Goal: Task Accomplishment & Management: Use online tool/utility

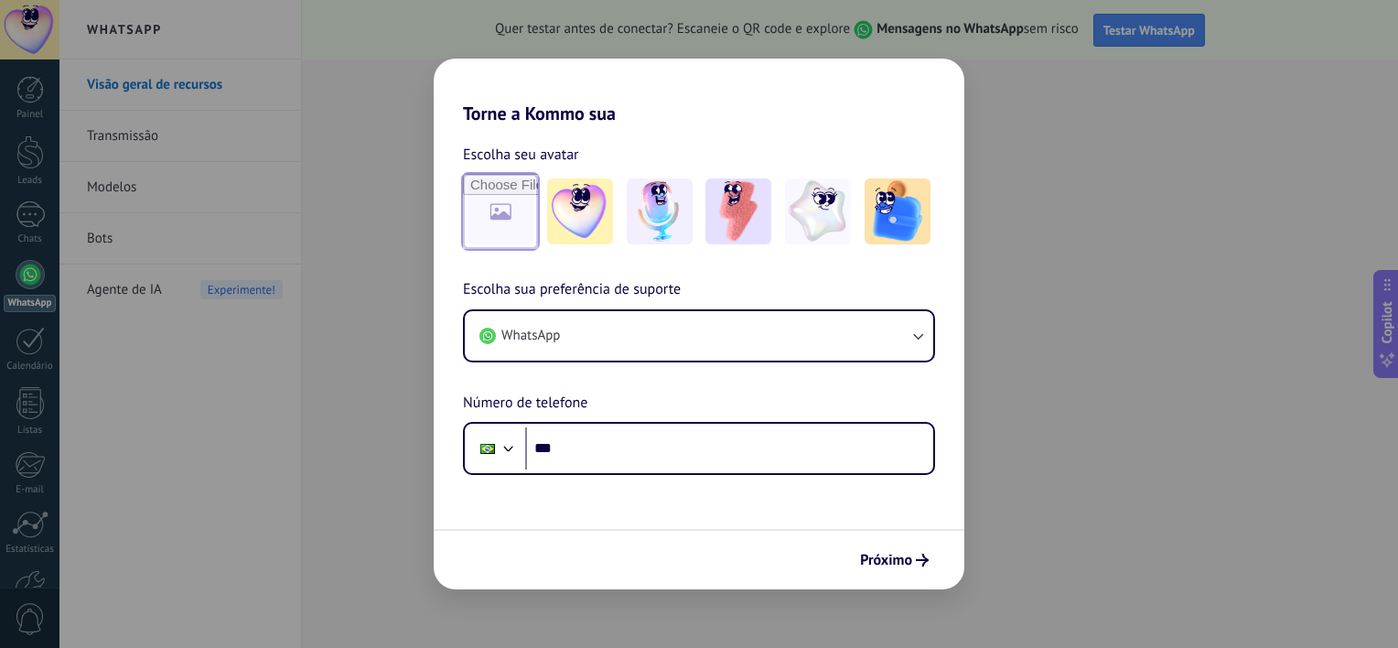
type input "**********"
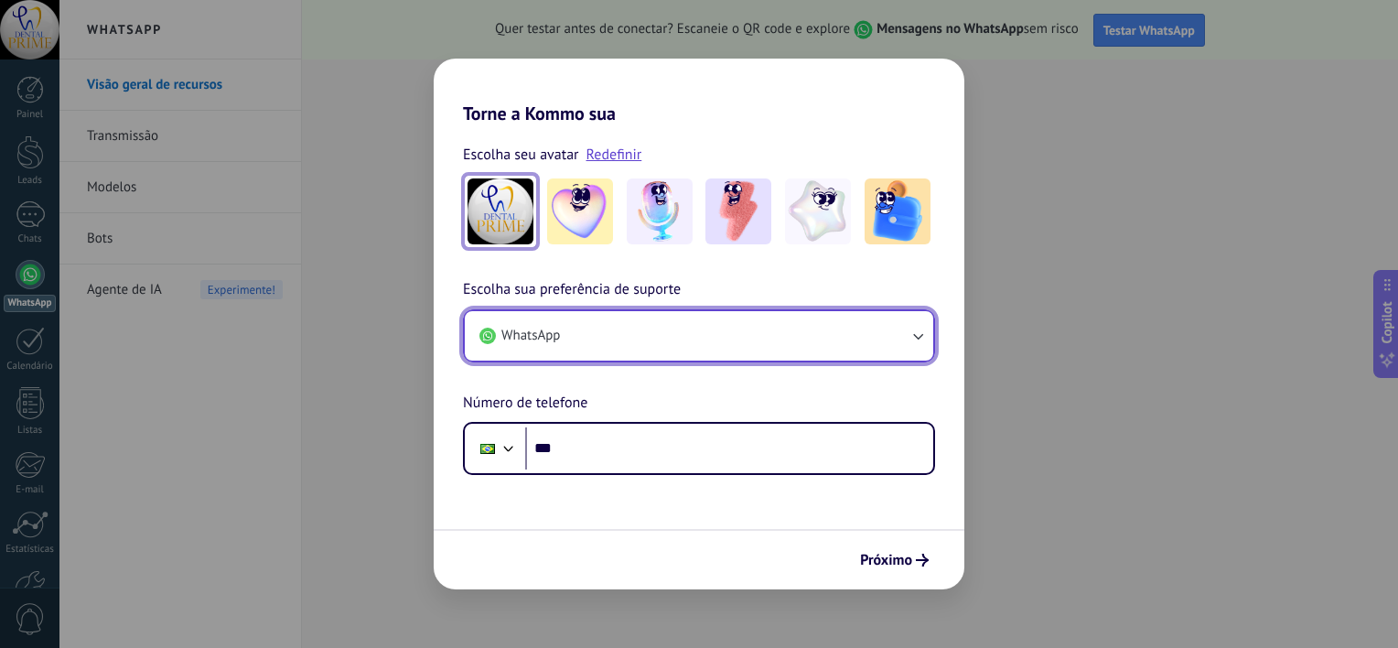
click at [762, 333] on button "WhatsApp" at bounding box center [699, 335] width 469 height 49
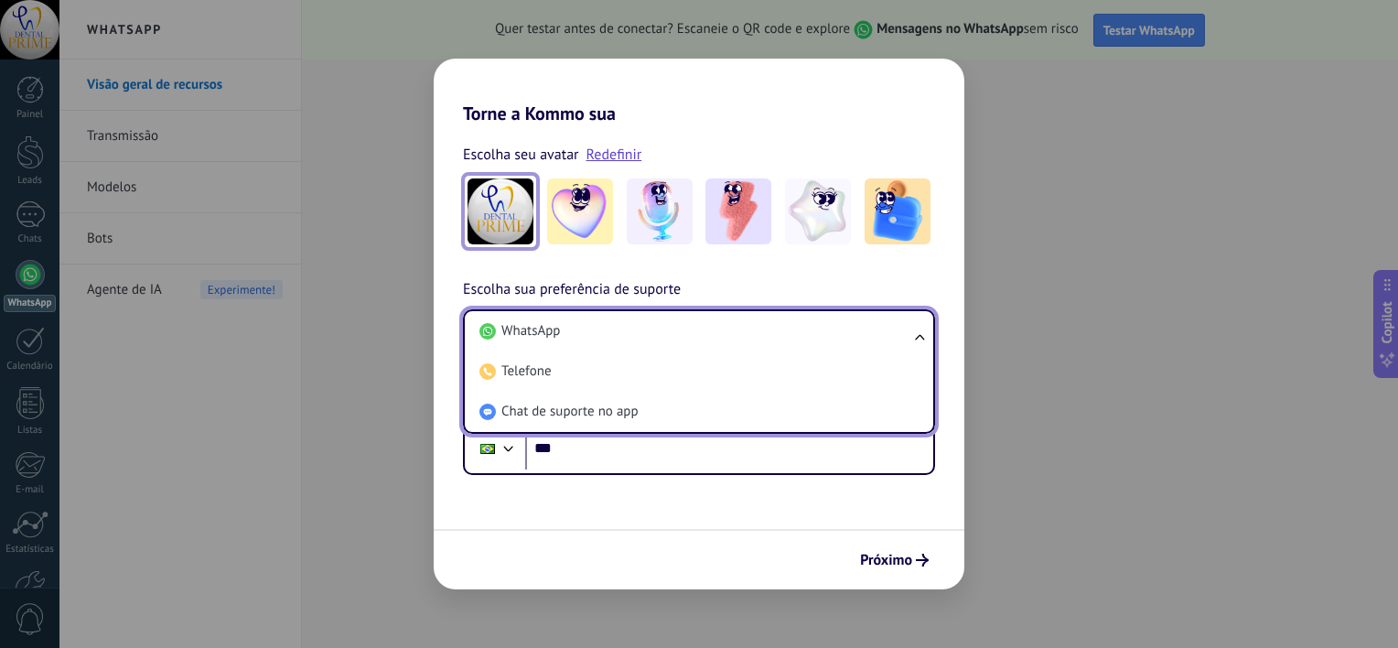
click at [847, 340] on li "WhatsApp" at bounding box center [695, 331] width 447 height 40
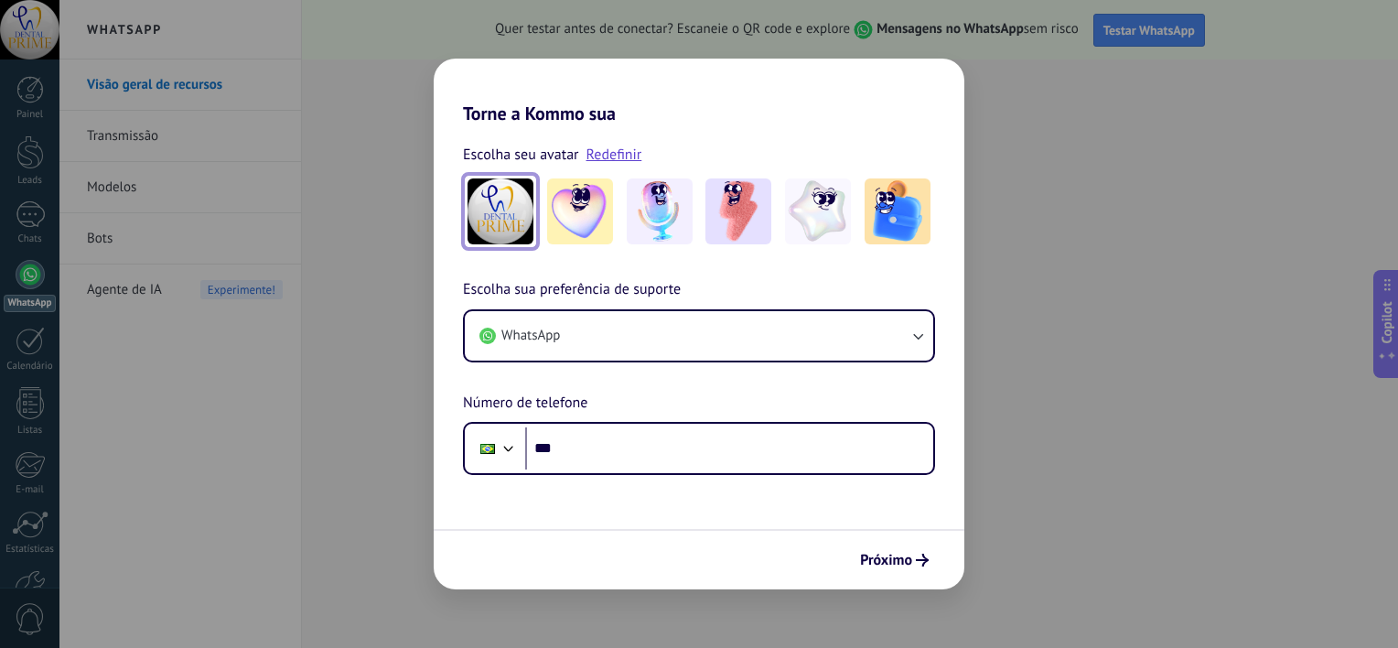
click at [515, 220] on img at bounding box center [501, 211] width 66 height 66
click at [491, 208] on img at bounding box center [501, 211] width 66 height 66
click at [743, 124] on div "Escolha seu avatar Redefinir Escolha sua preferência de suporte WhatsApp Número…" at bounding box center [699, 299] width 531 height 351
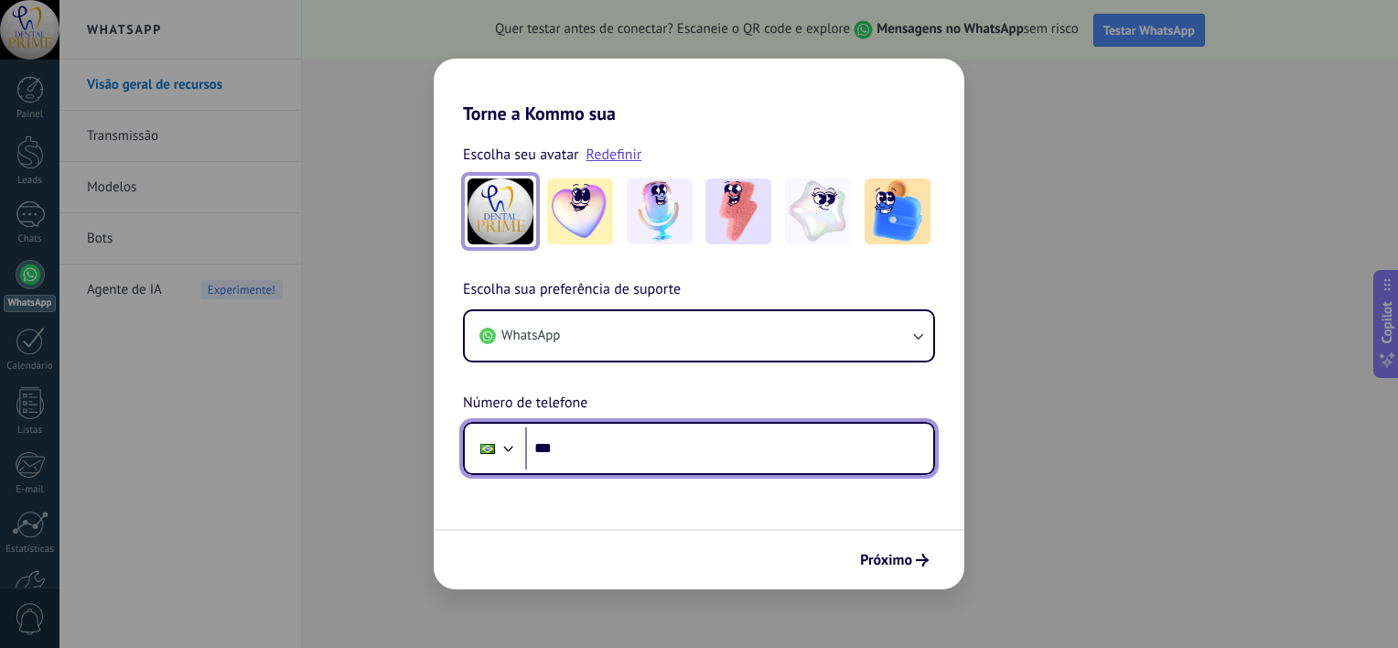
click at [752, 447] on input "***" at bounding box center [729, 448] width 408 height 42
type input "**********"
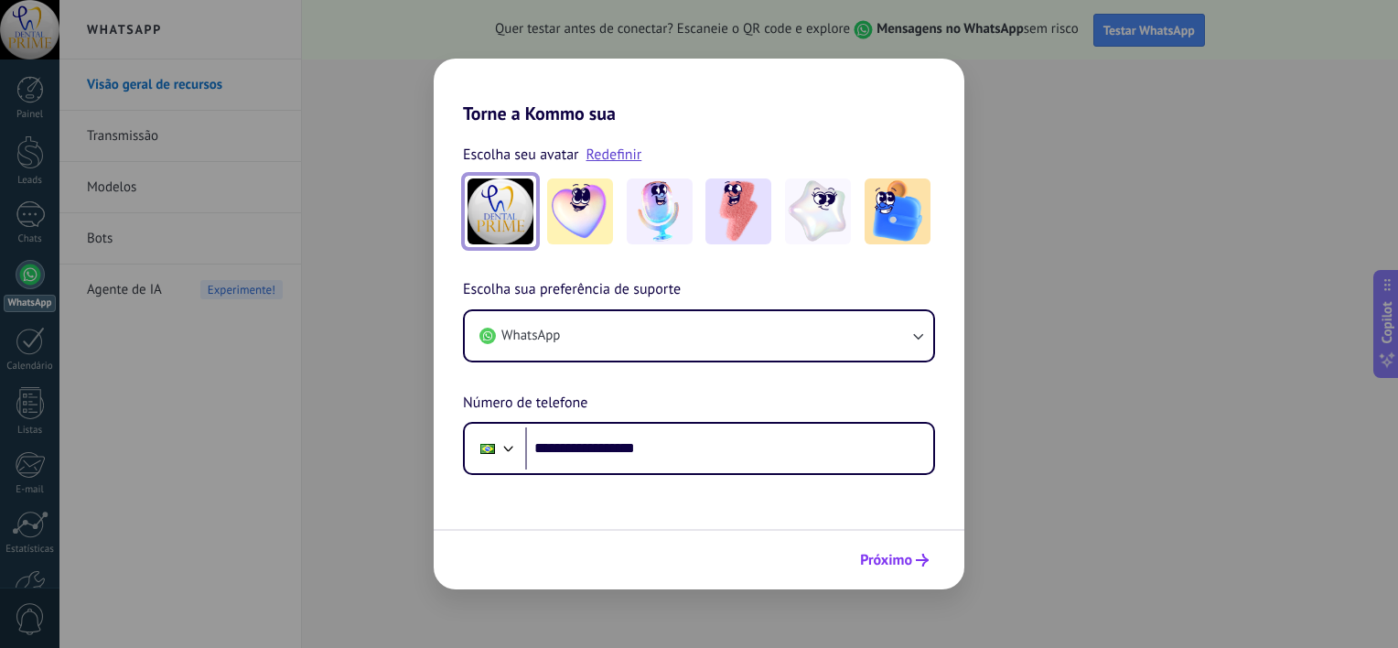
click at [912, 564] on span "Próximo" at bounding box center [886, 560] width 52 height 13
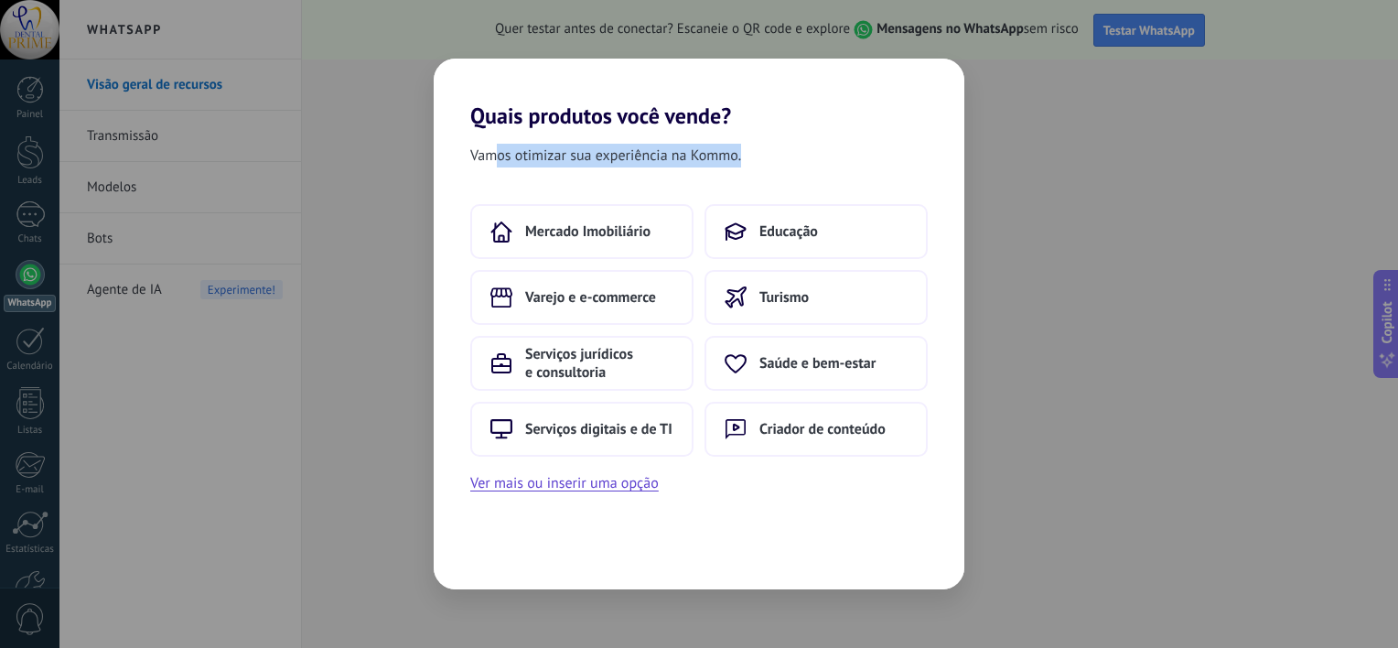
drag, startPoint x: 502, startPoint y: 150, endPoint x: 760, endPoint y: 149, distance: 257.2
click at [760, 149] on div "Vamos otimizar sua experiência na Kommo." at bounding box center [699, 159] width 531 height 31
click at [633, 294] on span "Varejo e e-commerce" at bounding box center [590, 297] width 131 height 18
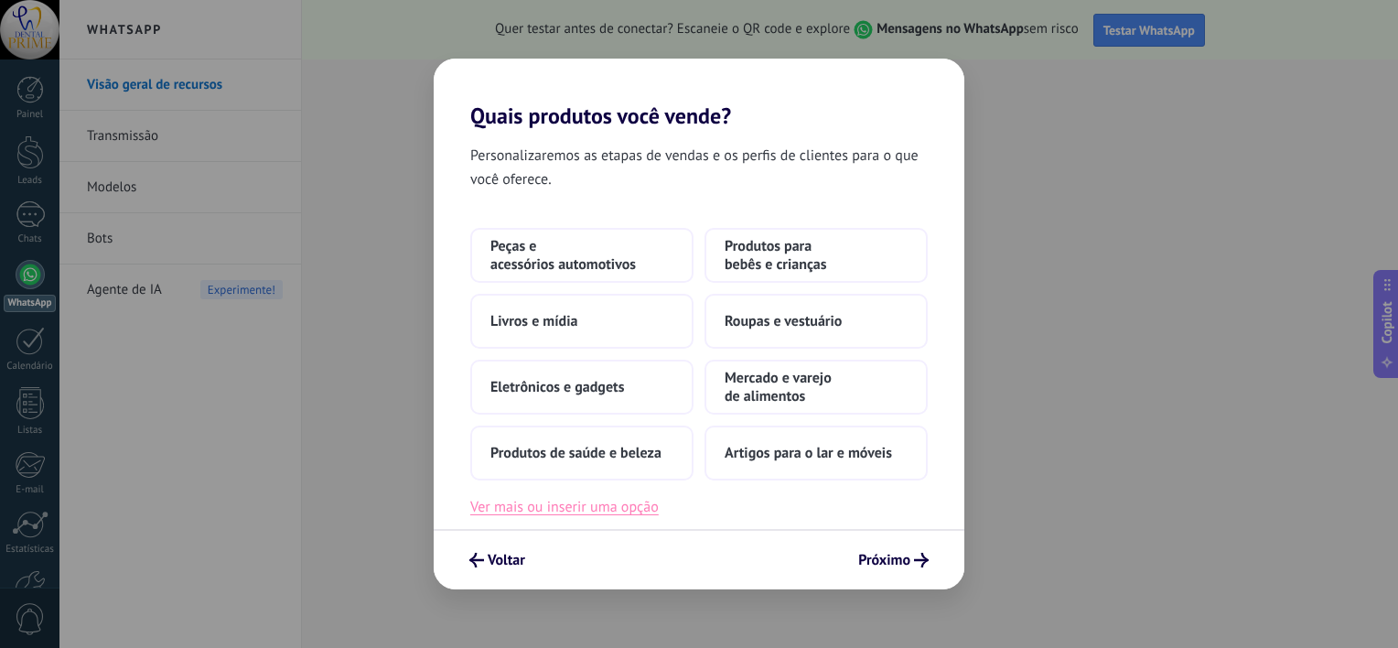
click at [640, 513] on button "Ver mais ou inserir uma opção" at bounding box center [564, 507] width 189 height 24
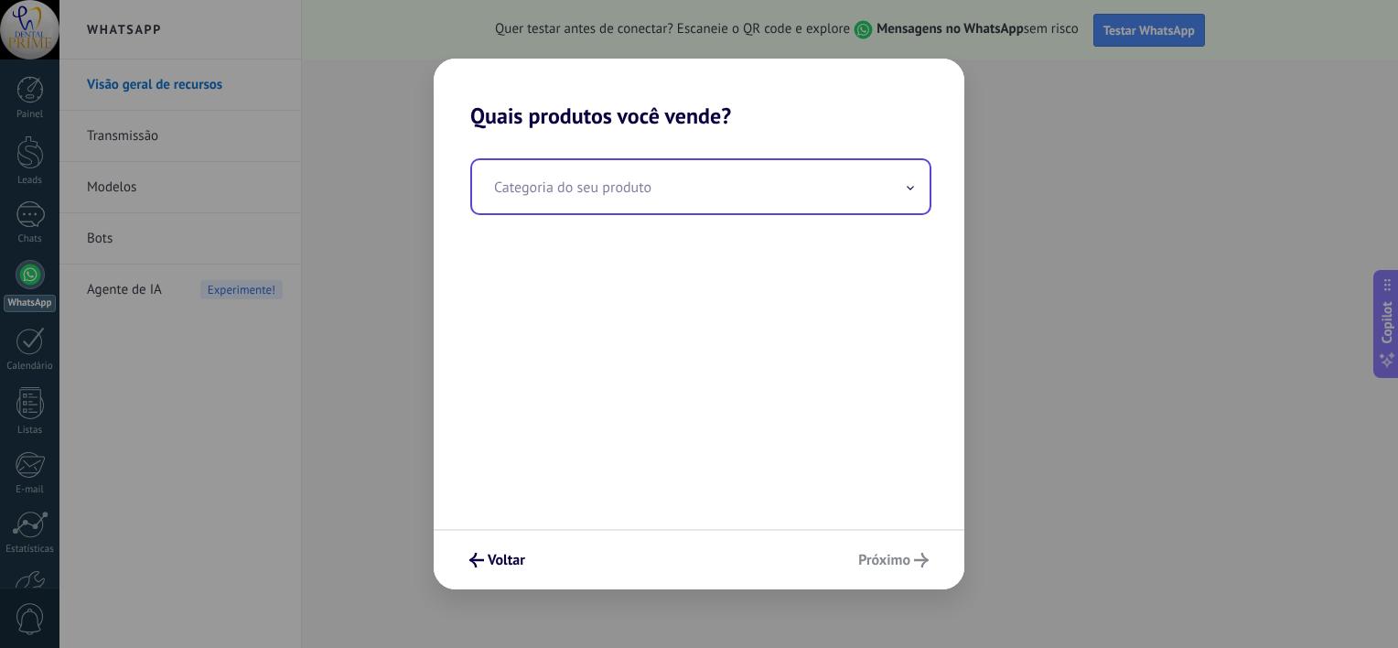
click at [719, 185] on input "text" at bounding box center [701, 186] width 458 height 53
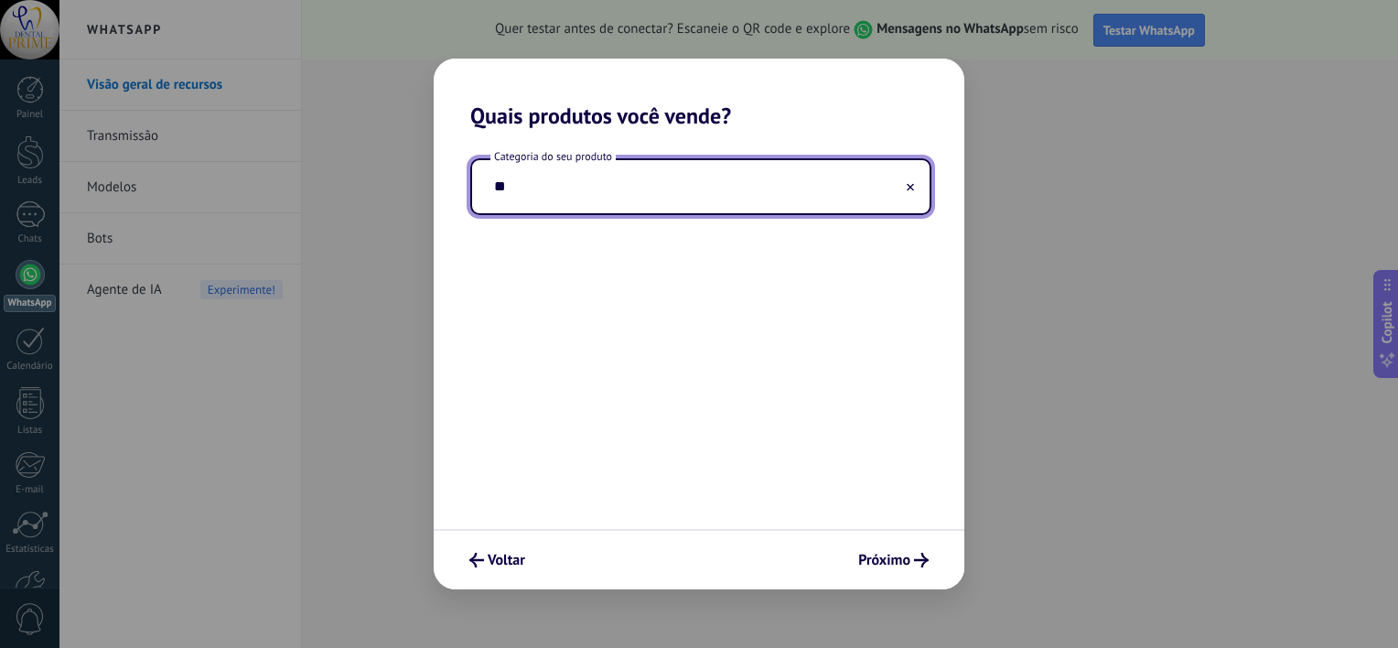
type input "*"
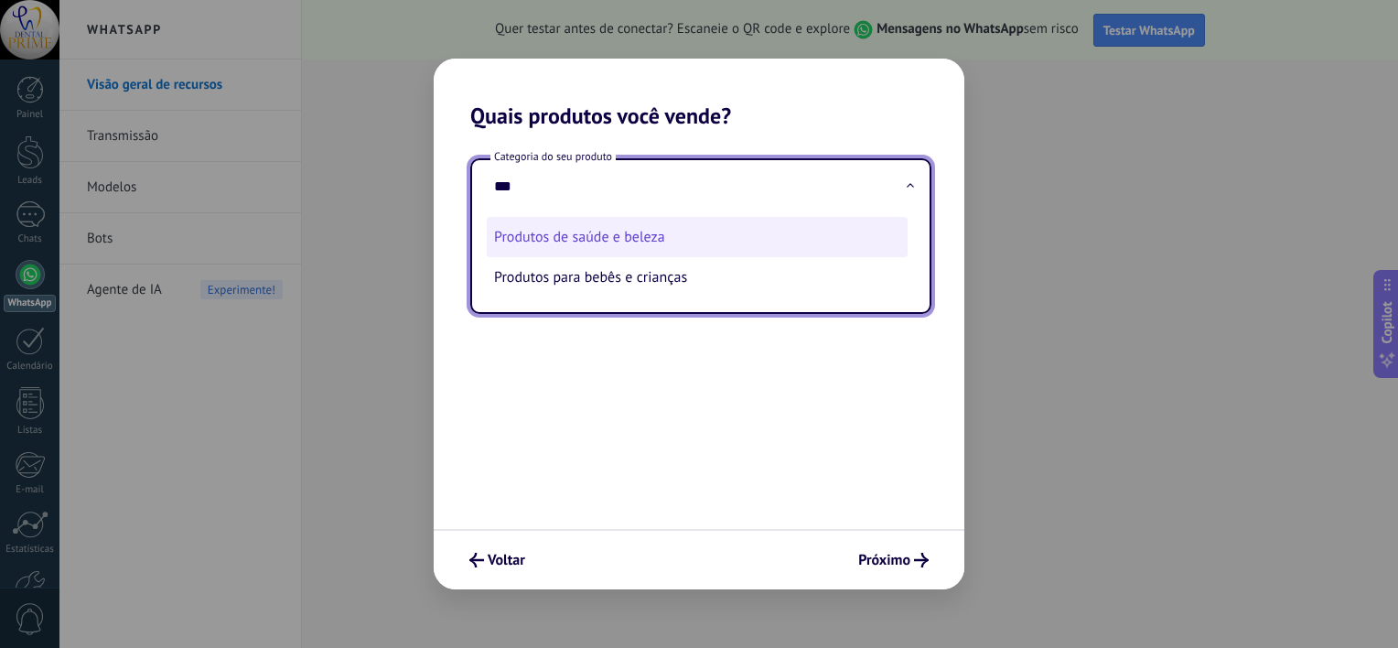
click at [666, 237] on li "Produtos de saúde e beleza" at bounding box center [697, 237] width 421 height 40
type input "**********"
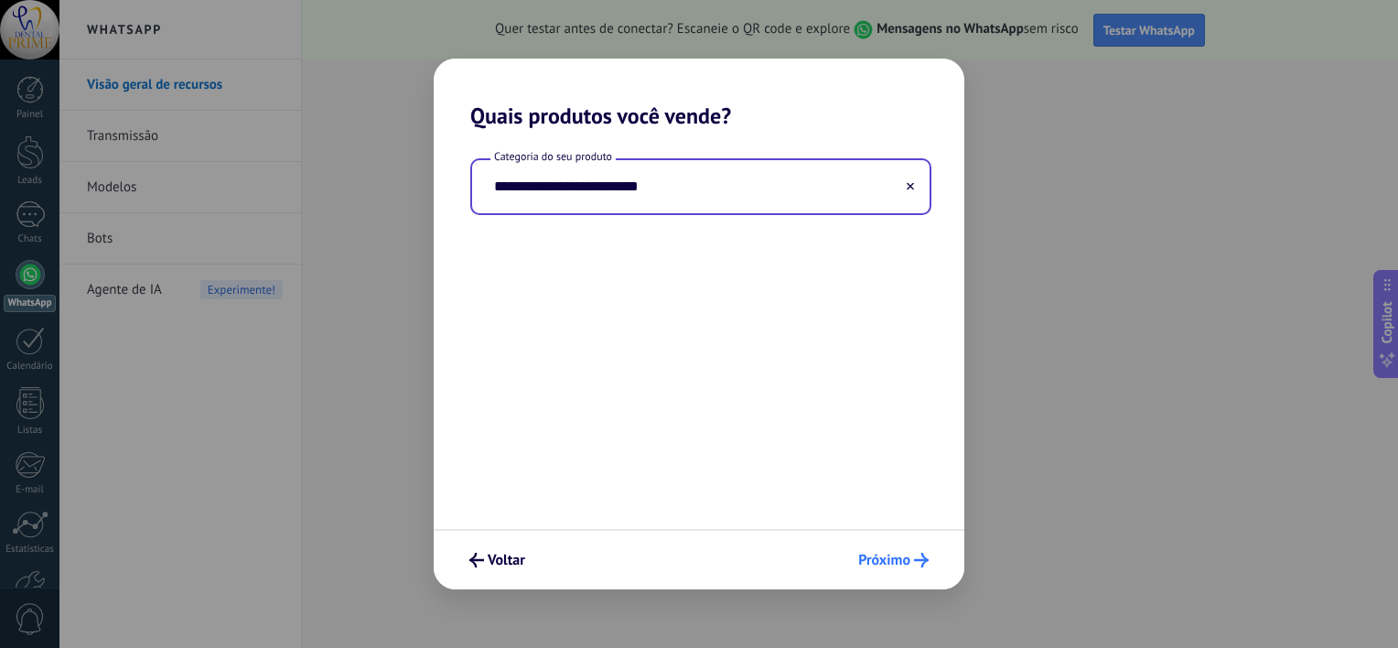
click at [897, 561] on span "Próximo" at bounding box center [884, 560] width 52 height 13
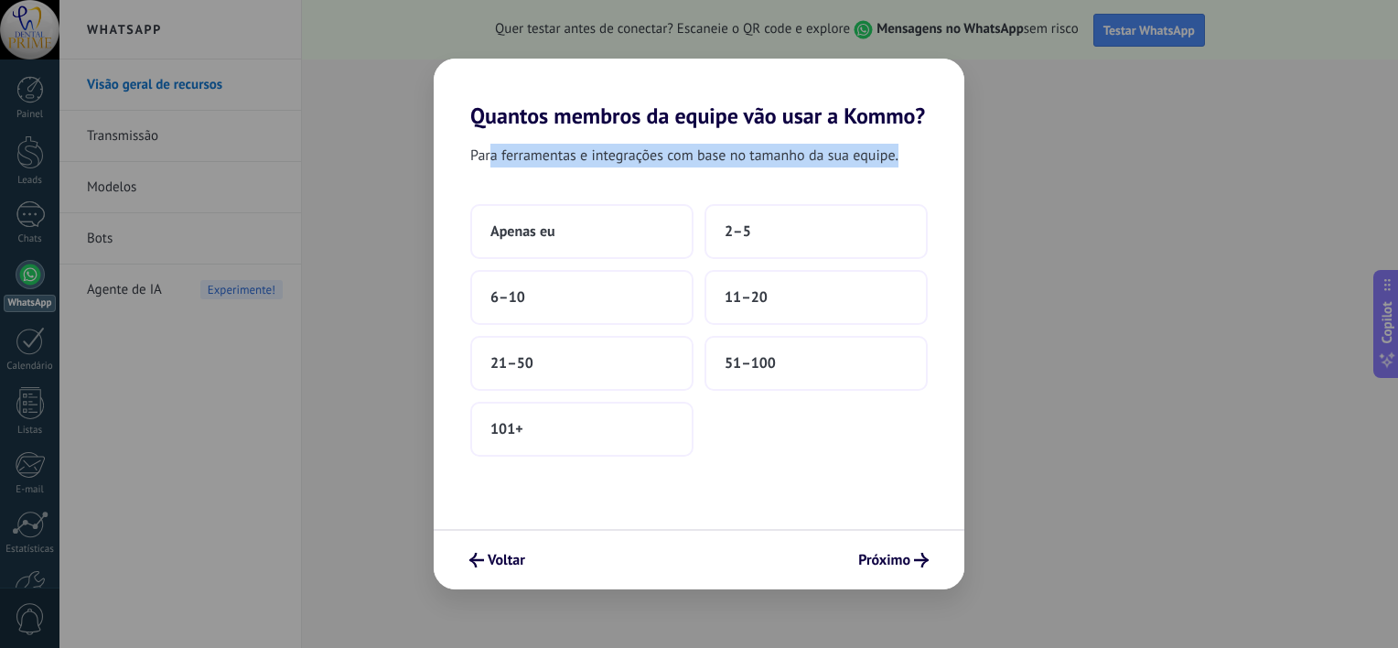
drag, startPoint x: 553, startPoint y: 156, endPoint x: 907, endPoint y: 166, distance: 354.3
click at [907, 166] on div "Para ferramentas e integrações com base no tamanho da sua equipe." at bounding box center [699, 159] width 531 height 31
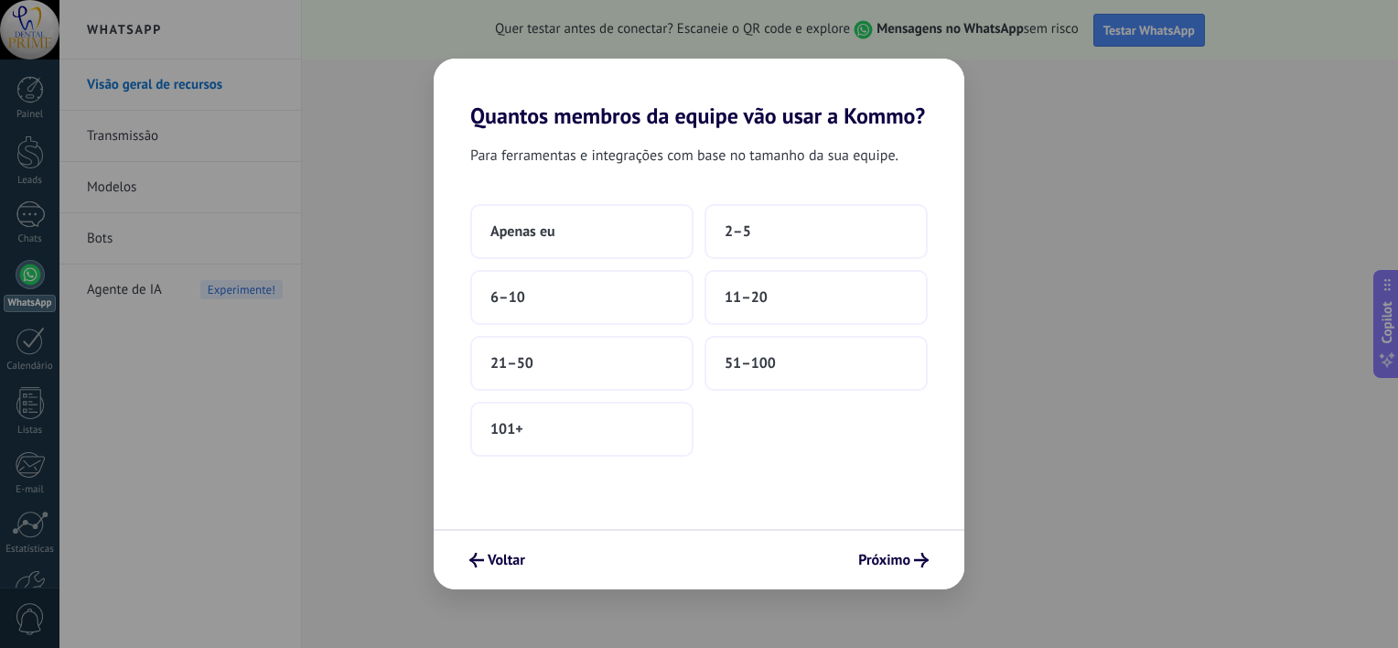
click at [549, 179] on div "Para ferramentas e integrações com base no tamanho da sua equipe. Apenas eu 2–5…" at bounding box center [699, 329] width 531 height 400
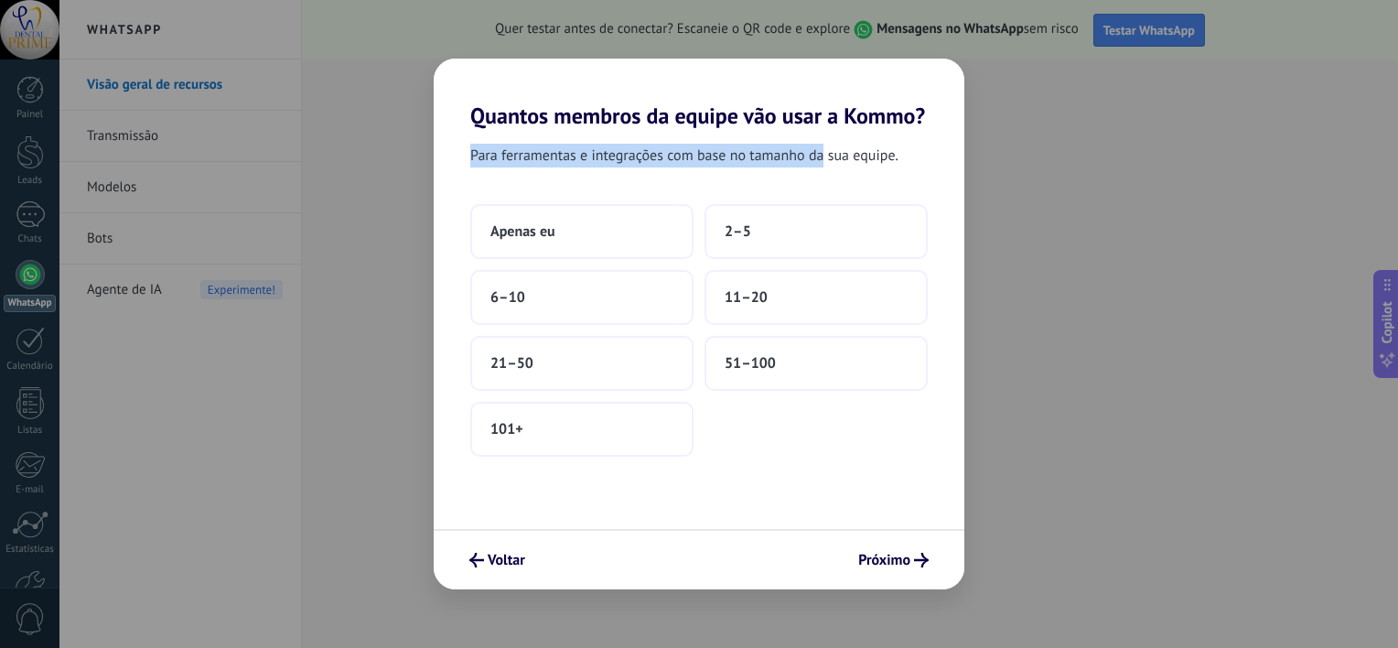
drag, startPoint x: 462, startPoint y: 157, endPoint x: 822, endPoint y: 155, distance: 359.7
click at [822, 155] on div "Para ferramentas e integrações com base no tamanho da sua equipe." at bounding box center [699, 159] width 531 height 31
drag, startPoint x: 822, startPoint y: 155, endPoint x: 772, endPoint y: 231, distance: 90.6
click at [772, 231] on button "2–5" at bounding box center [816, 231] width 223 height 55
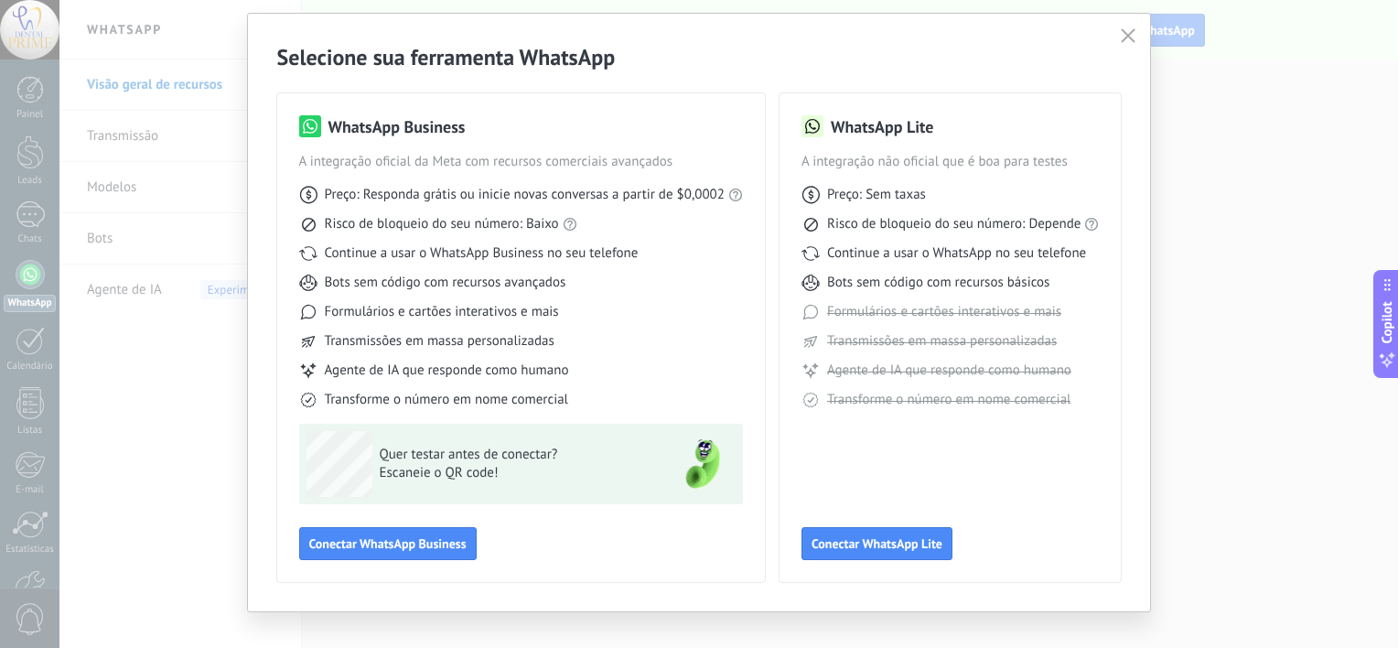
scroll to position [70, 0]
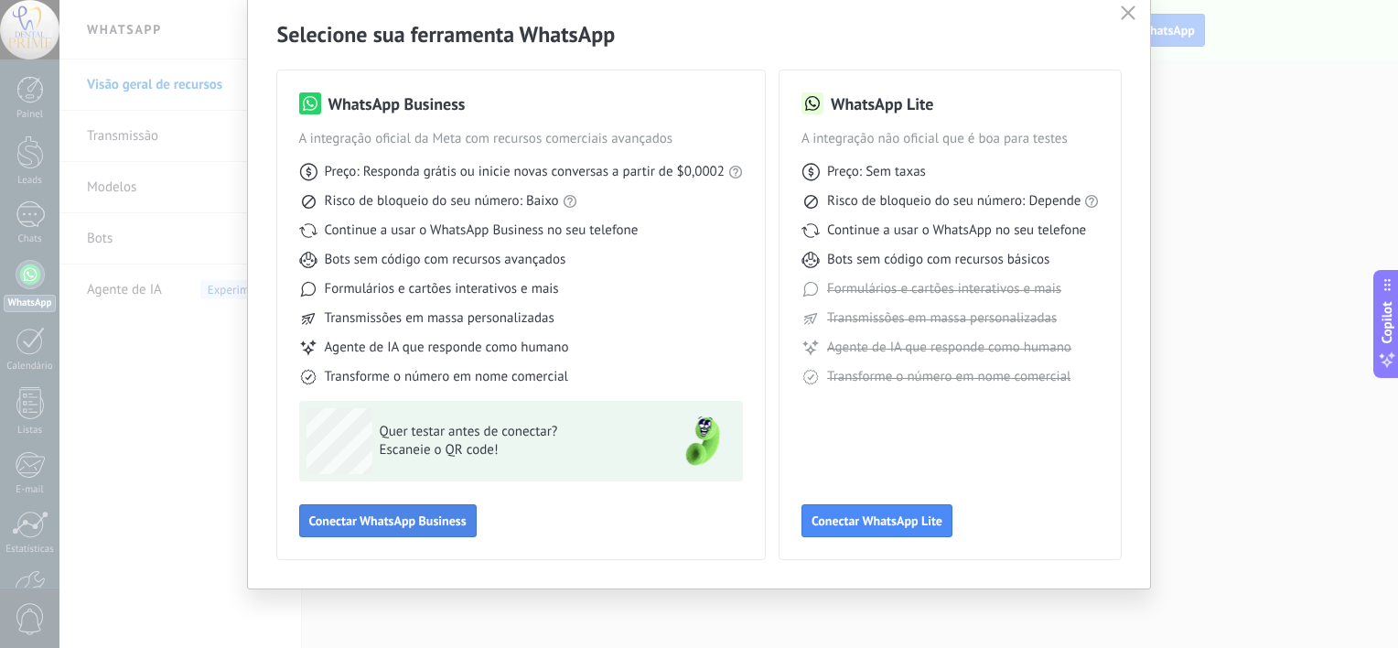
click at [439, 523] on span "Conectar WhatsApp Business" at bounding box center [387, 520] width 157 height 13
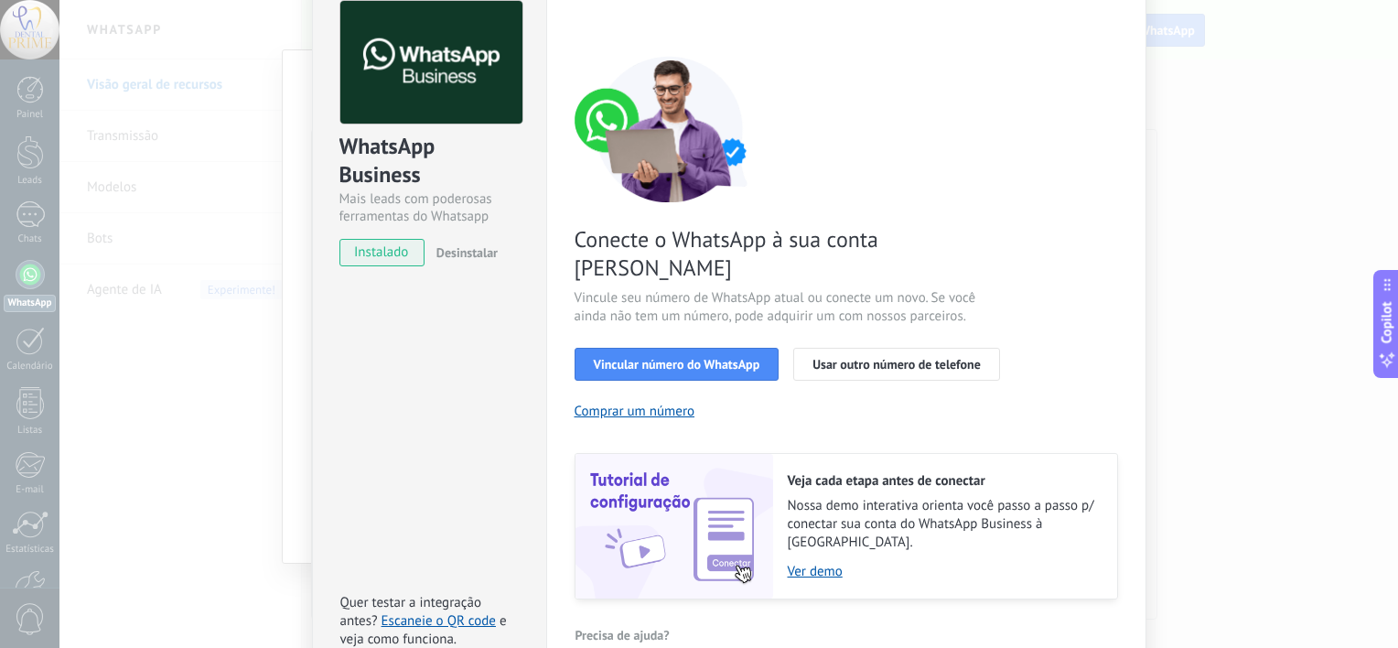
scroll to position [0, 0]
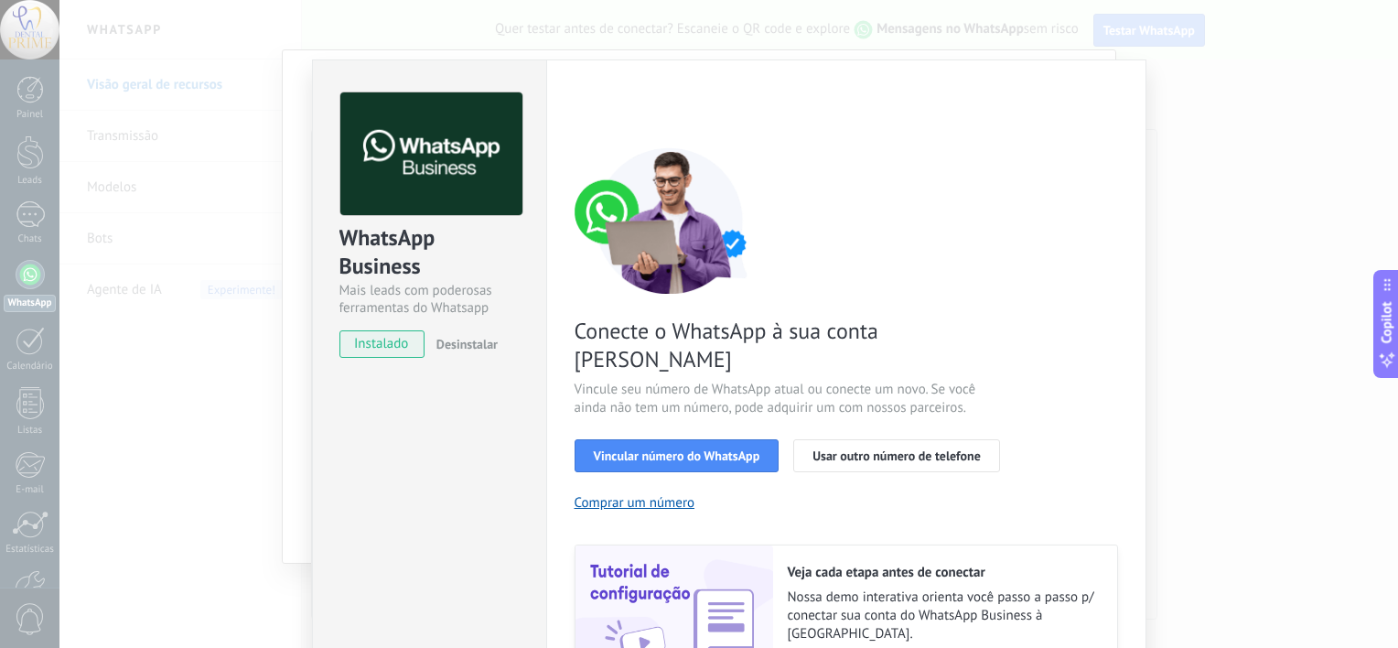
click at [355, 345] on span "instalado" at bounding box center [381, 343] width 83 height 27
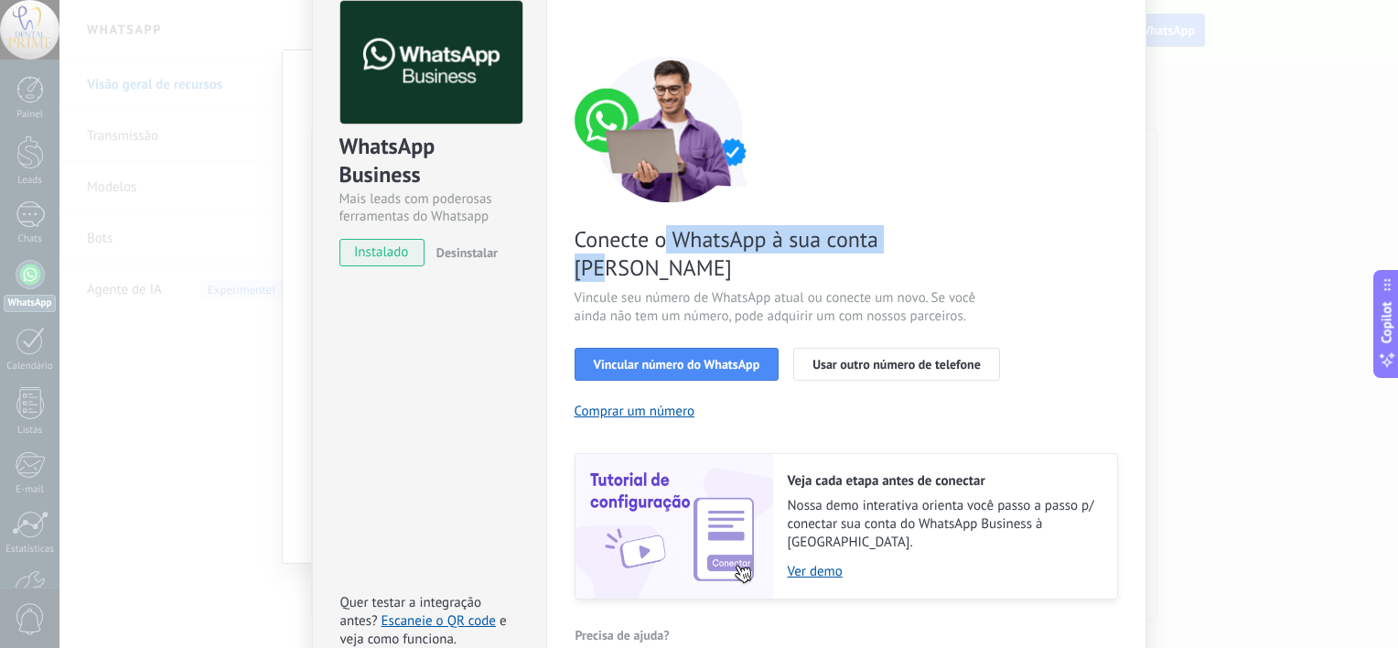
drag, startPoint x: 660, startPoint y: 242, endPoint x: 918, endPoint y: 244, distance: 258.1
click at [918, 244] on span "Conecte o WhatsApp à sua conta [PERSON_NAME]" at bounding box center [793, 253] width 436 height 57
click at [260, 190] on div "WhatsApp Business Mais leads com poderosas ferramentas do Whatsapp instalado De…" at bounding box center [728, 324] width 1339 height 648
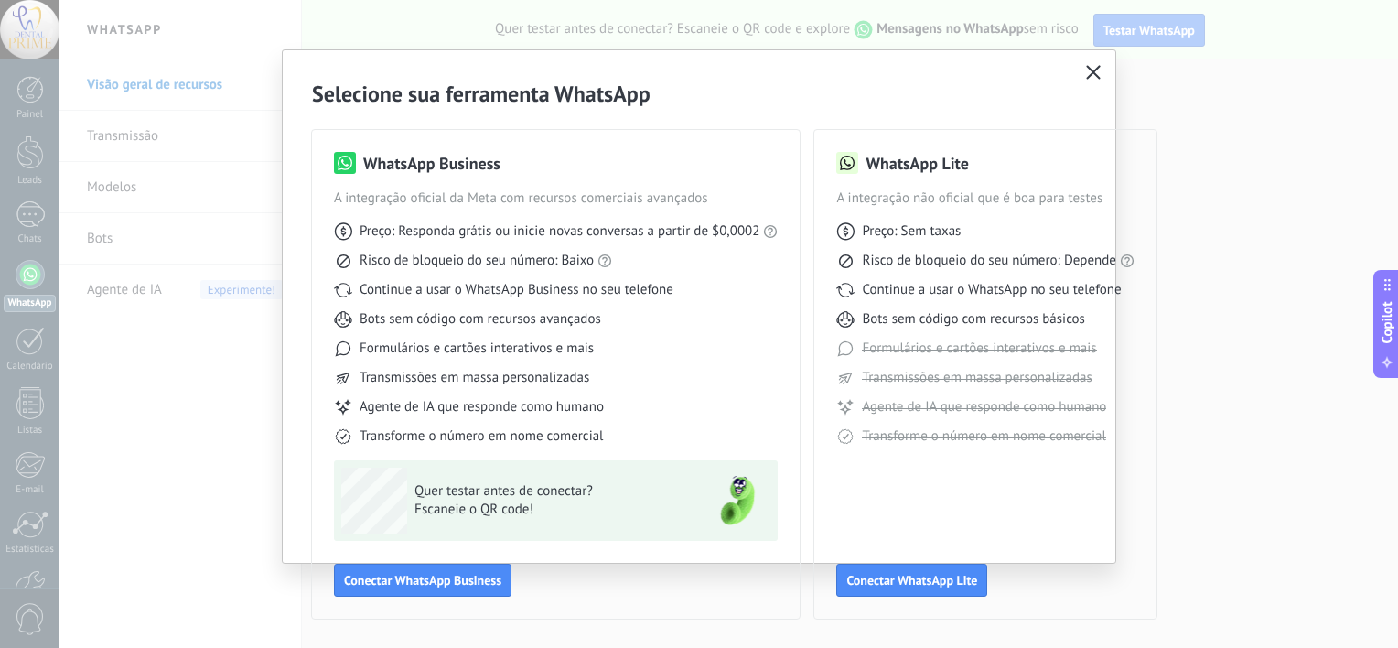
click at [1086, 70] on icon "button" at bounding box center [1093, 72] width 15 height 15
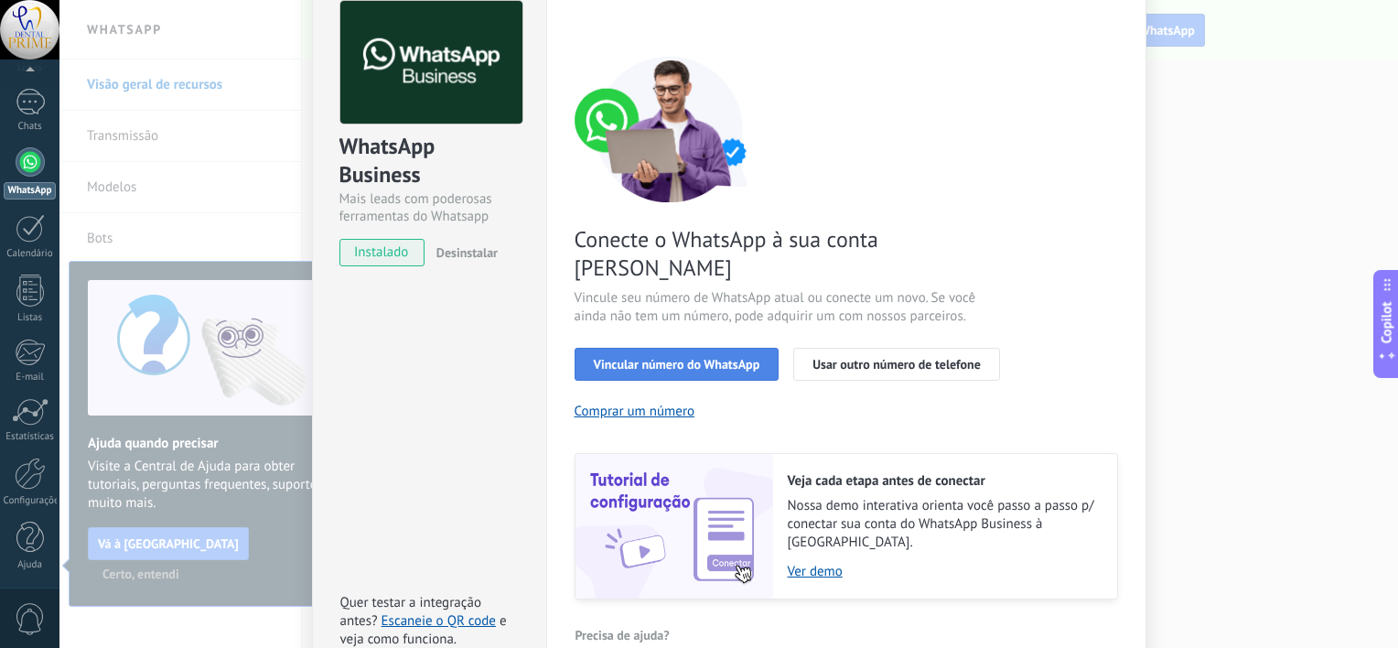
scroll to position [150, 0]
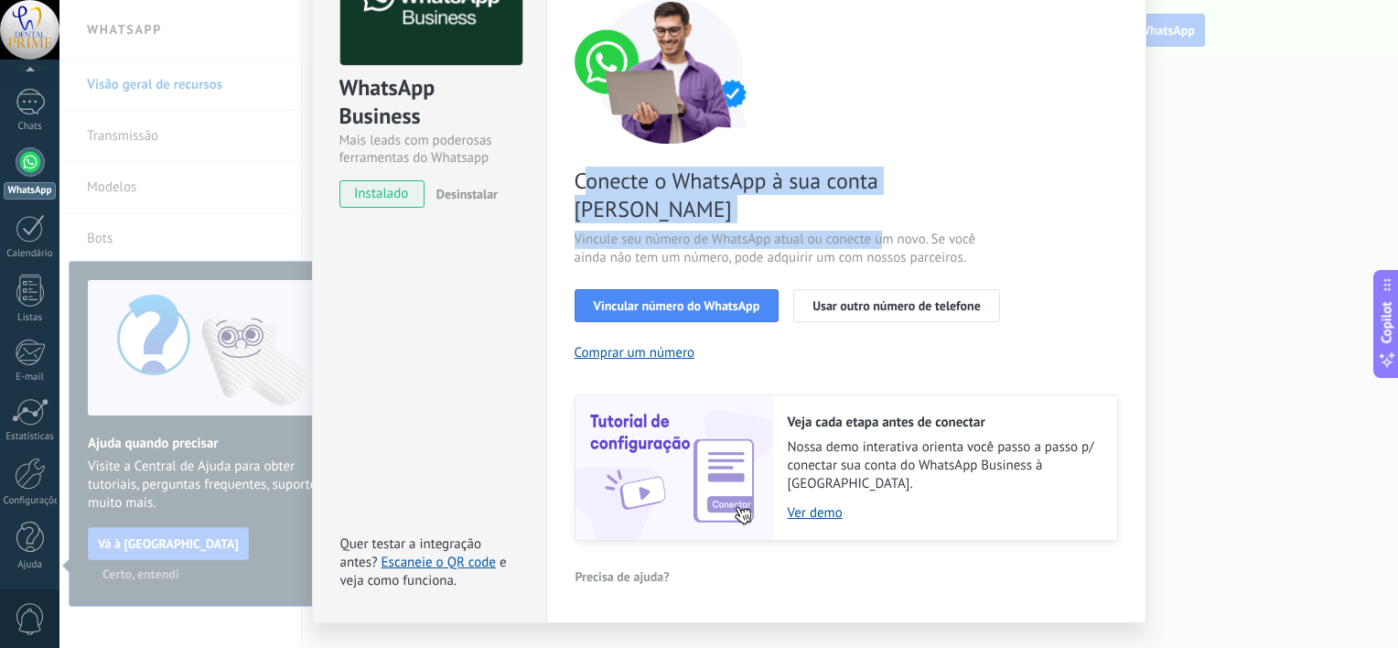
drag, startPoint x: 585, startPoint y: 178, endPoint x: 881, endPoint y: 201, distance: 297.5
click at [881, 201] on div "Conecte o WhatsApp à sua conta Kommo Vincule seu número de WhatsApp atual ou co…" at bounding box center [847, 269] width 544 height 544
click at [623, 231] on span "Vincule seu número de WhatsApp atual ou conecte um novo. Se você ainda não tem …" at bounding box center [793, 249] width 436 height 37
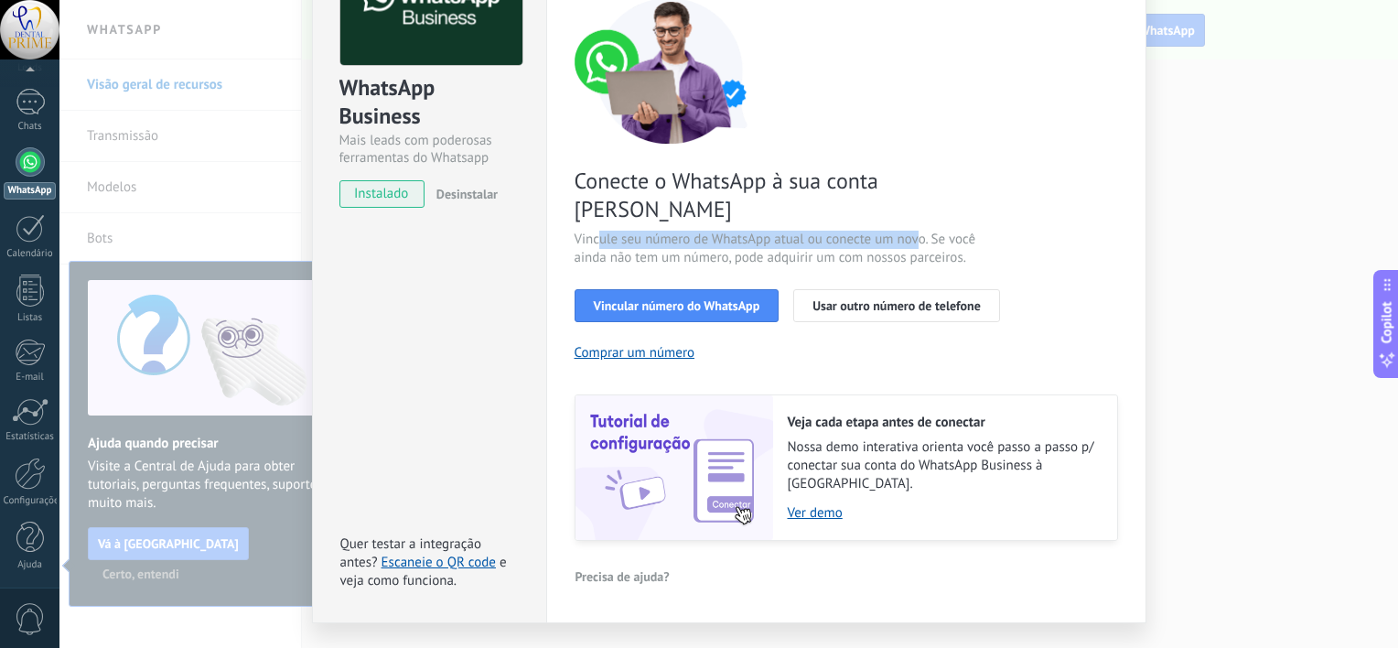
drag, startPoint x: 595, startPoint y: 202, endPoint x: 916, endPoint y: 206, distance: 321.2
click at [916, 231] on span "Vincule seu número de WhatsApp atual ou conecte um novo. Se você ainda não tem …" at bounding box center [793, 249] width 436 height 37
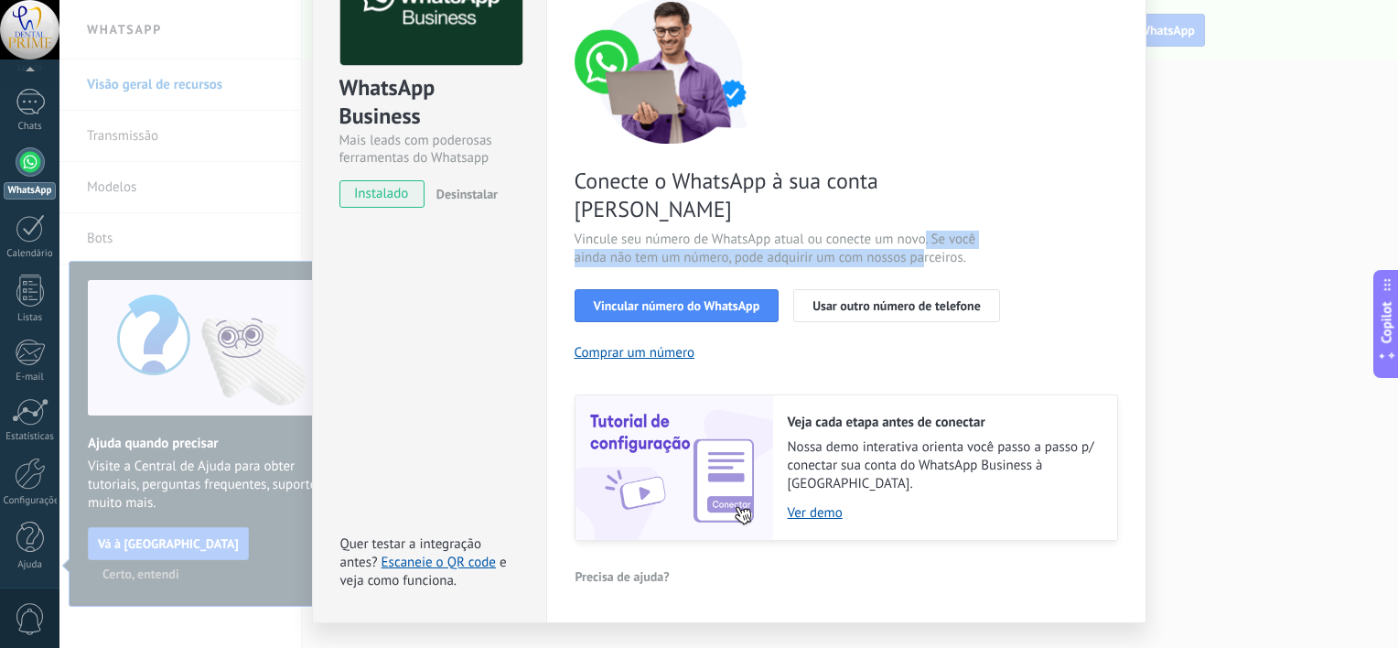
drag, startPoint x: 916, startPoint y: 206, endPoint x: 922, endPoint y: 220, distance: 14.8
click at [922, 231] on span "Vincule seu número de WhatsApp atual ou conecte um novo. Se você ainda não tem …" at bounding box center [793, 249] width 436 height 37
click at [641, 231] on span "Vincule seu número de WhatsApp atual ou conecte um novo. Se você ainda não tem …" at bounding box center [793, 249] width 436 height 37
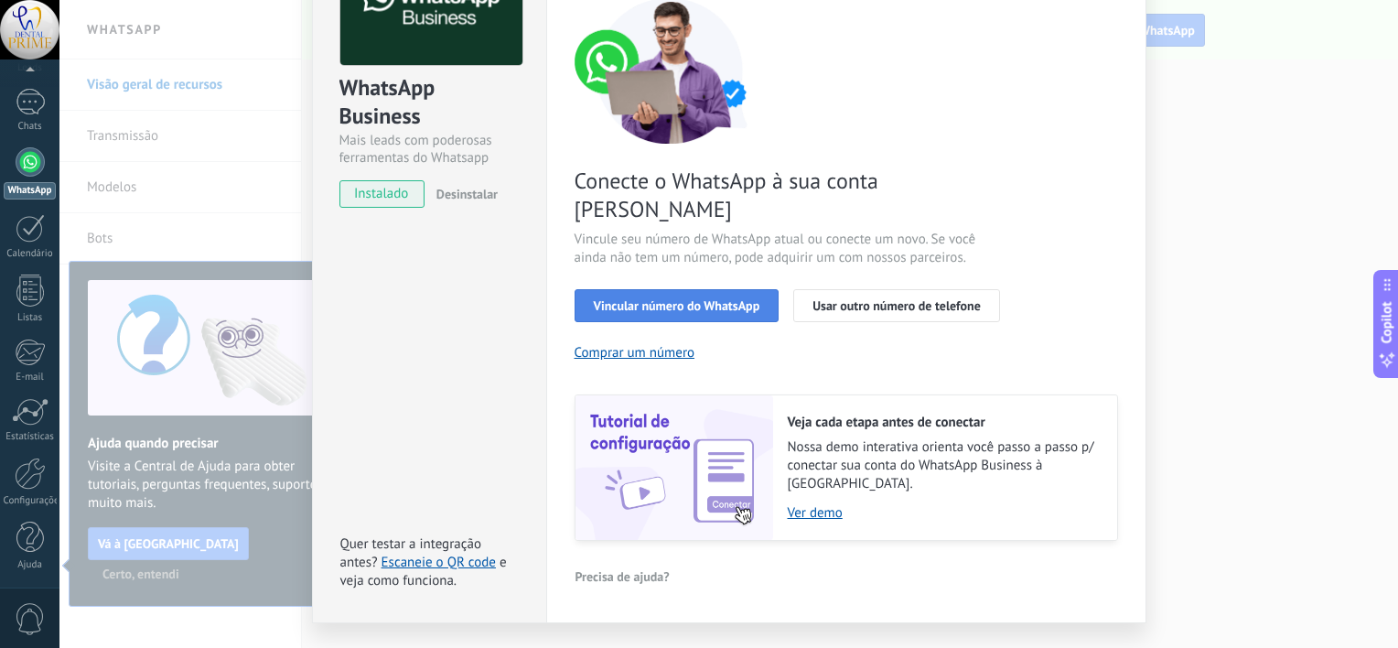
click at [653, 299] on span "Vincular número do WhatsApp" at bounding box center [677, 305] width 167 height 13
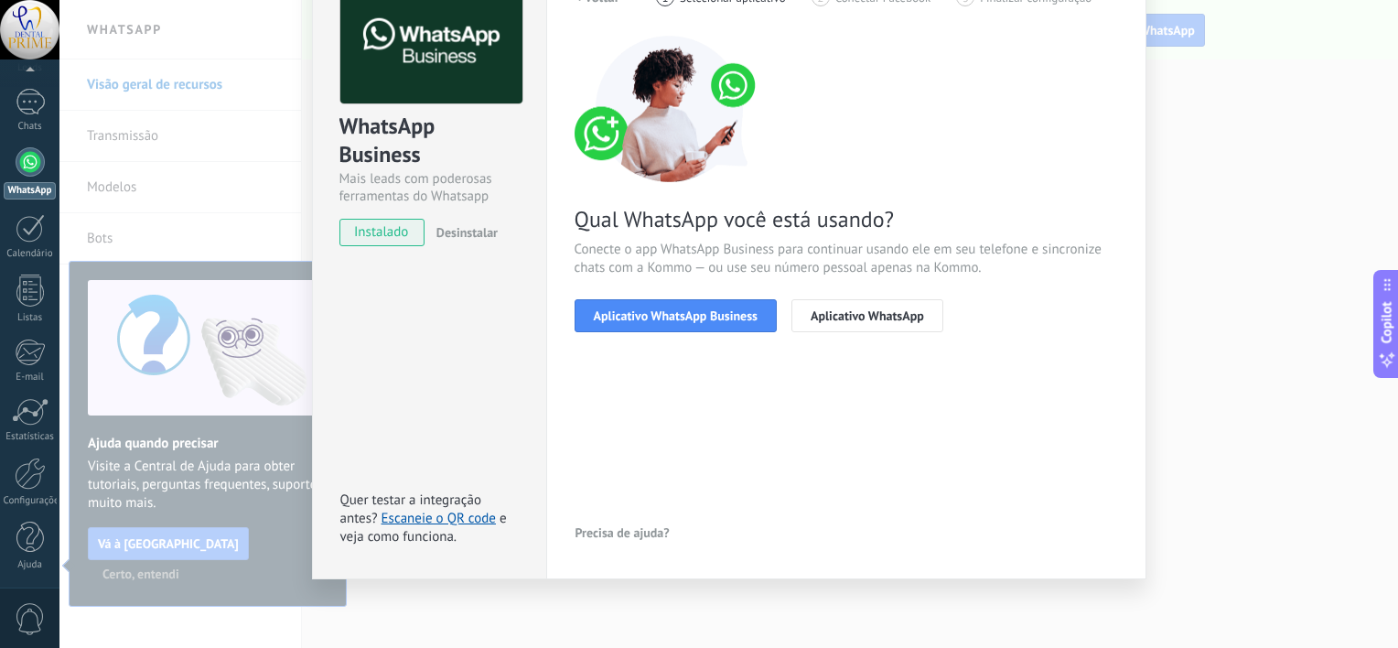
scroll to position [111, 0]
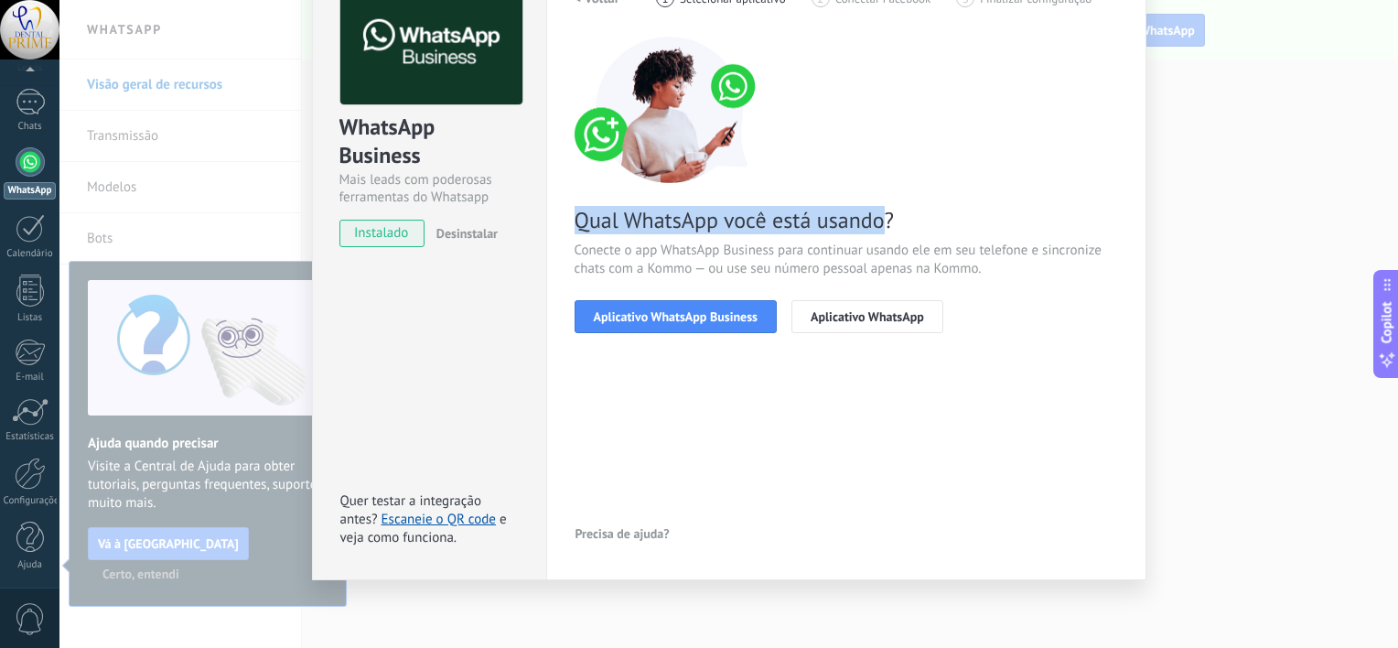
drag, startPoint x: 578, startPoint y: 223, endPoint x: 877, endPoint y: 221, distance: 298.4
click at [877, 221] on span "Qual WhatsApp você está usando?" at bounding box center [847, 220] width 544 height 28
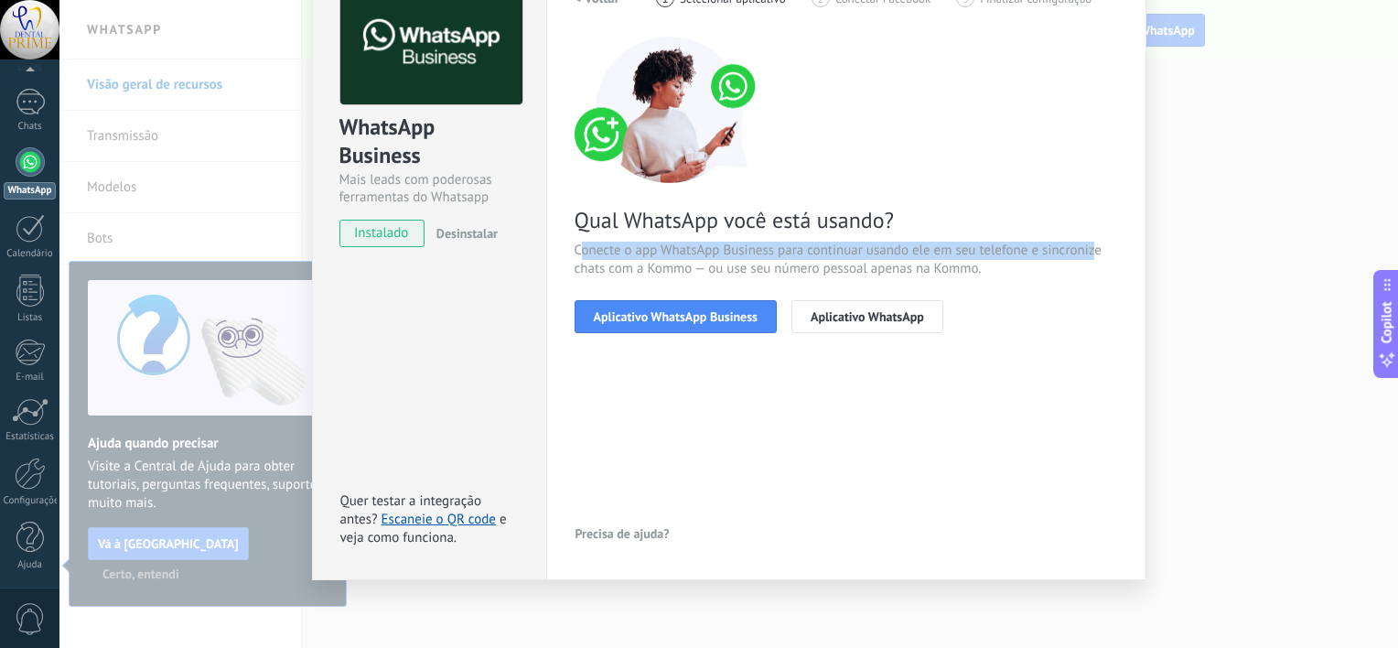
drag, startPoint x: 577, startPoint y: 249, endPoint x: 1091, endPoint y: 254, distance: 513.4
click at [1091, 254] on span "Conecte o app WhatsApp Business para continuar usando ele em seu telefone e sin…" at bounding box center [847, 260] width 544 height 37
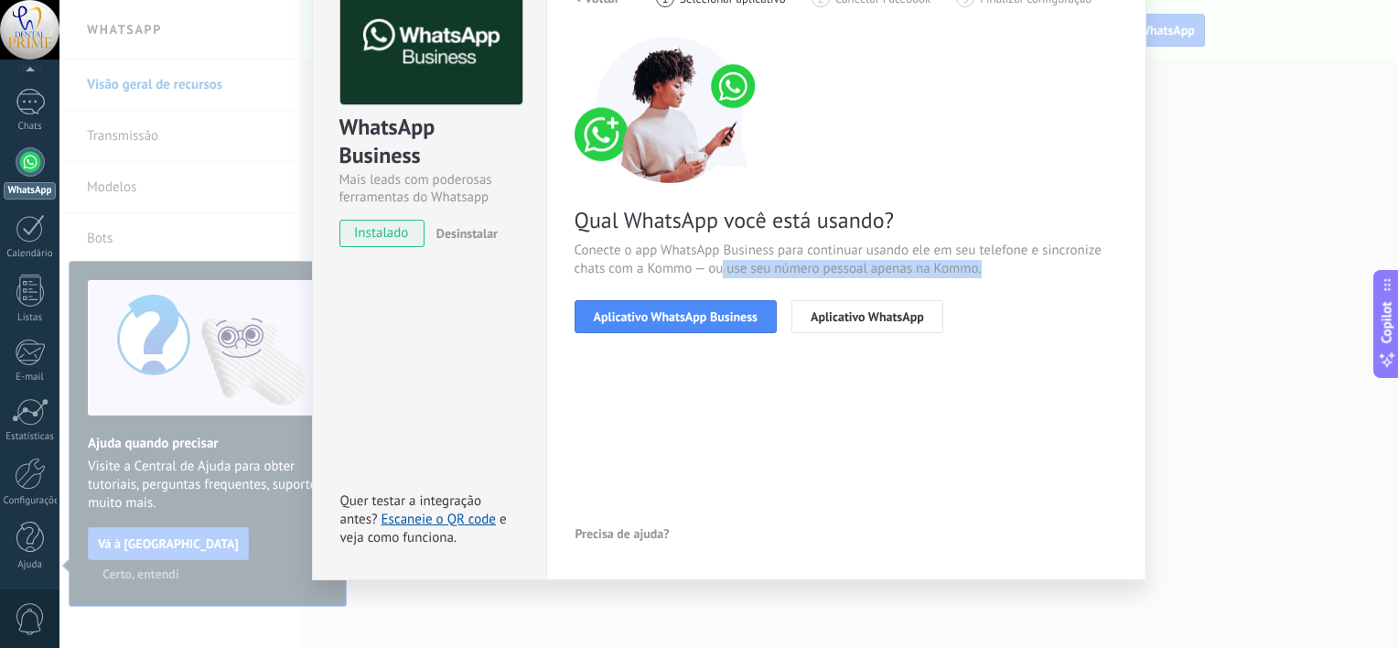
drag, startPoint x: 979, startPoint y: 271, endPoint x: 718, endPoint y: 275, distance: 261.8
click at [718, 275] on span "Conecte o app WhatsApp Business para continuar usando ele em seu telefone e sin…" at bounding box center [847, 260] width 544 height 37
click at [941, 249] on span "Conecte o app WhatsApp Business para continuar usando ele em seu telefone e sin…" at bounding box center [847, 260] width 544 height 37
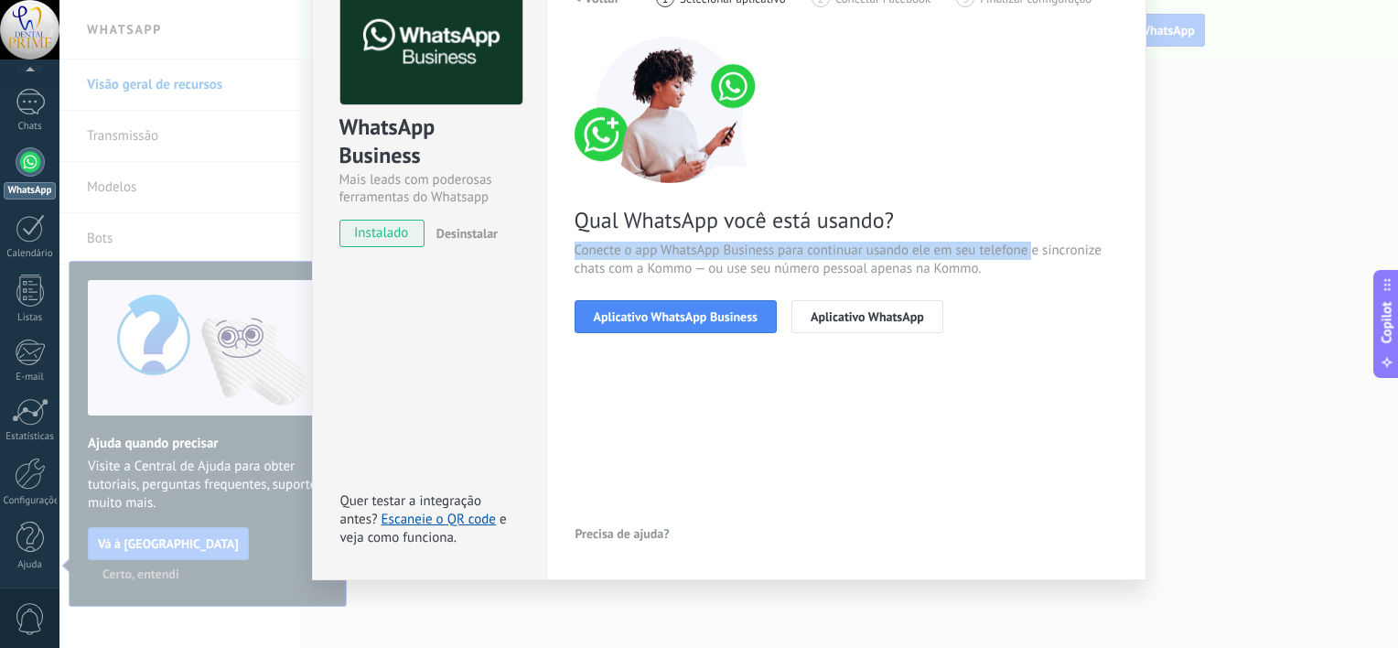
drag, startPoint x: 567, startPoint y: 248, endPoint x: 1031, endPoint y: 241, distance: 464.1
click at [1031, 241] on div "Configurações Autorização This tab logs the users who have granted integration …" at bounding box center [846, 264] width 600 height 631
click at [725, 318] on span "Aplicativo WhatsApp Business" at bounding box center [676, 316] width 164 height 13
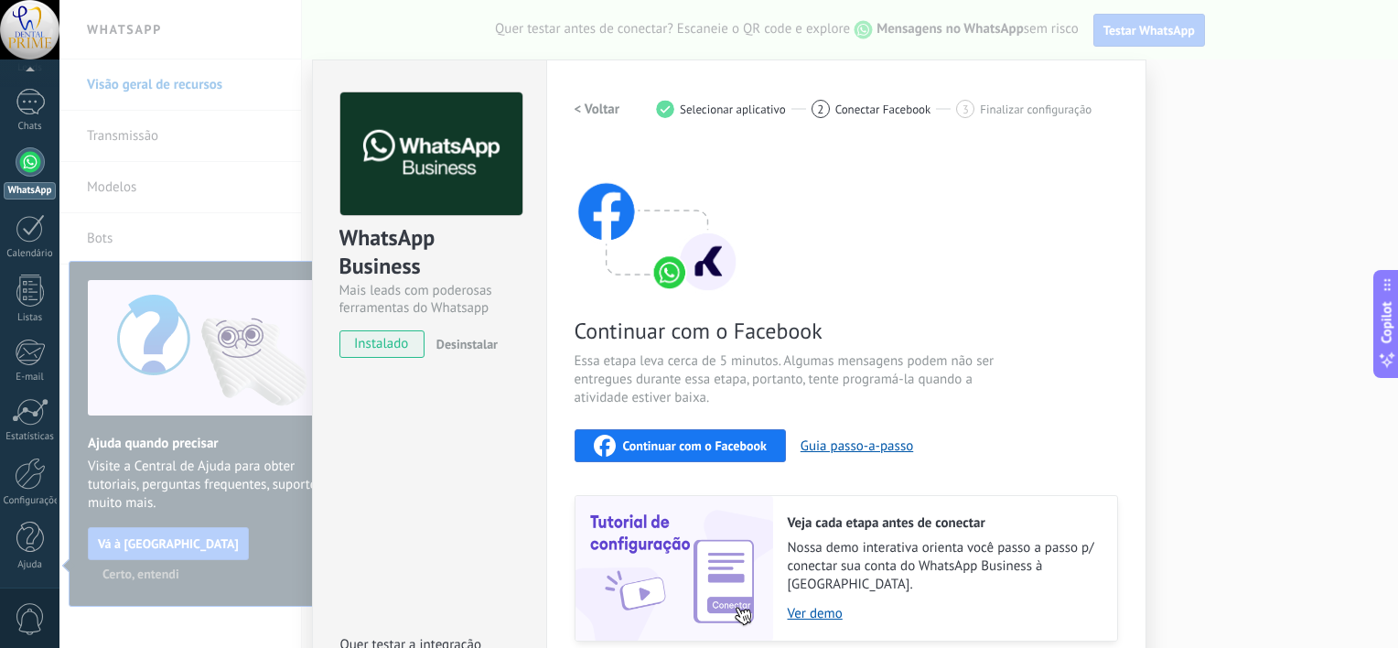
scroll to position [92, 0]
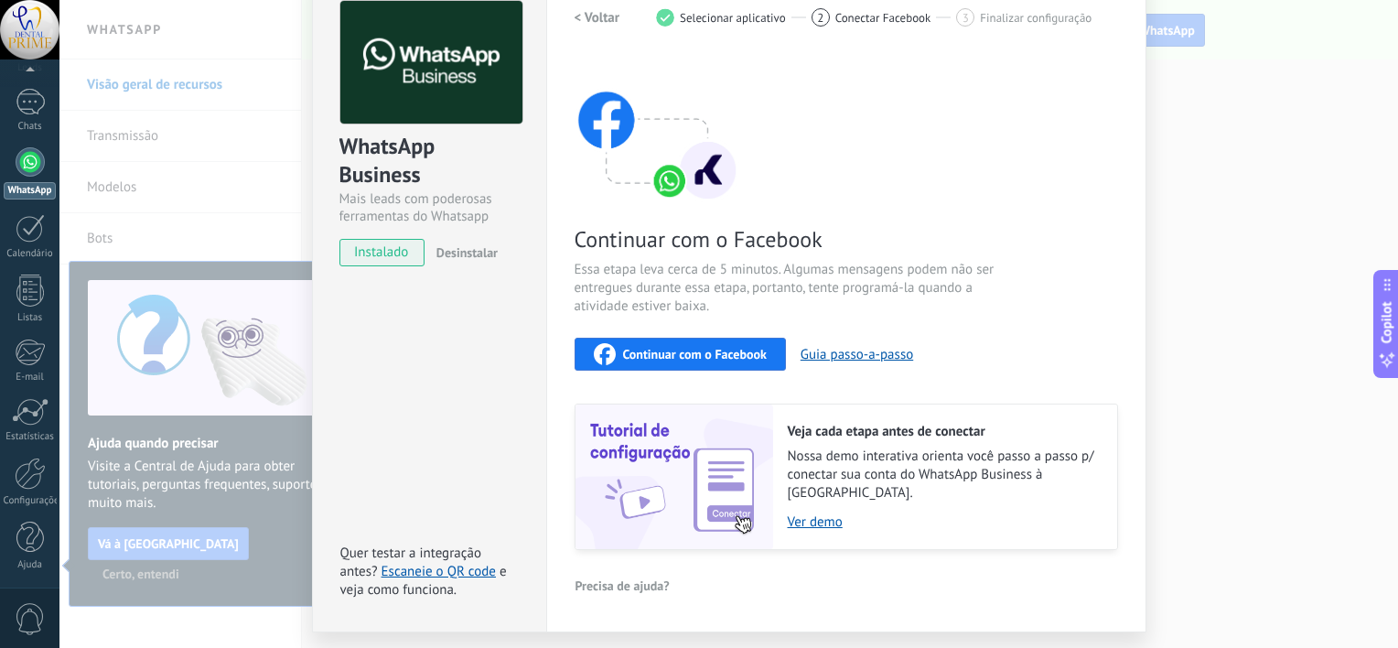
click at [667, 179] on img at bounding box center [657, 129] width 165 height 146
click at [620, 120] on img at bounding box center [657, 129] width 165 height 146
drag, startPoint x: 662, startPoint y: 267, endPoint x: 835, endPoint y: 273, distance: 173.1
click at [835, 273] on span "Essa etapa leva cerca de 5 minutos. Algumas mensagens podem não ser entregues d…" at bounding box center [793, 288] width 436 height 55
drag, startPoint x: 835, startPoint y: 273, endPoint x: 903, endPoint y: 273, distance: 68.6
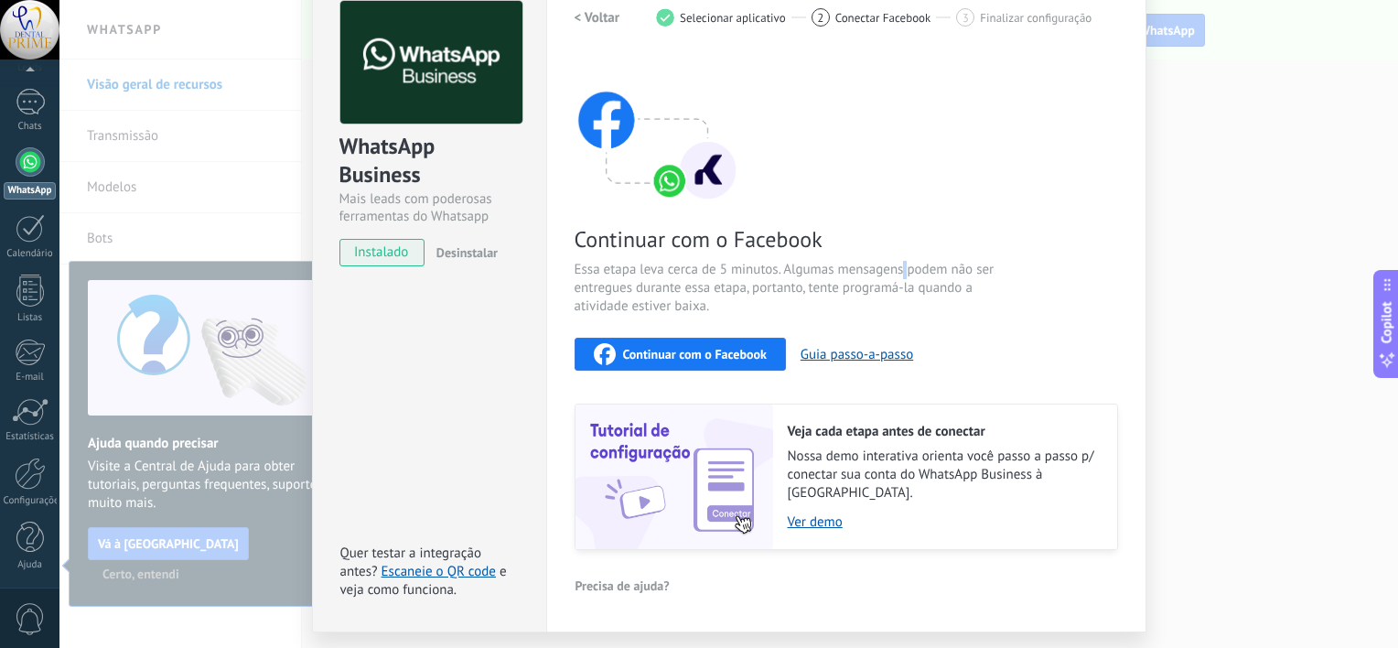
click at [903, 273] on span "Essa etapa leva cerca de 5 minutos. Algumas mensagens podem não ser entregues d…" at bounding box center [793, 288] width 436 height 55
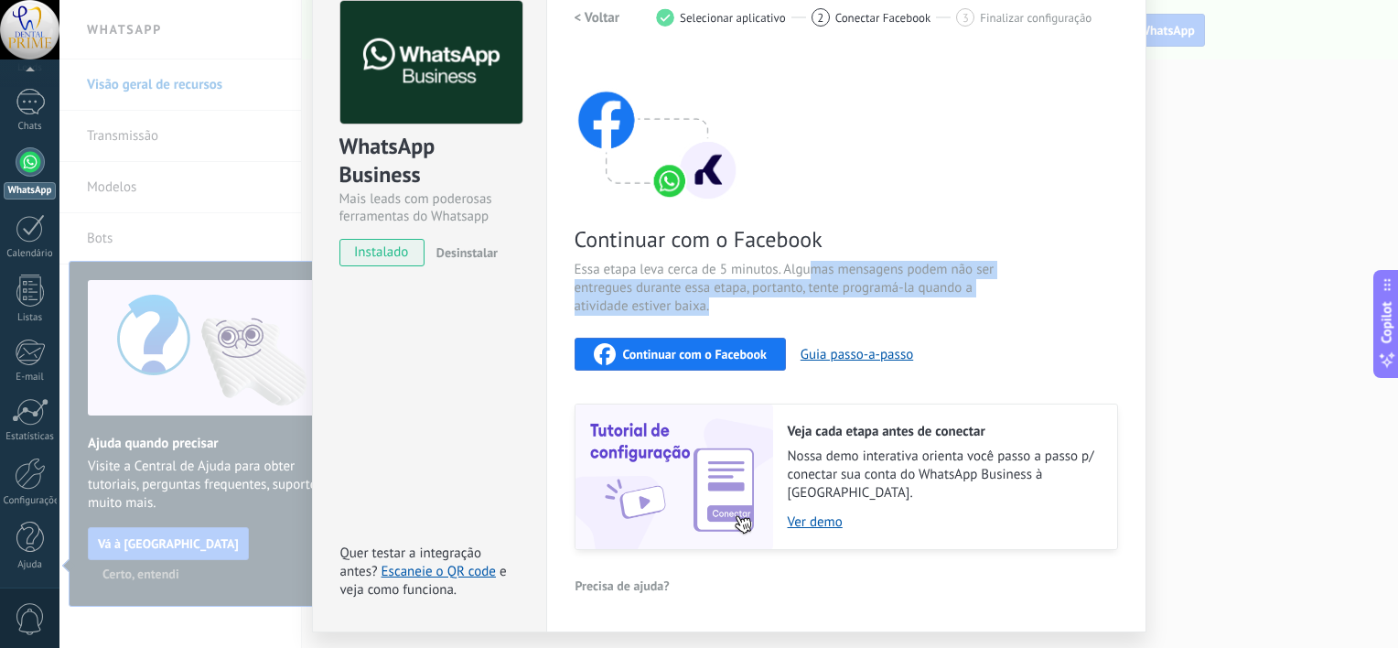
click at [804, 276] on span "Essa etapa leva cerca de 5 minutos. Algumas mensagens podem não ser entregues d…" at bounding box center [793, 288] width 436 height 55
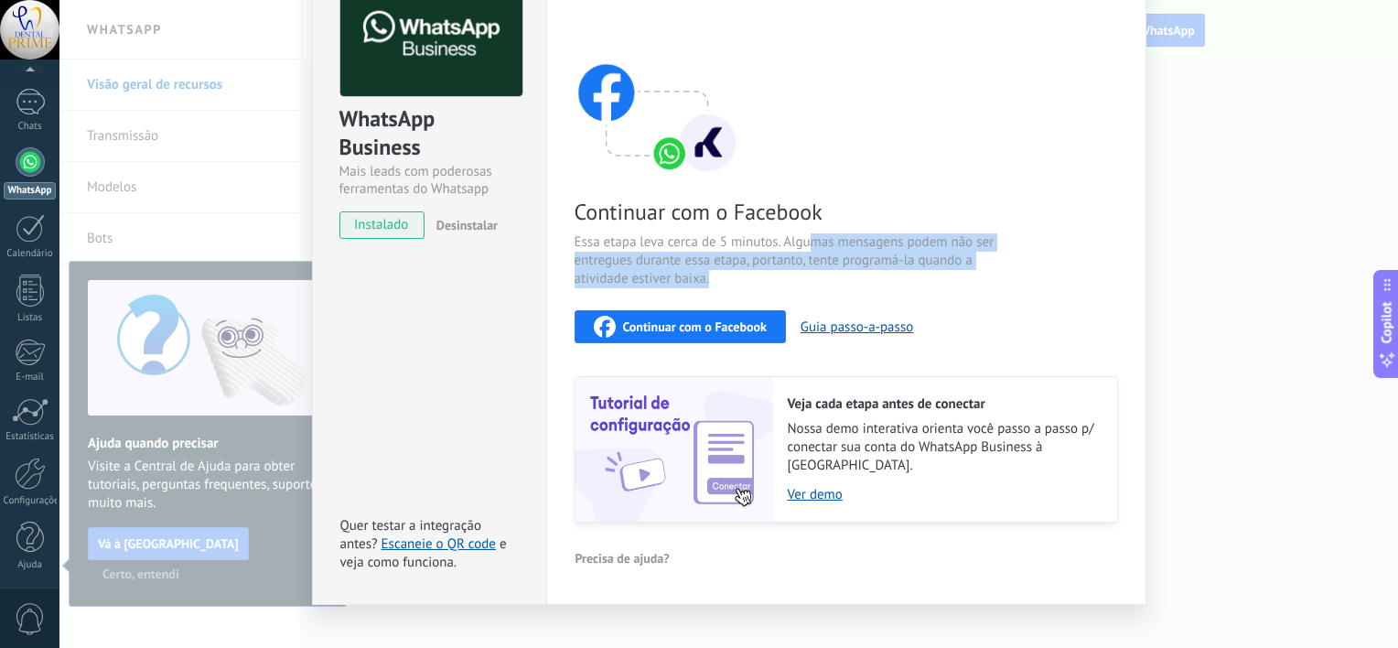
scroll to position [129, 0]
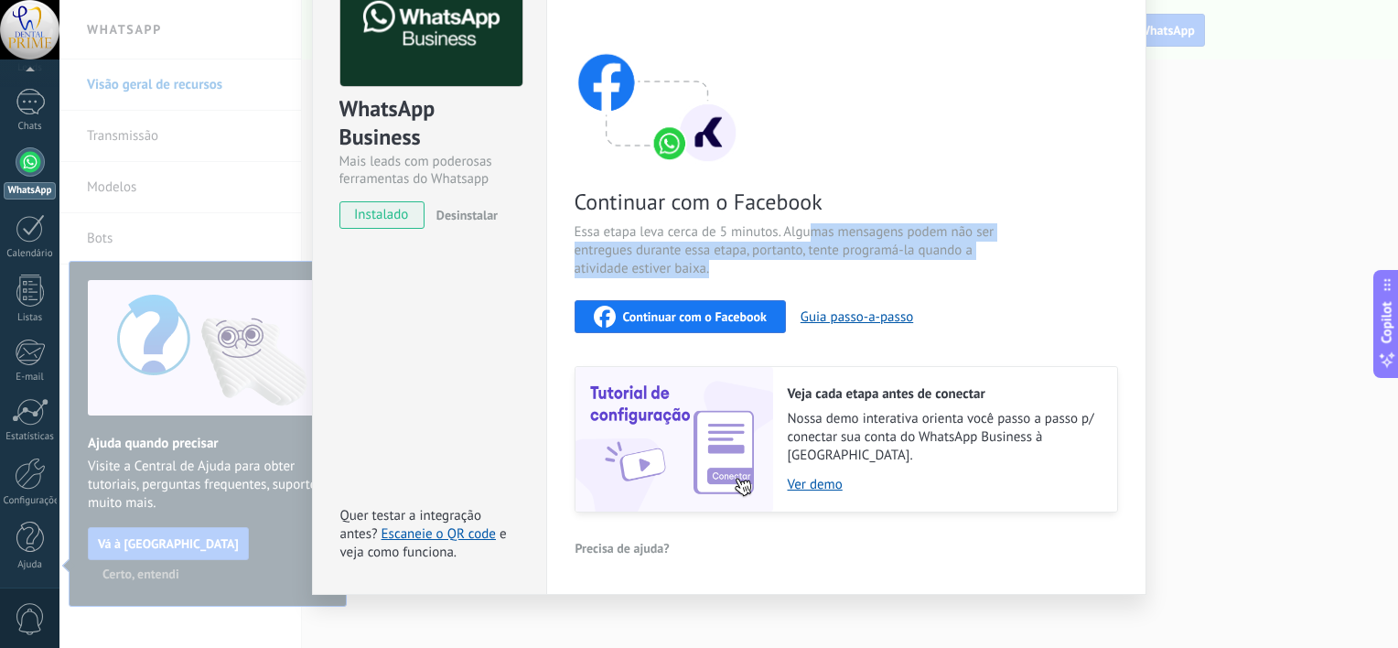
click at [851, 272] on span "Essa etapa leva cerca de 5 minutos. Algumas mensagens podem não ser entregues d…" at bounding box center [793, 250] width 436 height 55
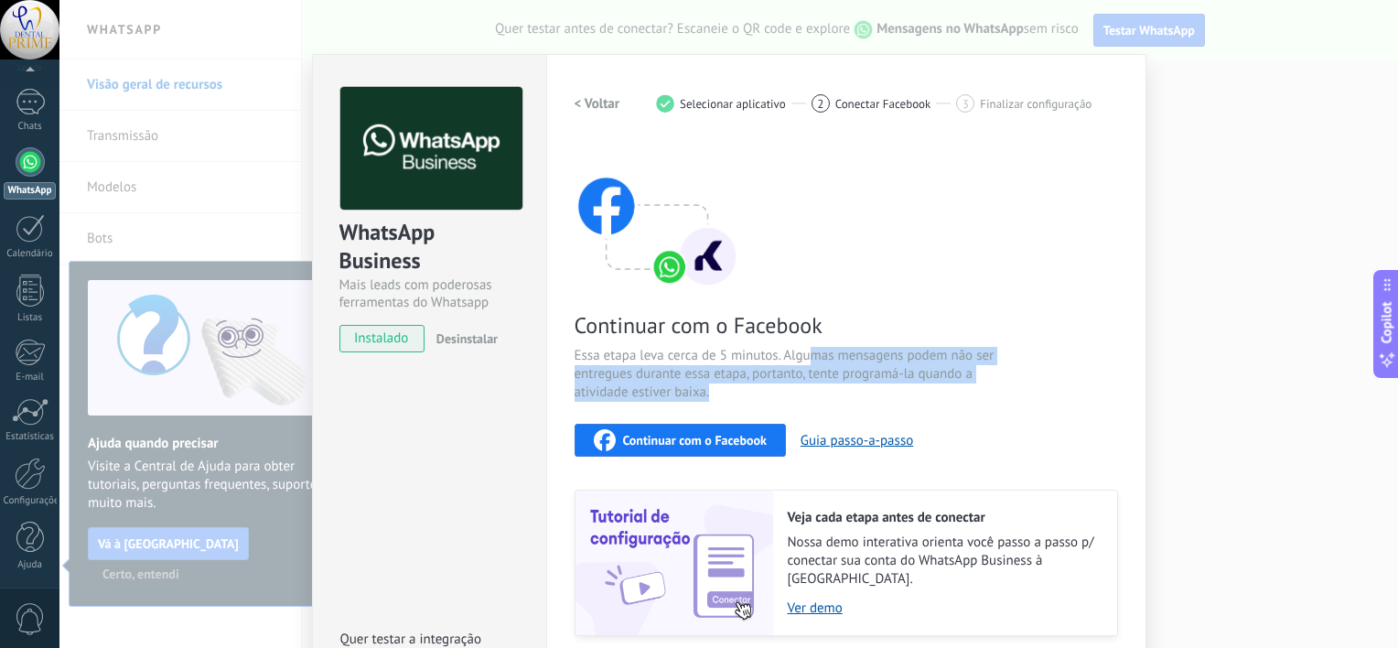
scroll to position [0, 0]
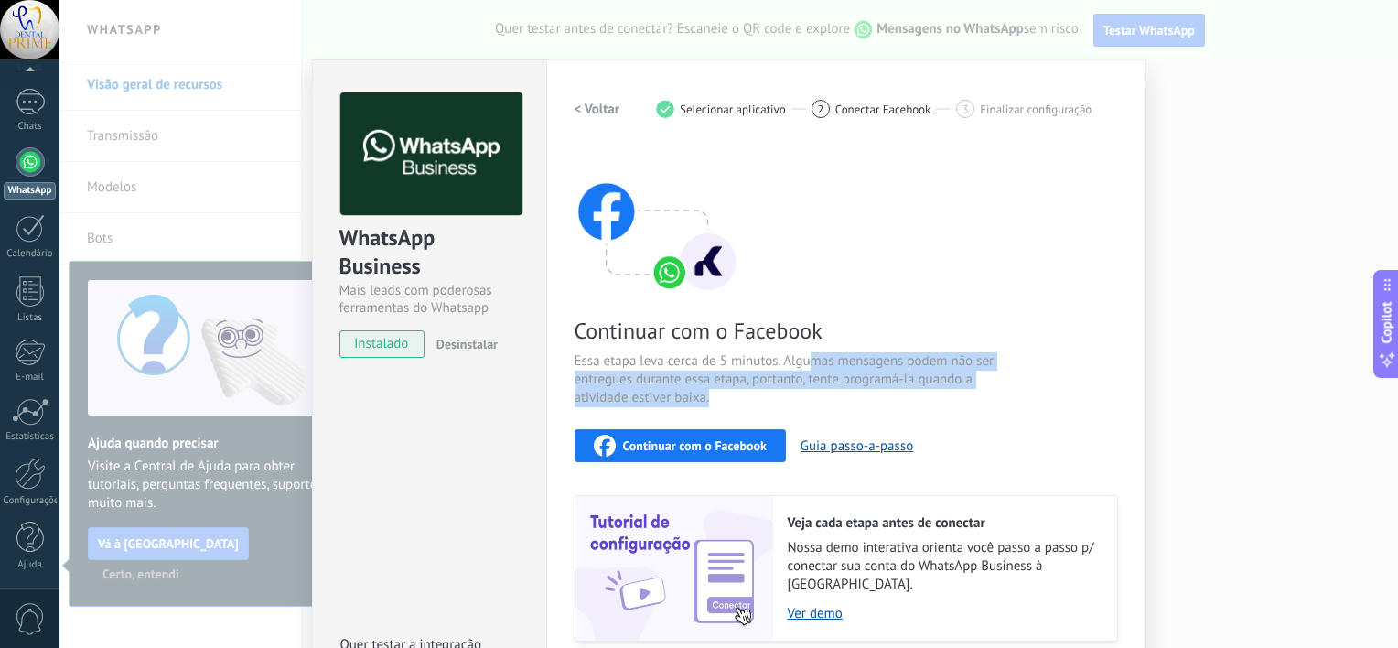
click at [593, 106] on h2 "< Voltar" at bounding box center [598, 109] width 46 height 17
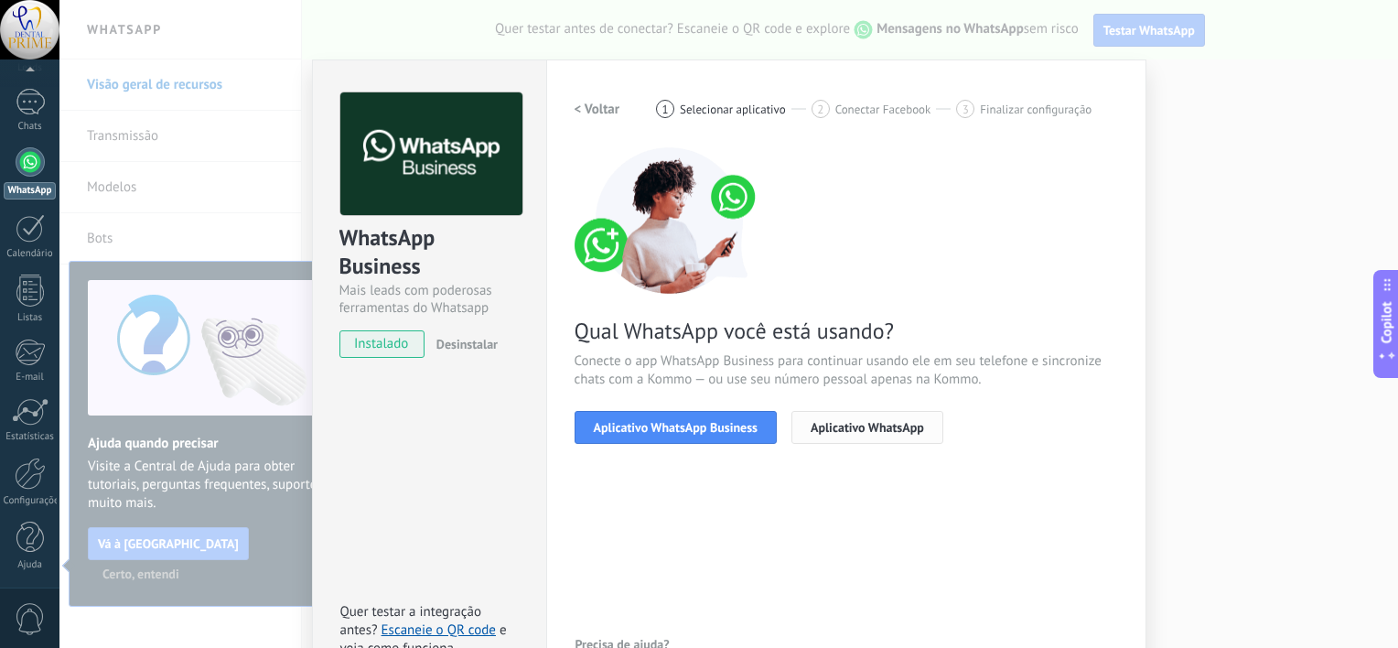
click at [903, 421] on span "Aplicativo WhatsApp" at bounding box center [867, 427] width 113 height 13
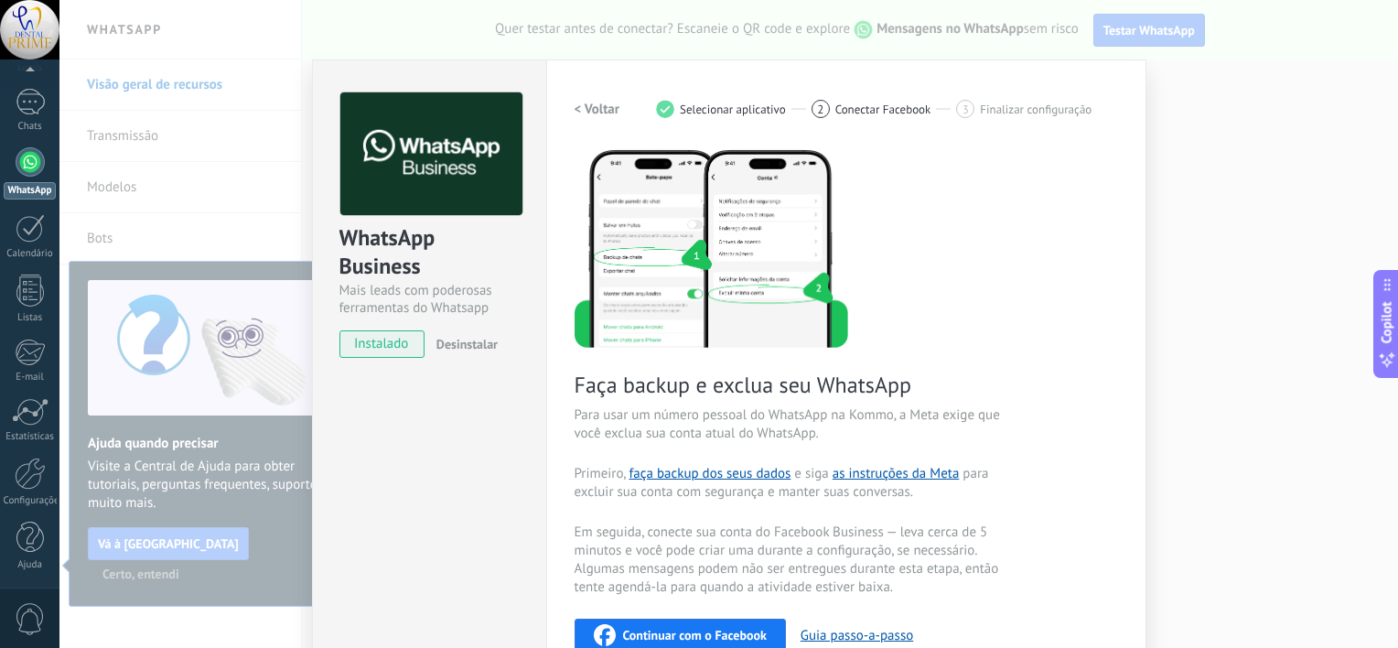
click at [585, 107] on h2 "< Voltar" at bounding box center [598, 109] width 46 height 17
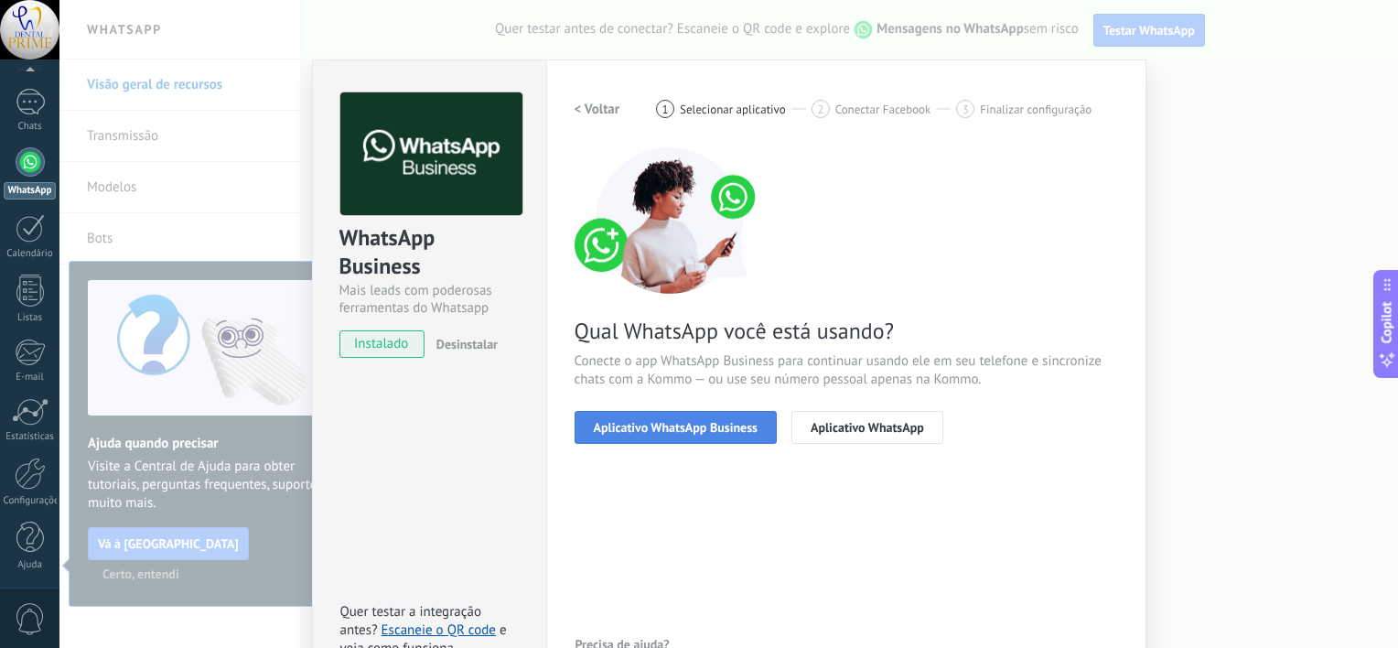
click at [699, 432] on span "Aplicativo WhatsApp Business" at bounding box center [676, 427] width 164 height 13
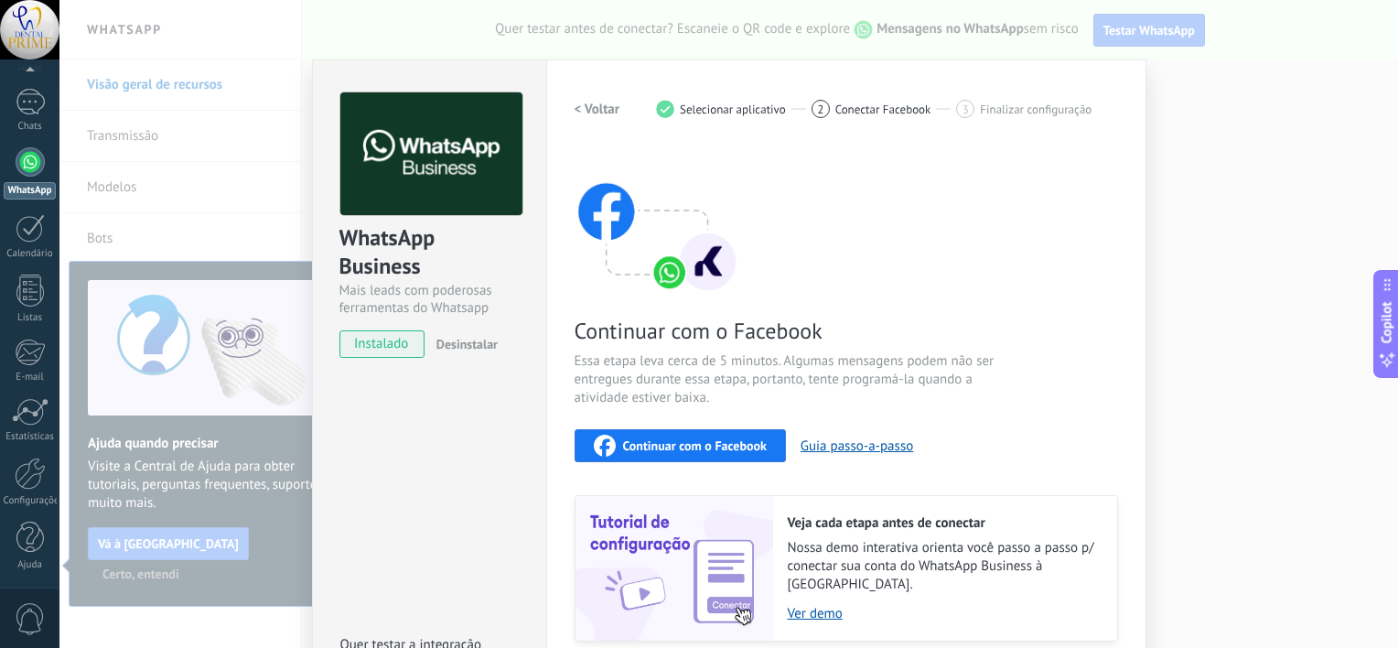
click at [695, 442] on span "Continuar com o Facebook" at bounding box center [695, 445] width 144 height 13
click at [1257, 108] on div "WhatsApp Business Mais leads com poderosas ferramentas do Whatsapp instalado De…" at bounding box center [728, 324] width 1339 height 648
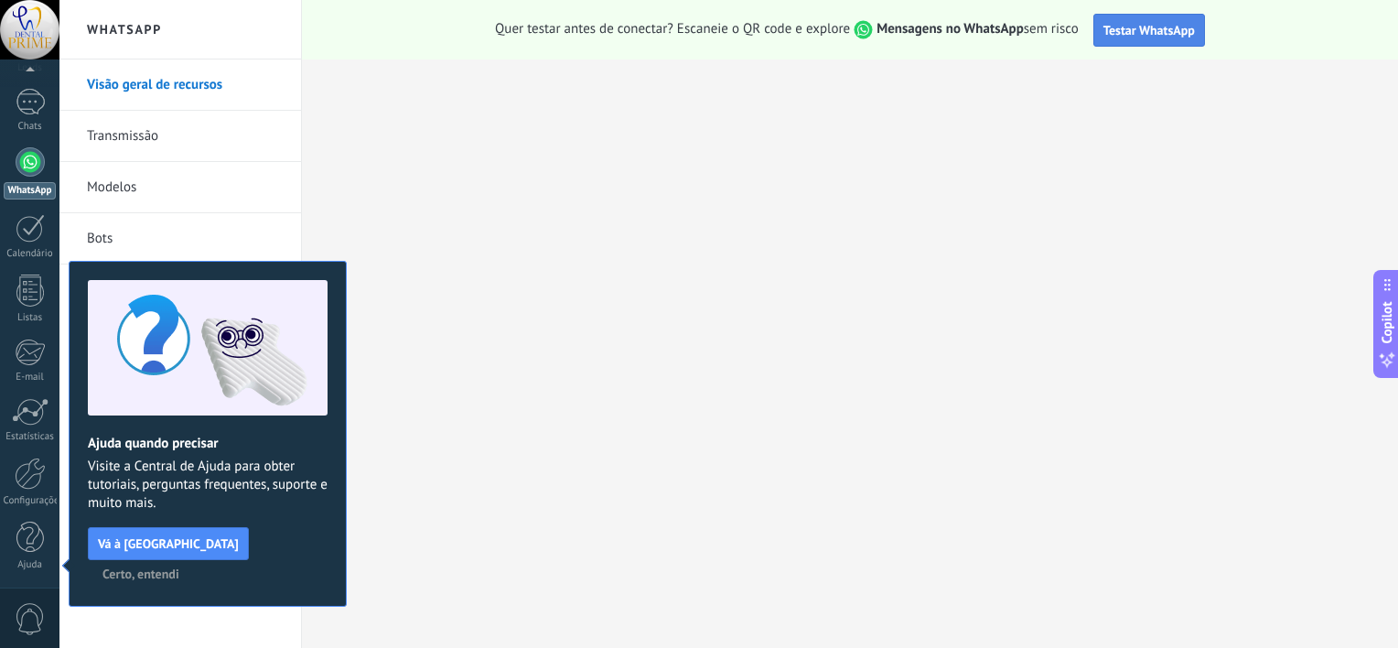
click at [1177, 29] on span "Testar WhatsApp" at bounding box center [1150, 30] width 92 height 16
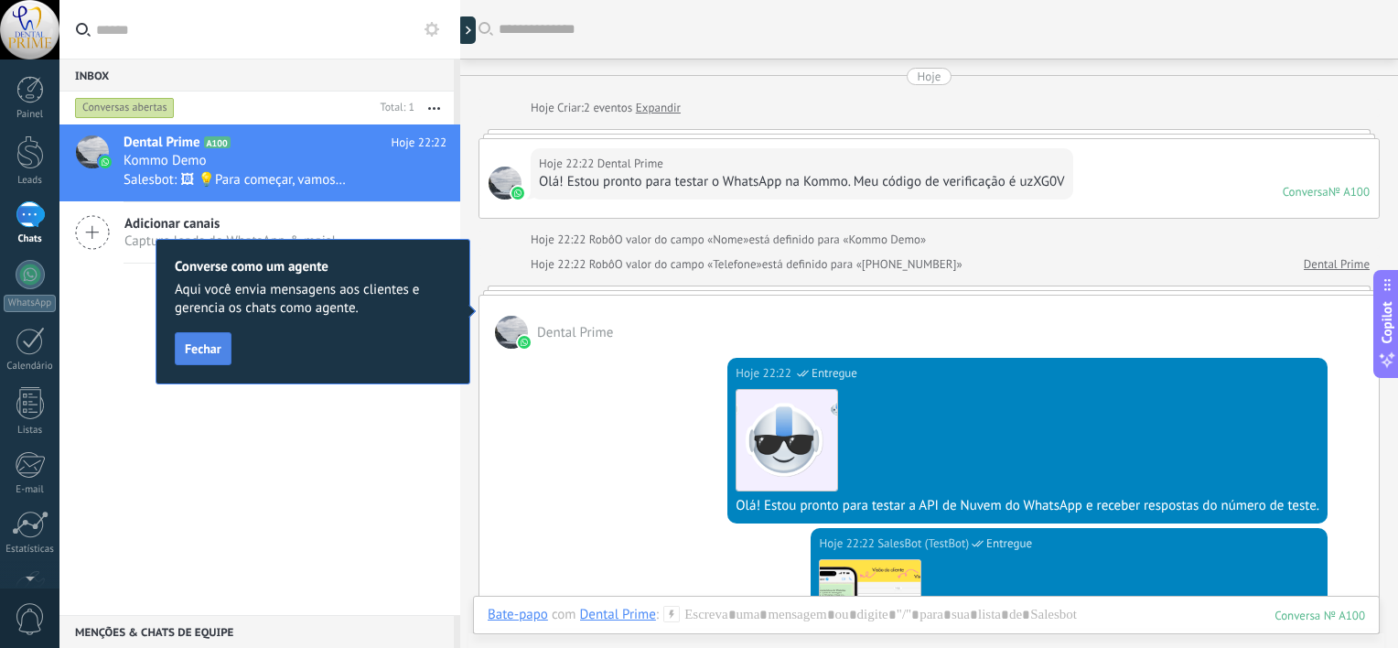
click at [209, 344] on span "Fechar" at bounding box center [203, 348] width 37 height 13
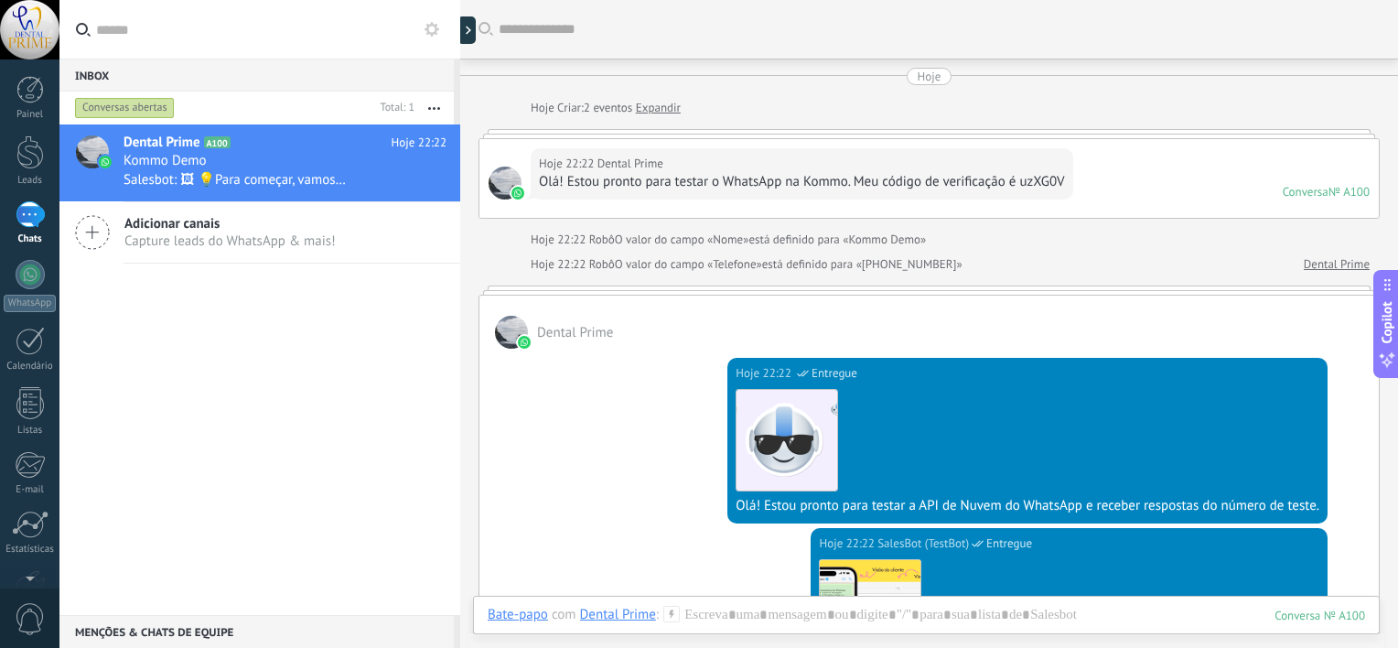
click at [1144, 192] on div "Hoje 22:22 ‎Dental Prime Olá! Estou pronto para testar o WhatsApp na Kommo. Meu…" at bounding box center [930, 178] width 900 height 79
click at [1157, 161] on div "Hoje 22:22 ‎Dental Prime Olá! Estou pronto para testar o WhatsApp na Kommo. Meu…" at bounding box center [930, 178] width 900 height 79
click at [1002, 292] on div at bounding box center [929, 290] width 901 height 9
click at [1351, 264] on link "‎Dental Prime" at bounding box center [1337, 264] width 66 height 18
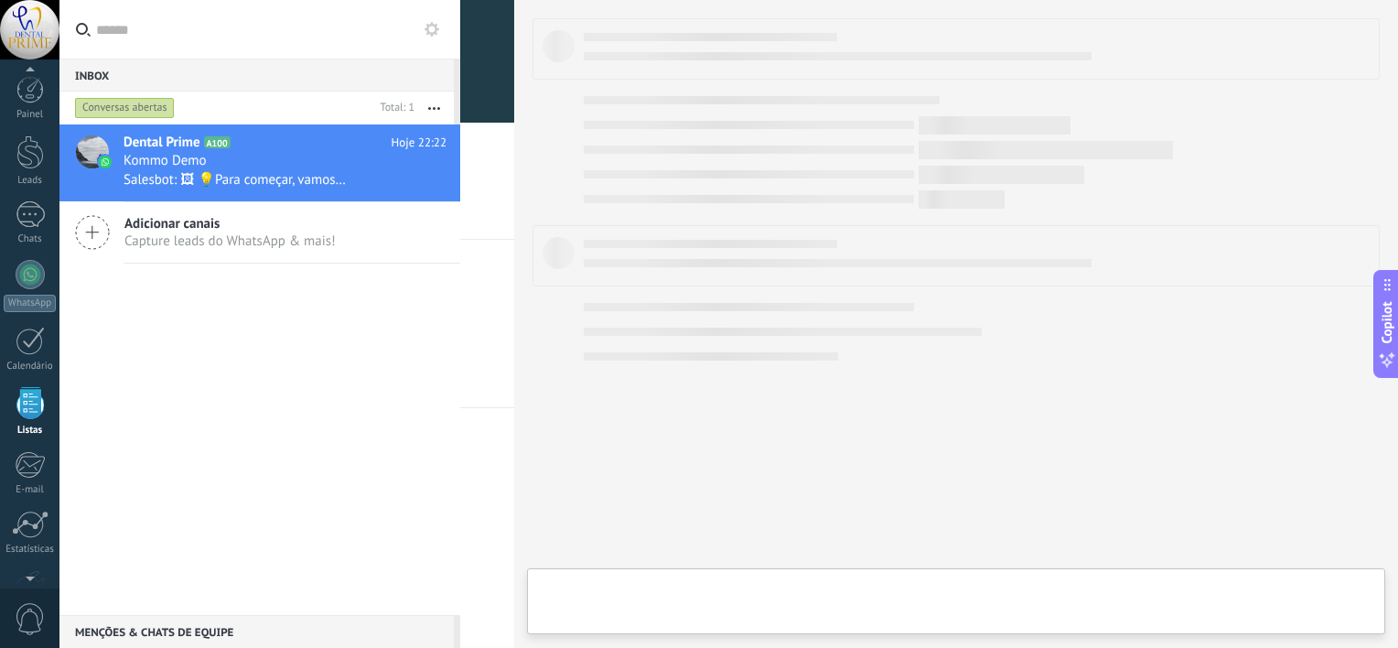
scroll to position [47, 0]
click at [309, 154] on div "Kommo Demo" at bounding box center [285, 161] width 323 height 18
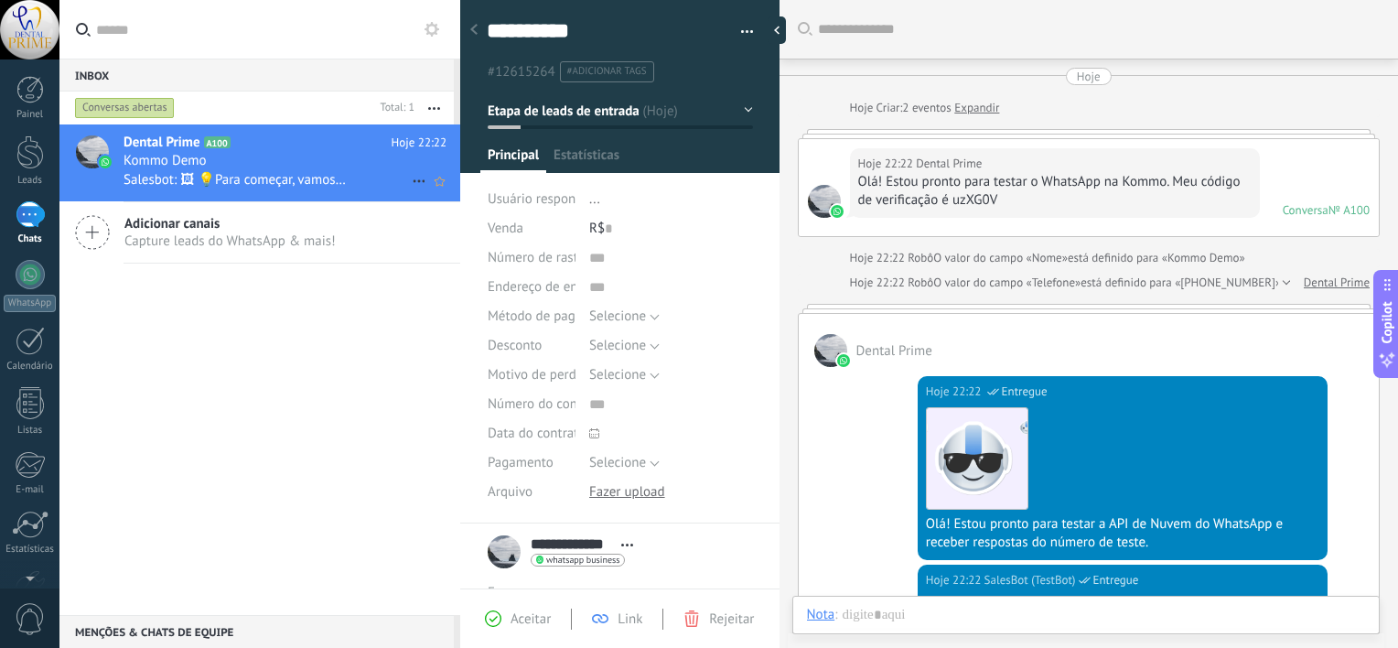
scroll to position [412, 0]
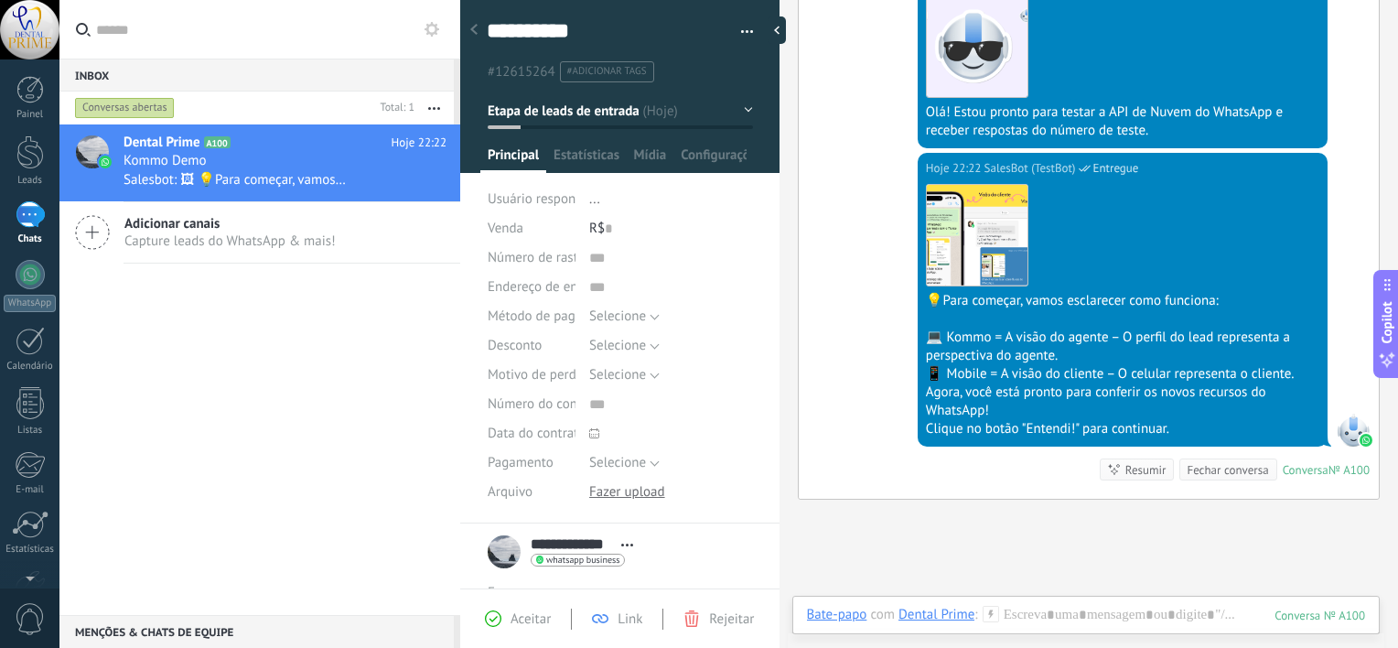
click at [470, 33] on icon at bounding box center [473, 29] width 7 height 11
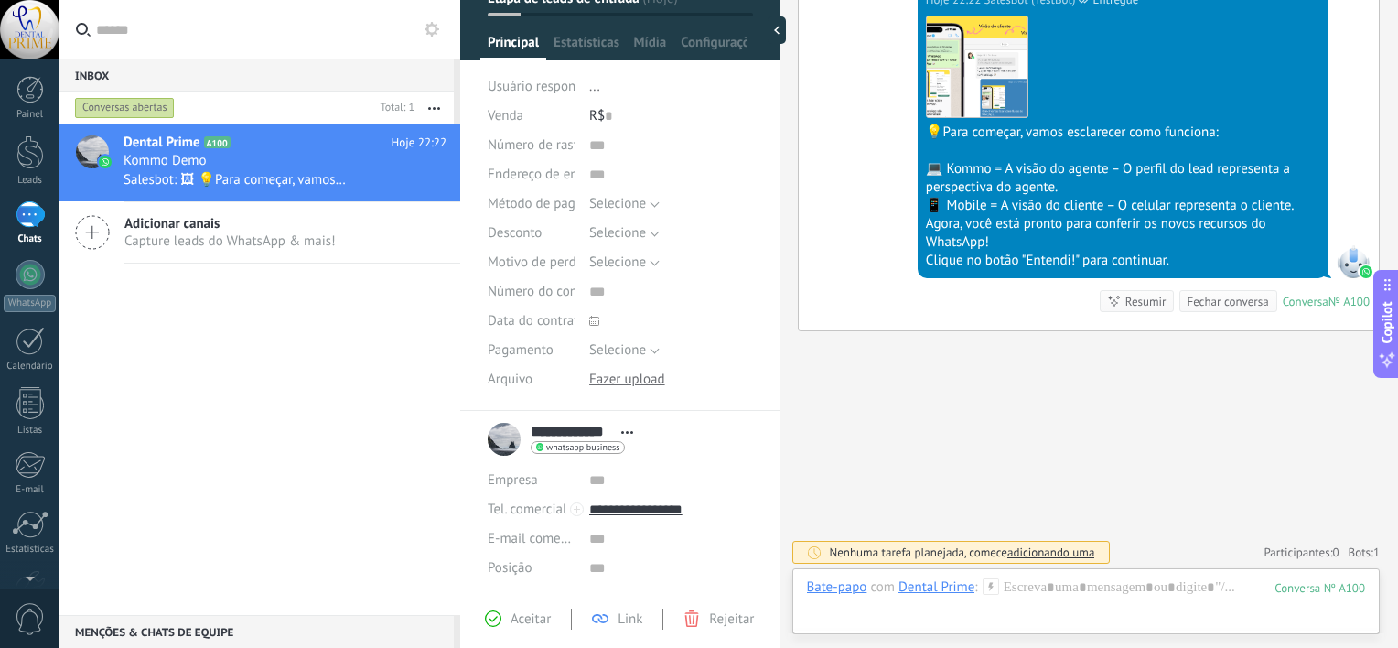
scroll to position [233, 0]
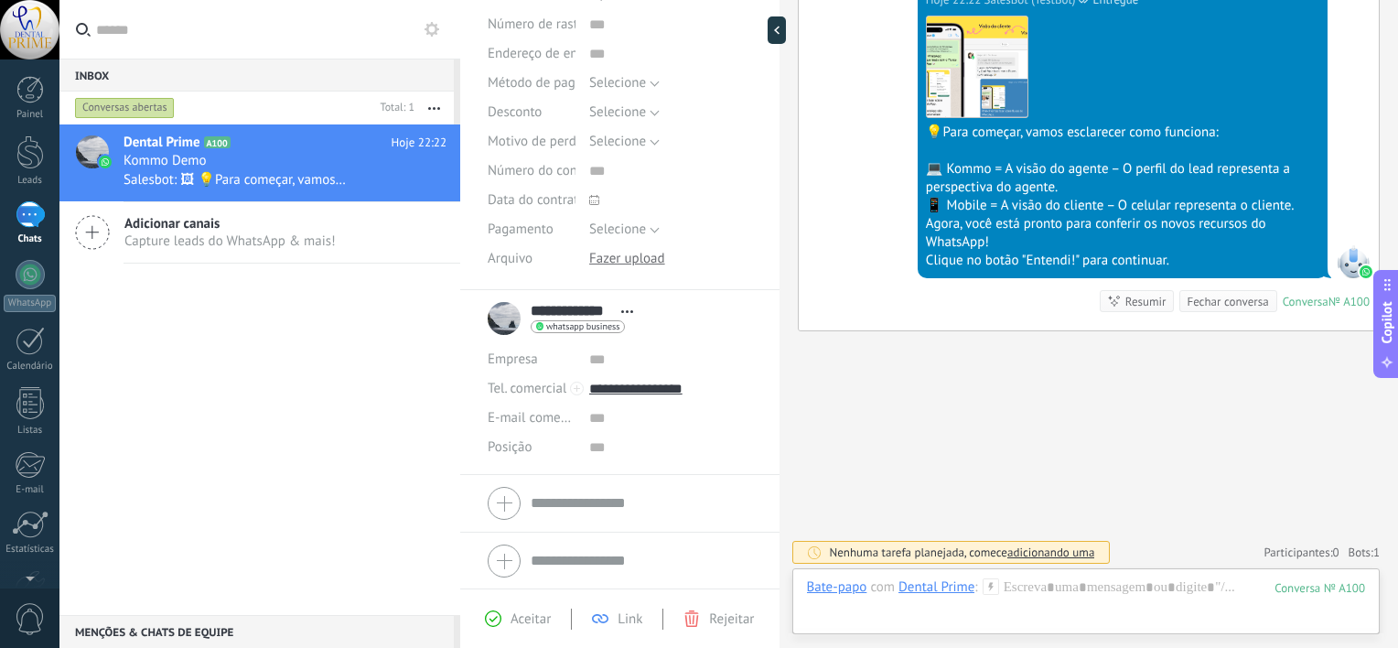
click at [502, 314] on div "**********" at bounding box center [565, 319] width 155 height 46
click at [636, 308] on span "Abrir detalhes Copiar nome Desvincular Contato principal" at bounding box center [627, 312] width 30 height 14
click at [674, 337] on link "Abrir detalhes" at bounding box center [689, 336] width 82 height 17
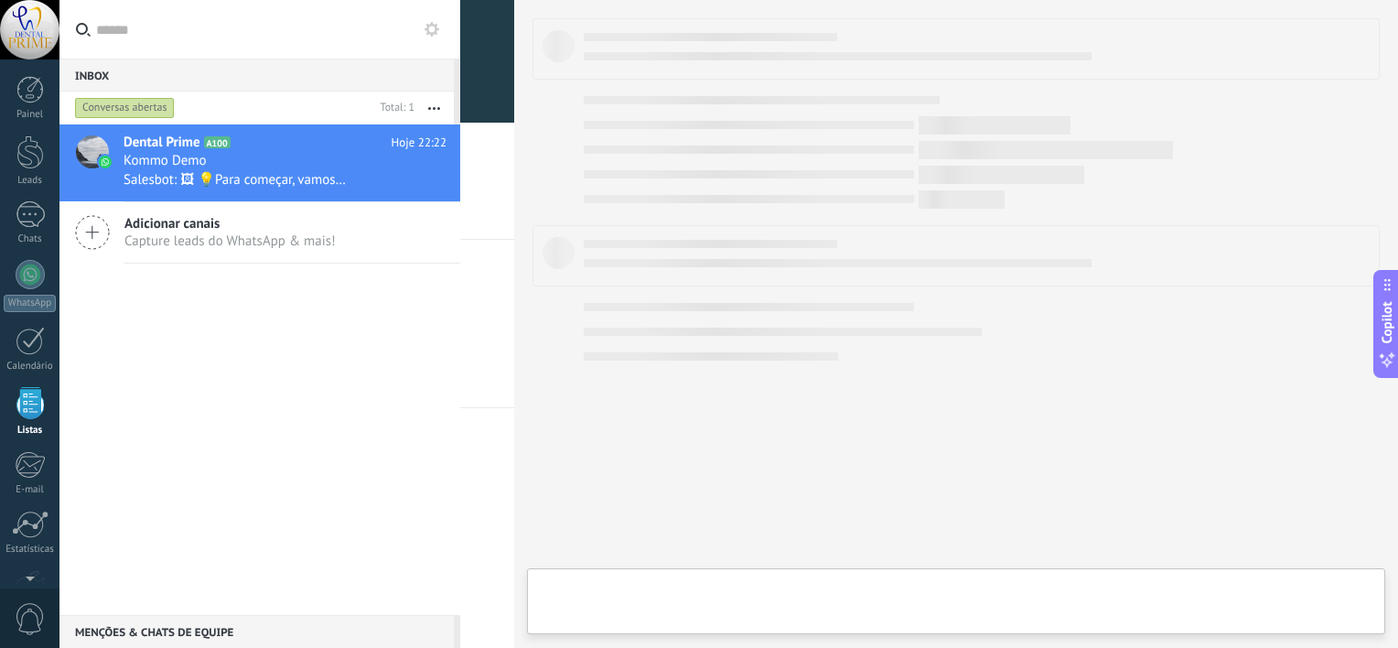
scroll to position [47, 0]
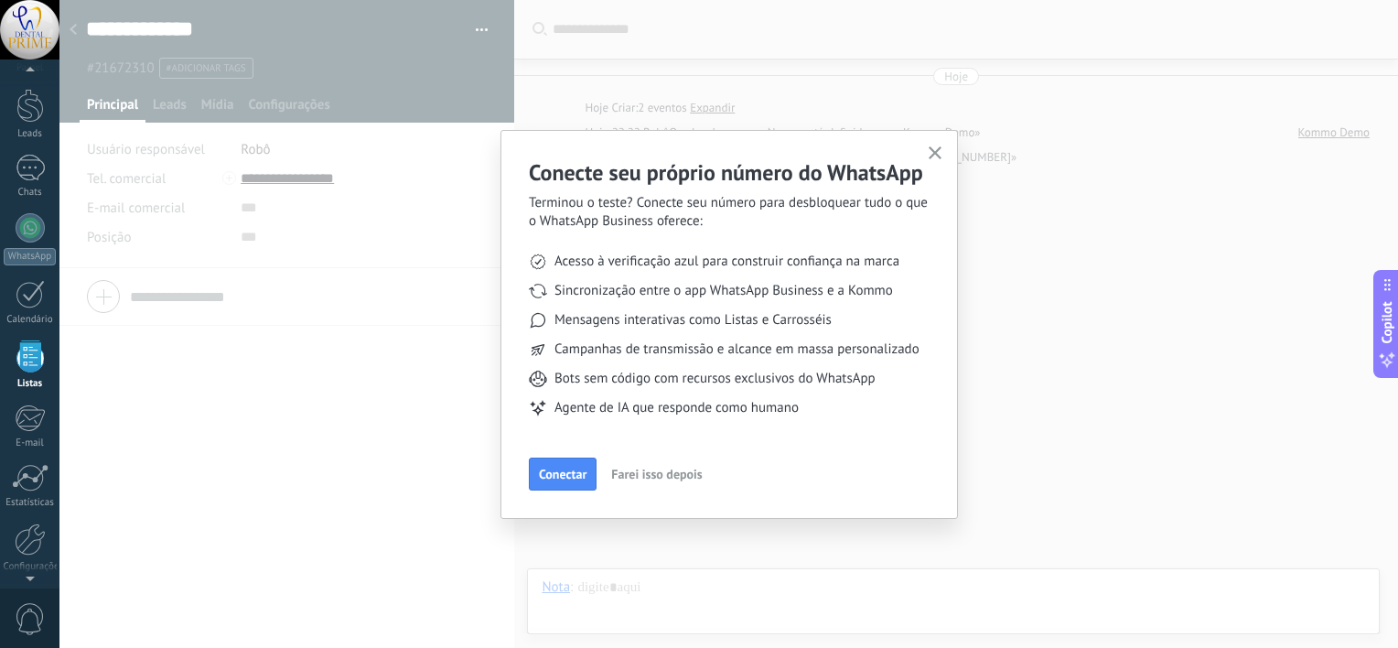
click at [684, 473] on span "Farei isso depois" at bounding box center [656, 474] width 91 height 13
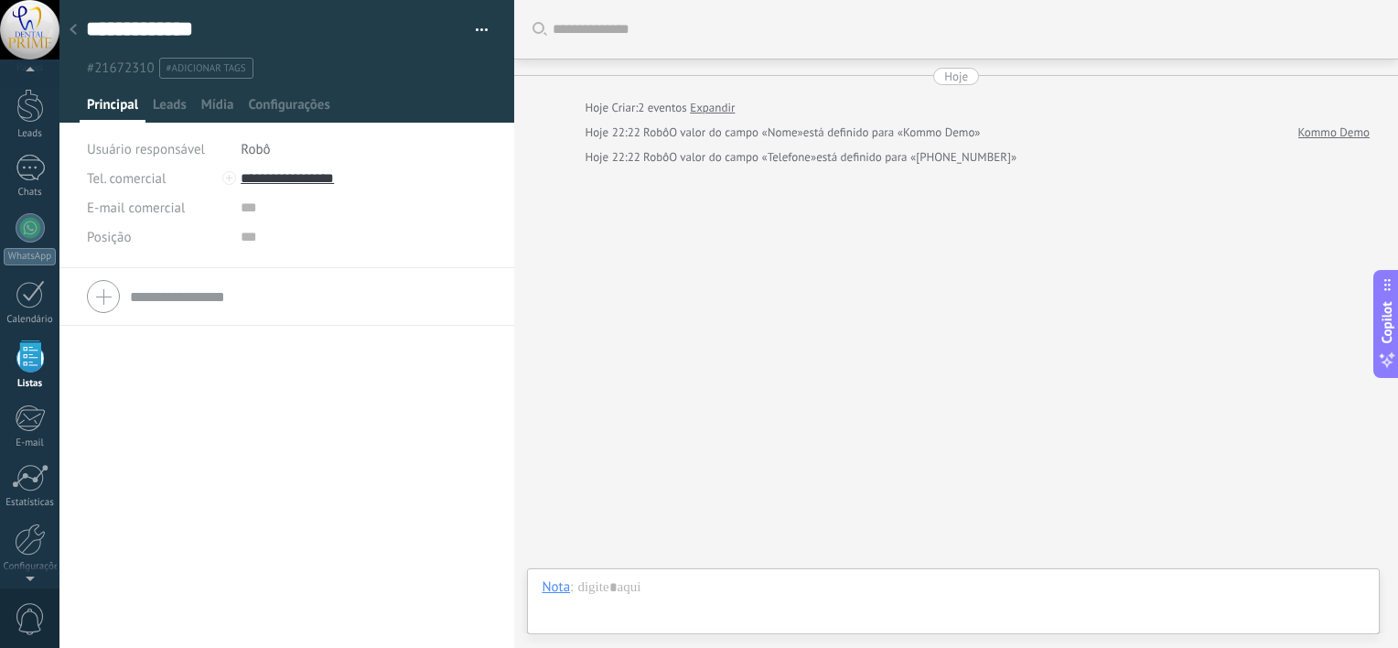
click at [74, 26] on use at bounding box center [73, 29] width 7 height 11
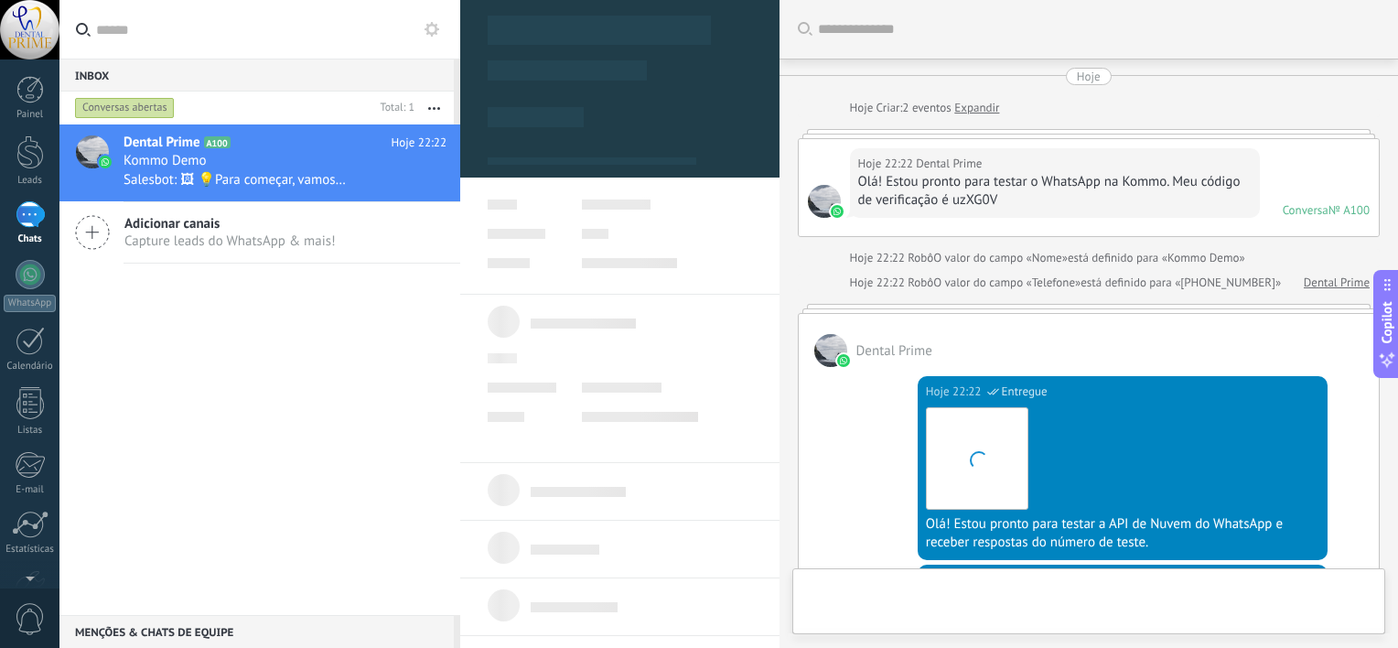
type textarea "**********"
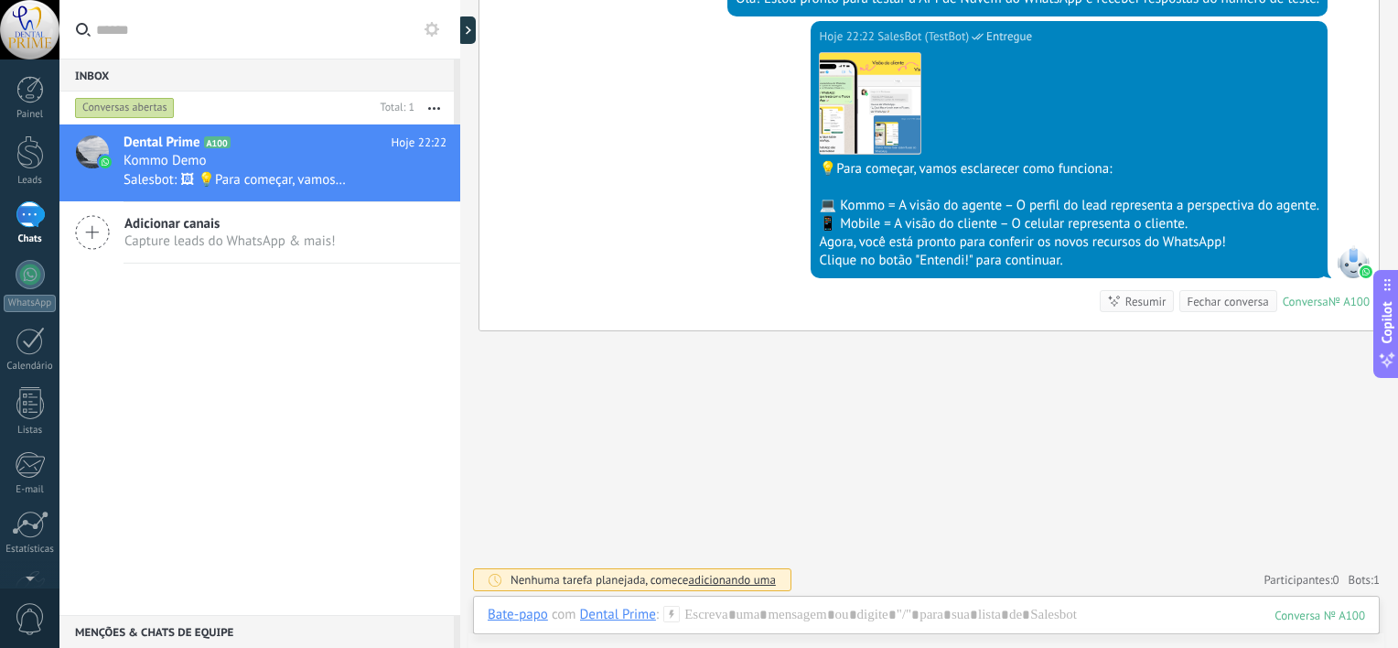
click at [642, 618] on div "‎Dental Prime" at bounding box center [618, 614] width 76 height 16
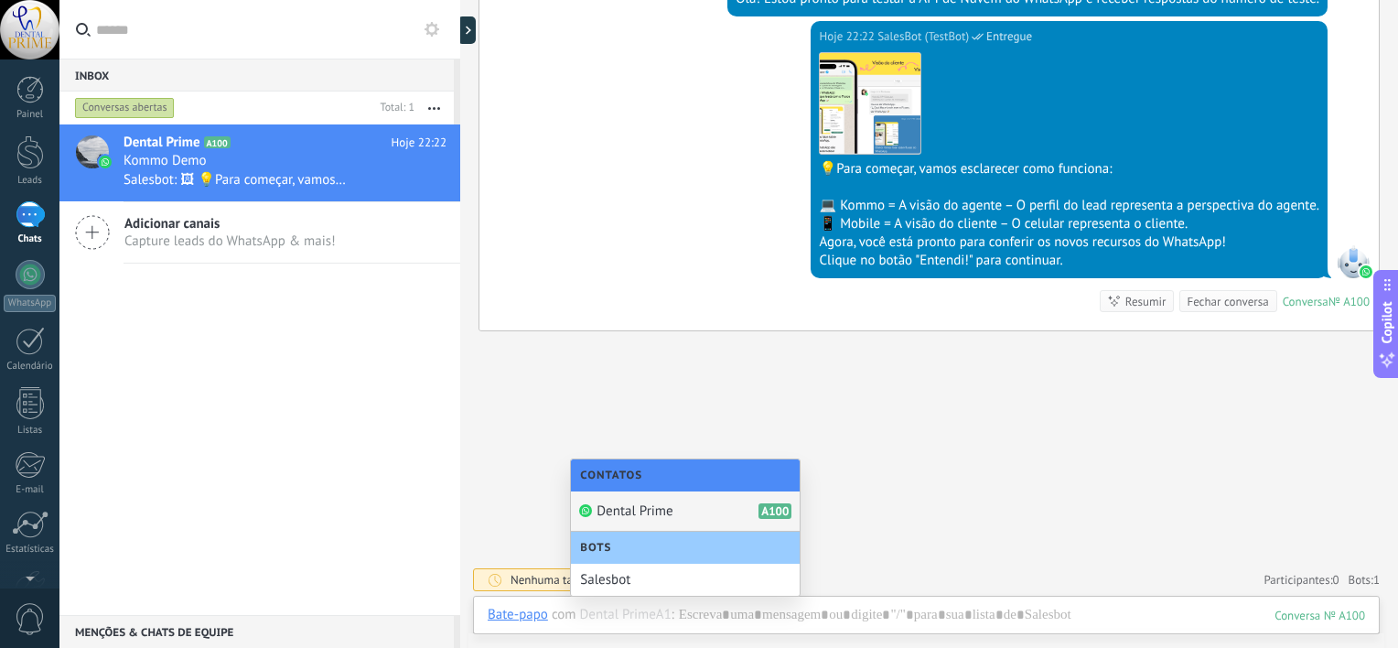
click at [692, 509] on div "‎Dental Prime A100" at bounding box center [685, 511] width 229 height 40
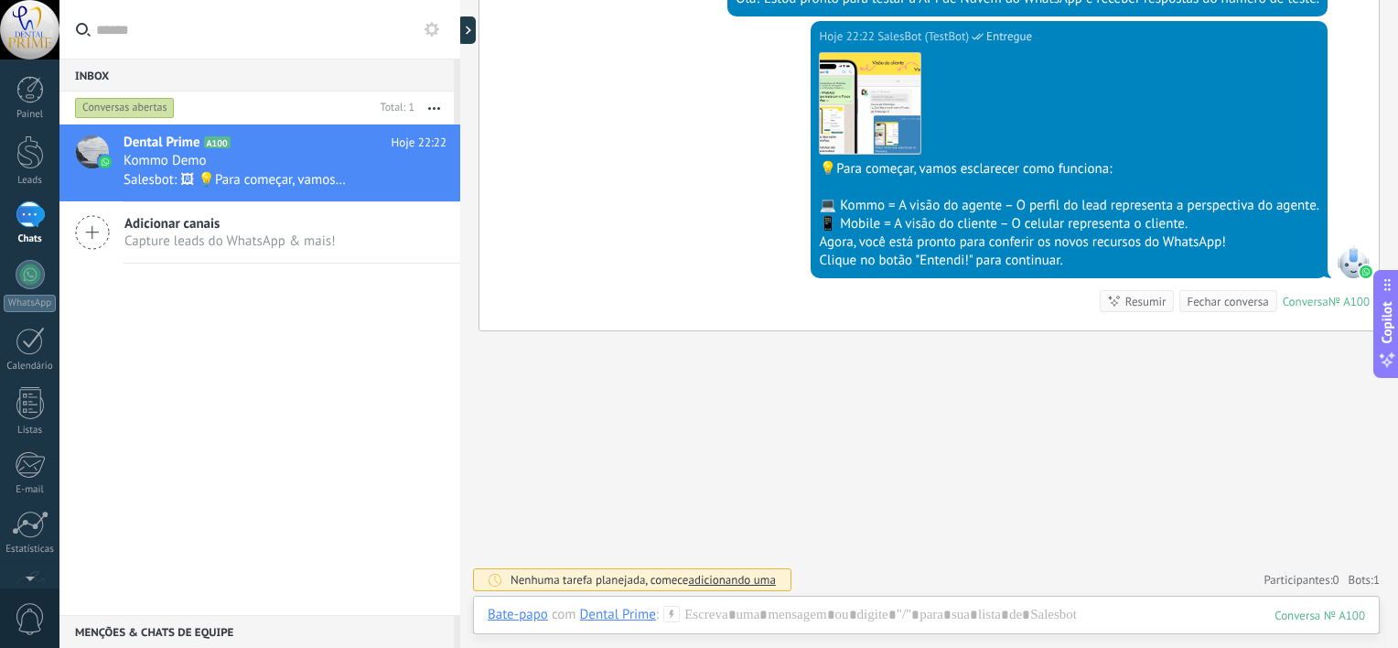
click at [620, 615] on div "‎Dental Prime" at bounding box center [618, 614] width 76 height 16
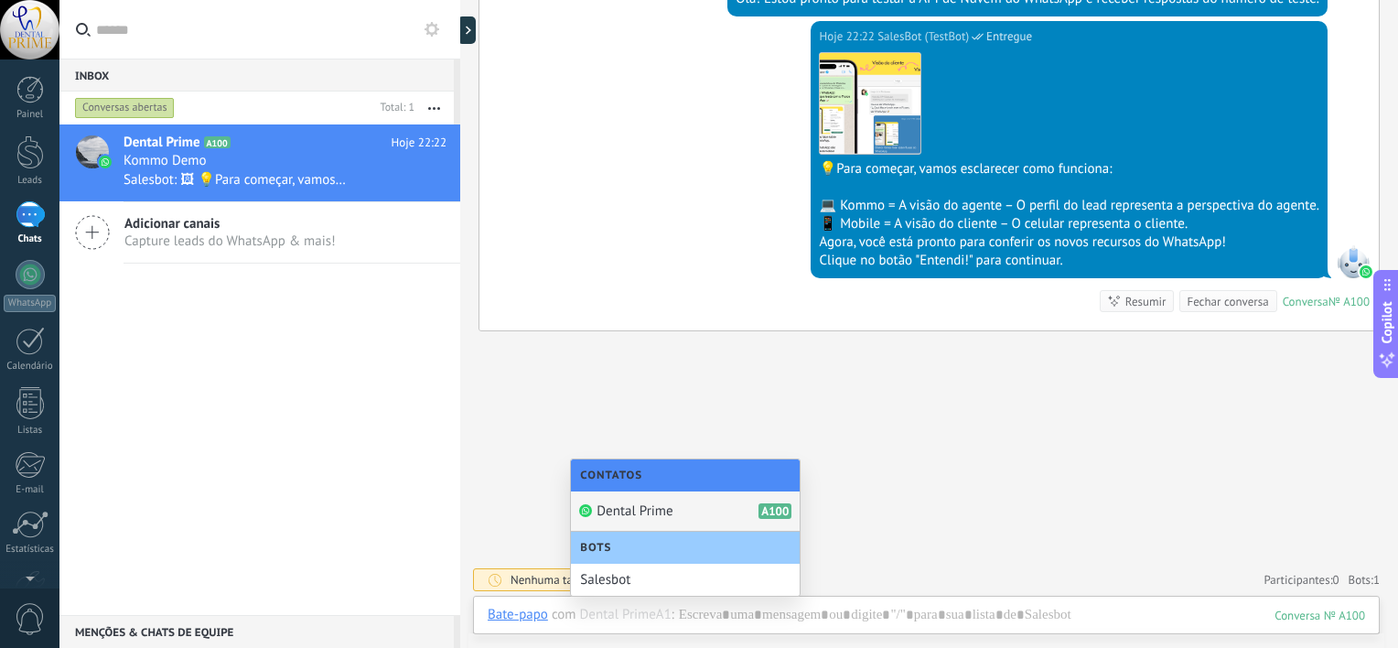
click at [634, 505] on span "‎Dental Prime" at bounding box center [635, 510] width 76 height 17
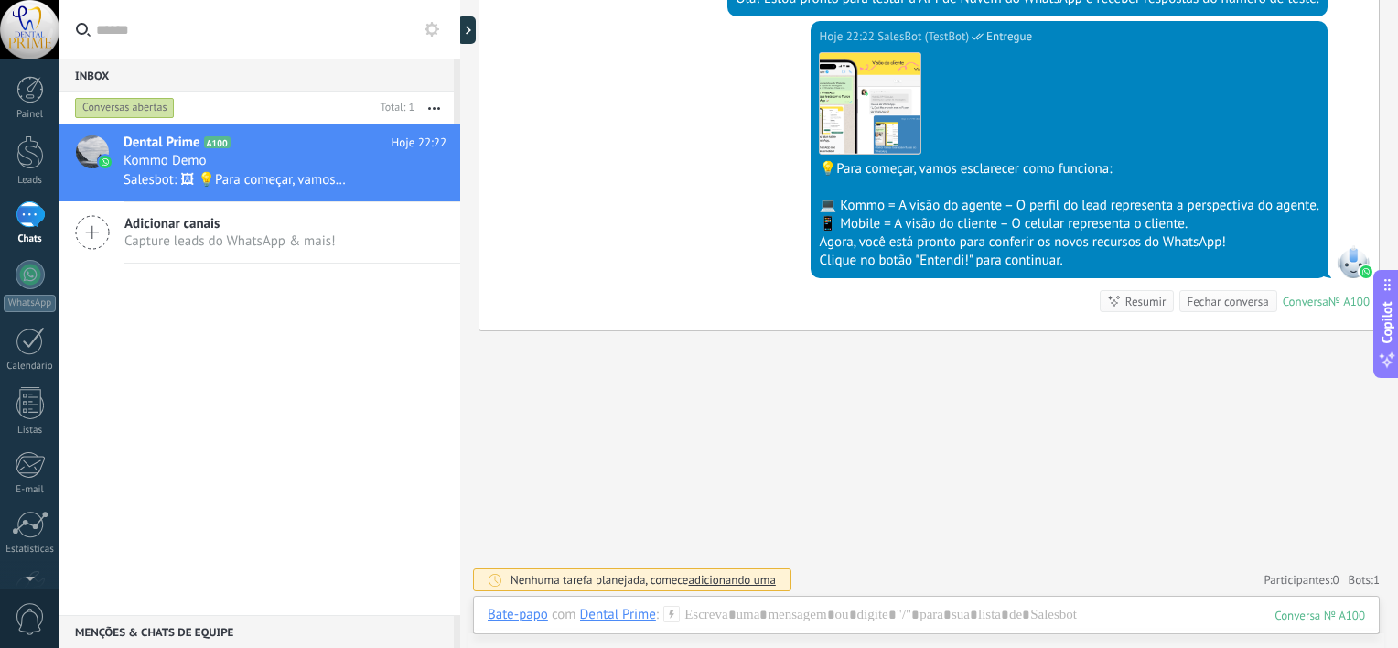
click at [944, 445] on div "Buscar Carregar mais Hoje Hoje Criar: 2 eventos Expandir Hoje 22:22 ‎Dental Pri…" at bounding box center [929, 72] width 938 height 1158
click at [910, 619] on div at bounding box center [927, 633] width 878 height 55
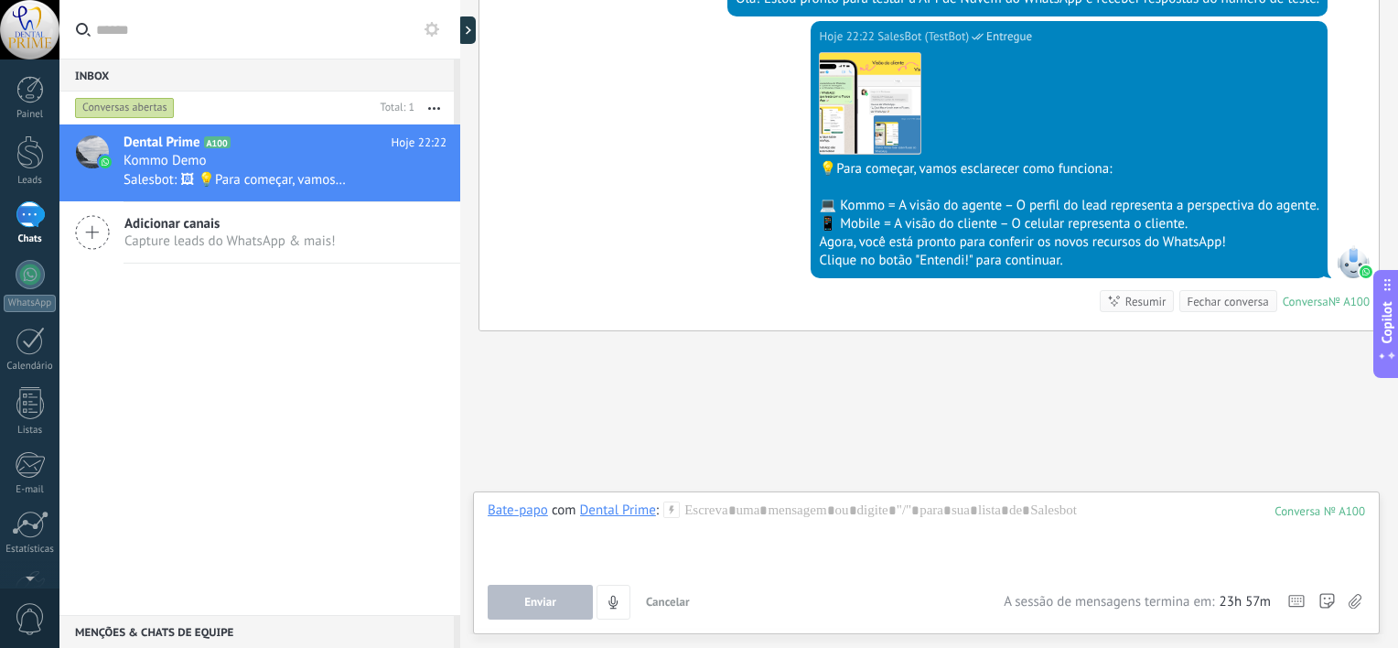
click at [901, 437] on div "Buscar Carregar mais Hoje Hoje Criar: 2 eventos Expandir Hoje 22:22 ‎Dental Pri…" at bounding box center [929, 72] width 938 height 1158
click at [902, 507] on div at bounding box center [927, 537] width 878 height 70
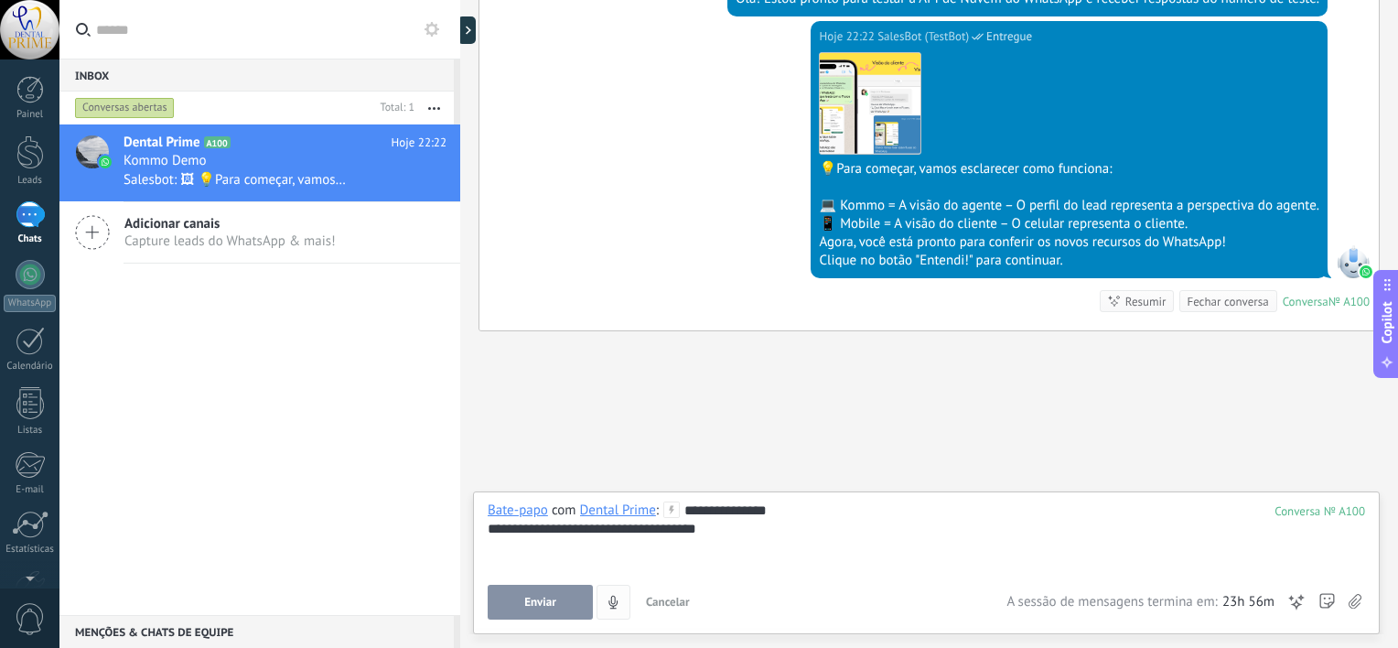
click at [546, 612] on button "Enviar" at bounding box center [540, 602] width 105 height 35
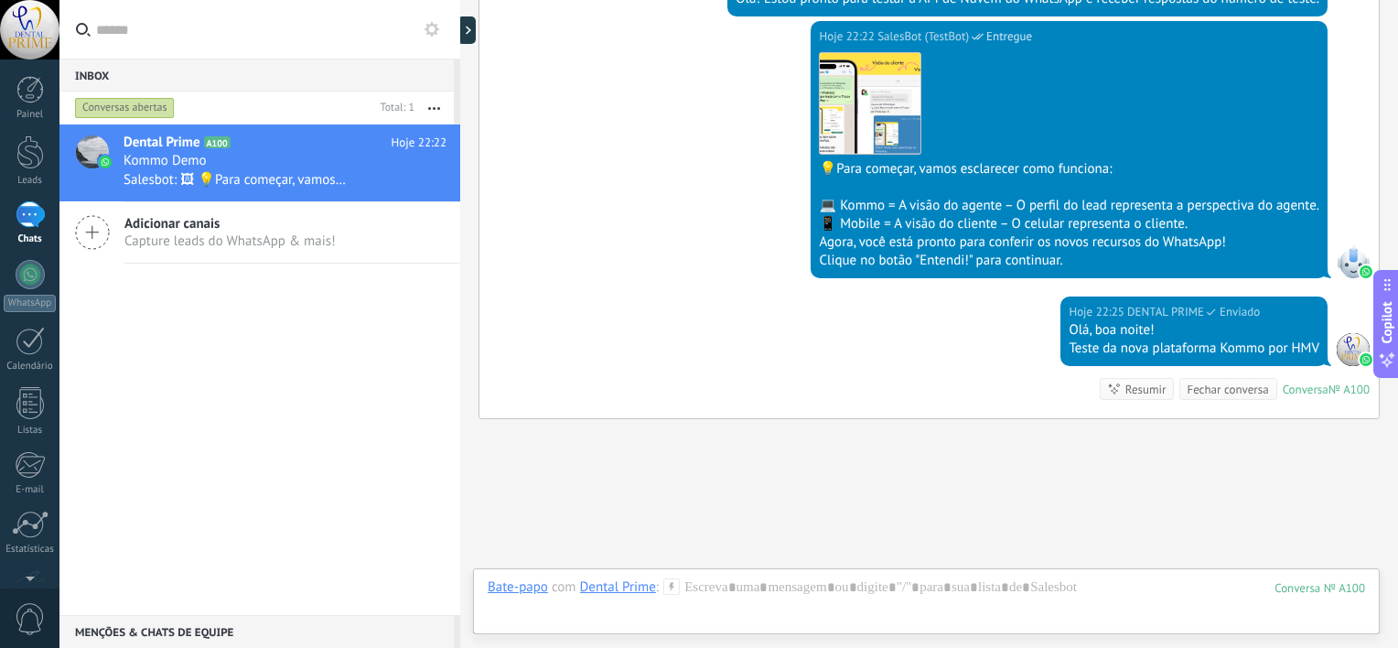
scroll to position [595, 0]
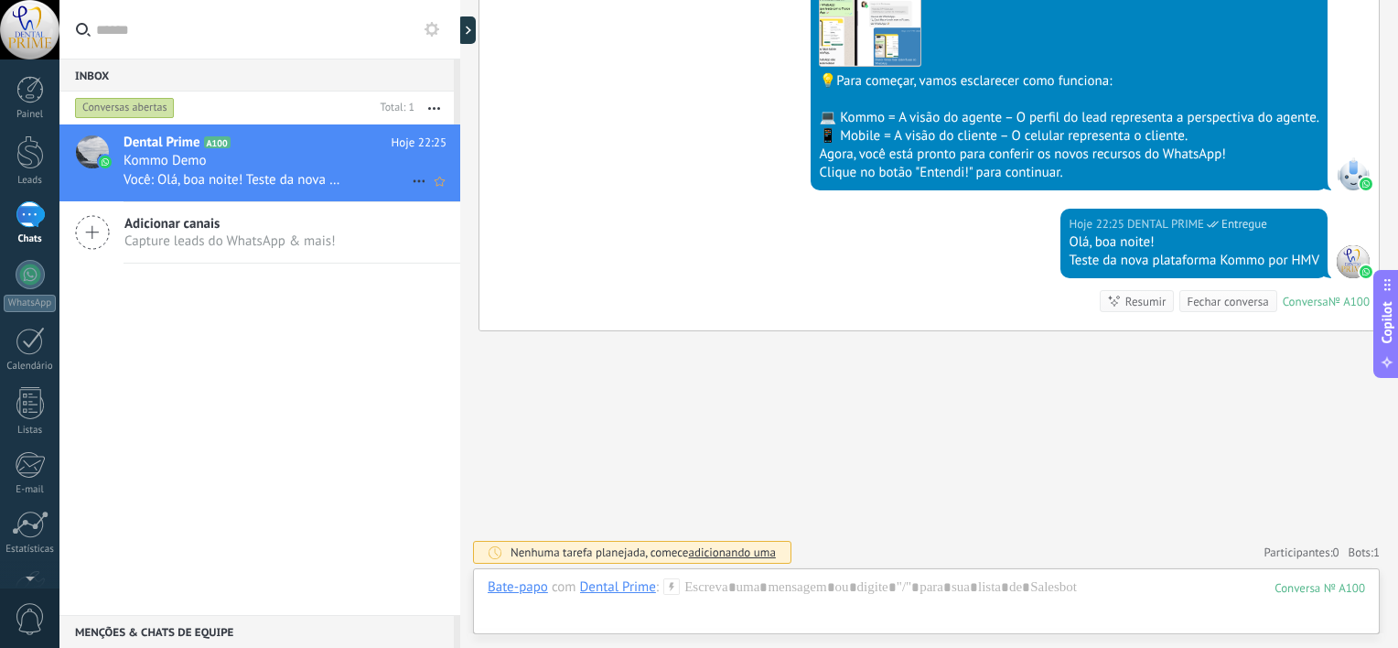
click at [212, 156] on h3 "Kommo Demo" at bounding box center [170, 161] width 92 height 18
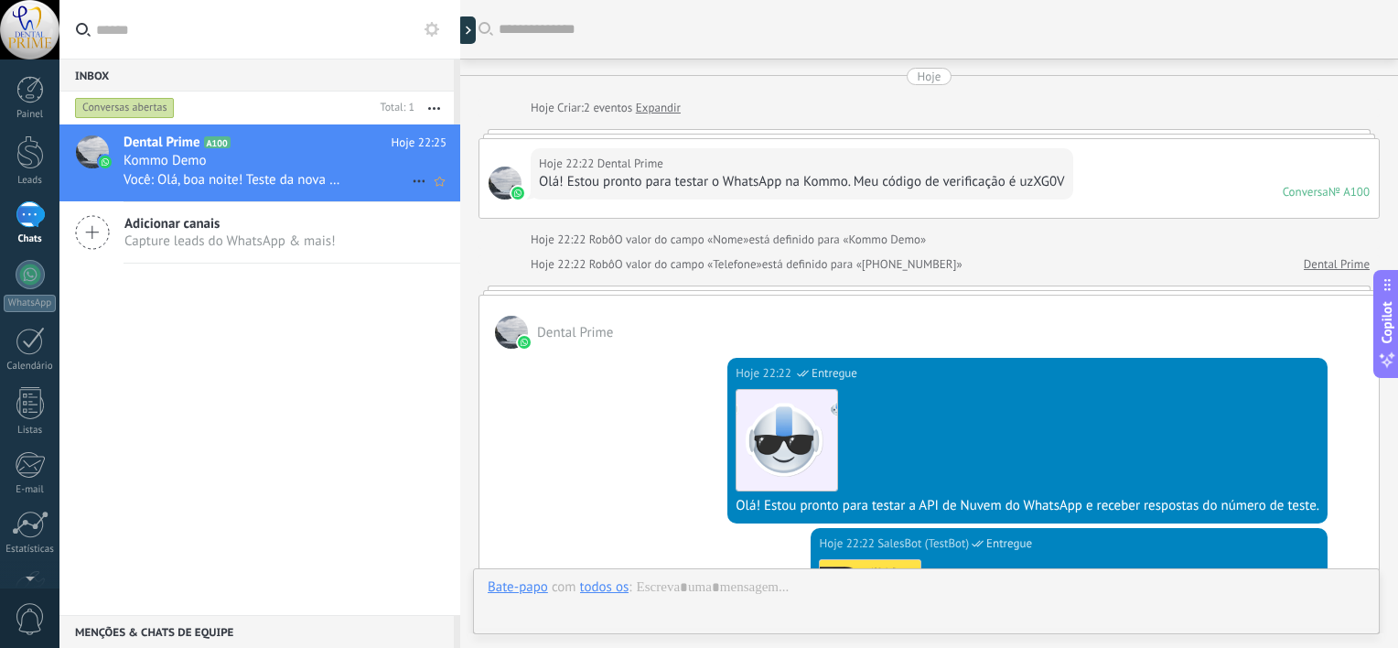
scroll to position [595, 0]
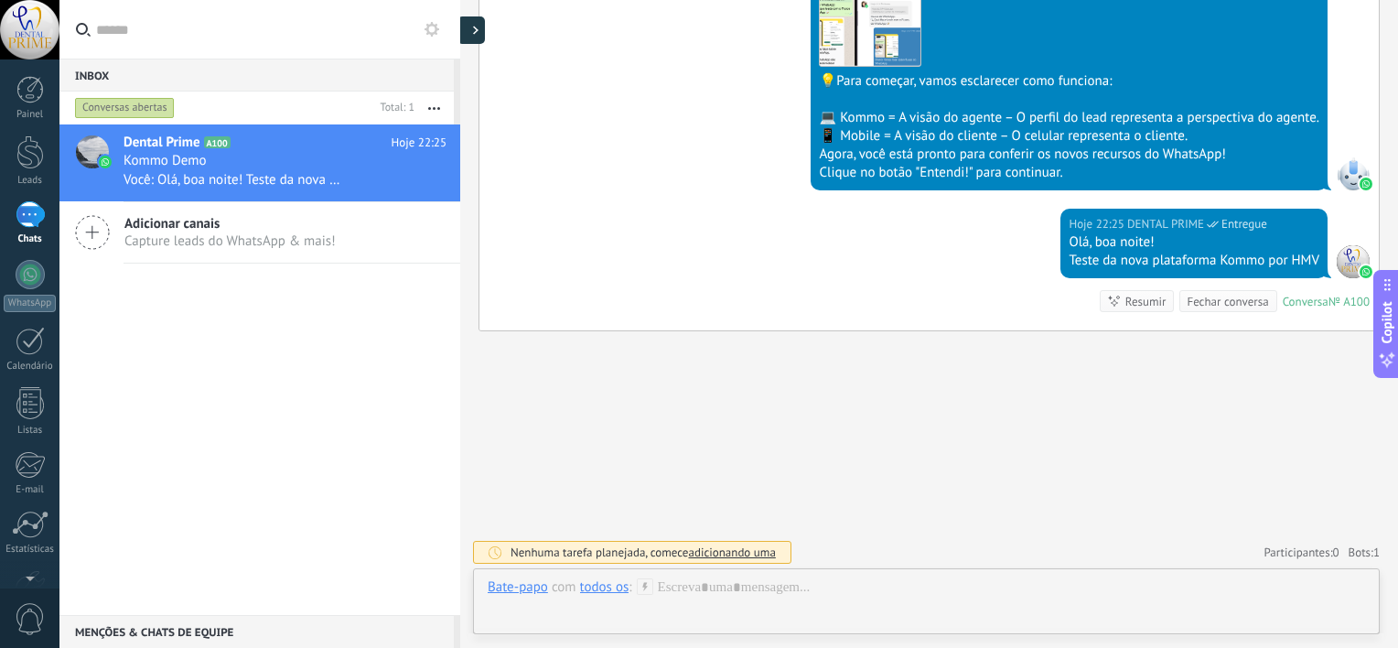
click at [474, 27] on use at bounding box center [475, 31] width 5 height 8
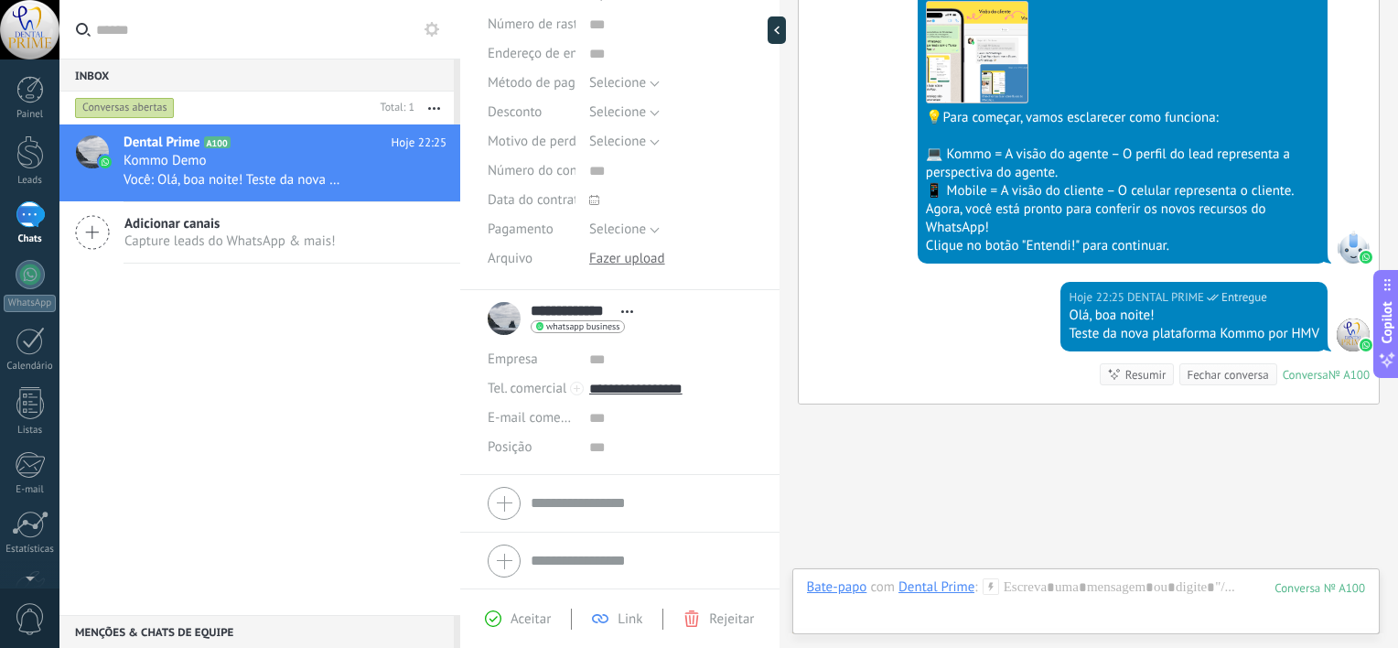
scroll to position [142, 0]
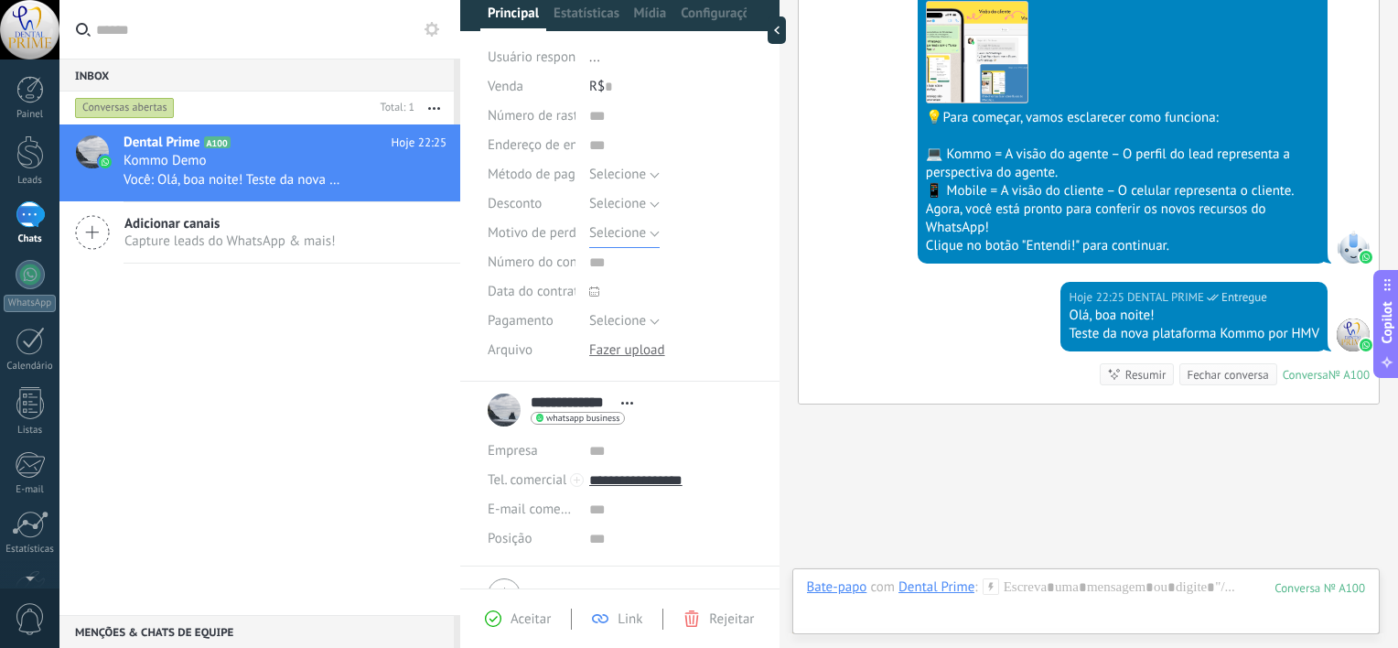
click at [653, 233] on button "Selecione" at bounding box center [624, 233] width 70 height 29
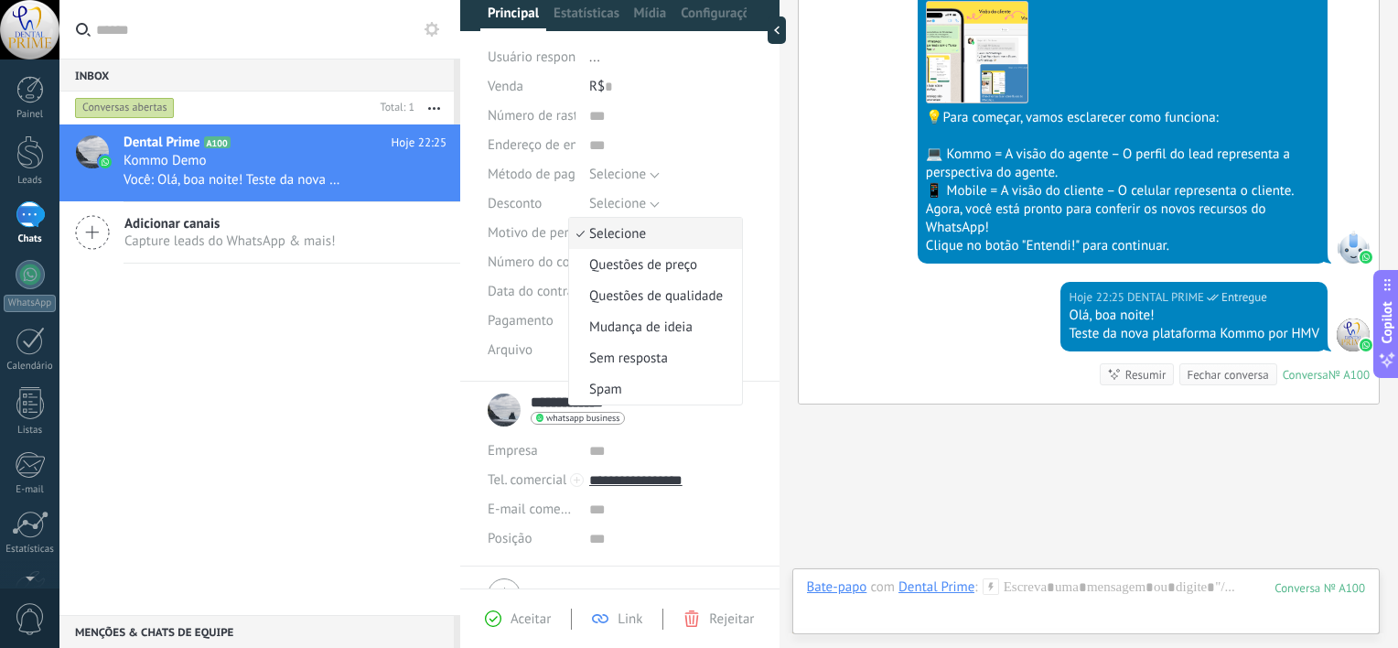
click at [699, 234] on span "Selecione" at bounding box center [652, 233] width 167 height 17
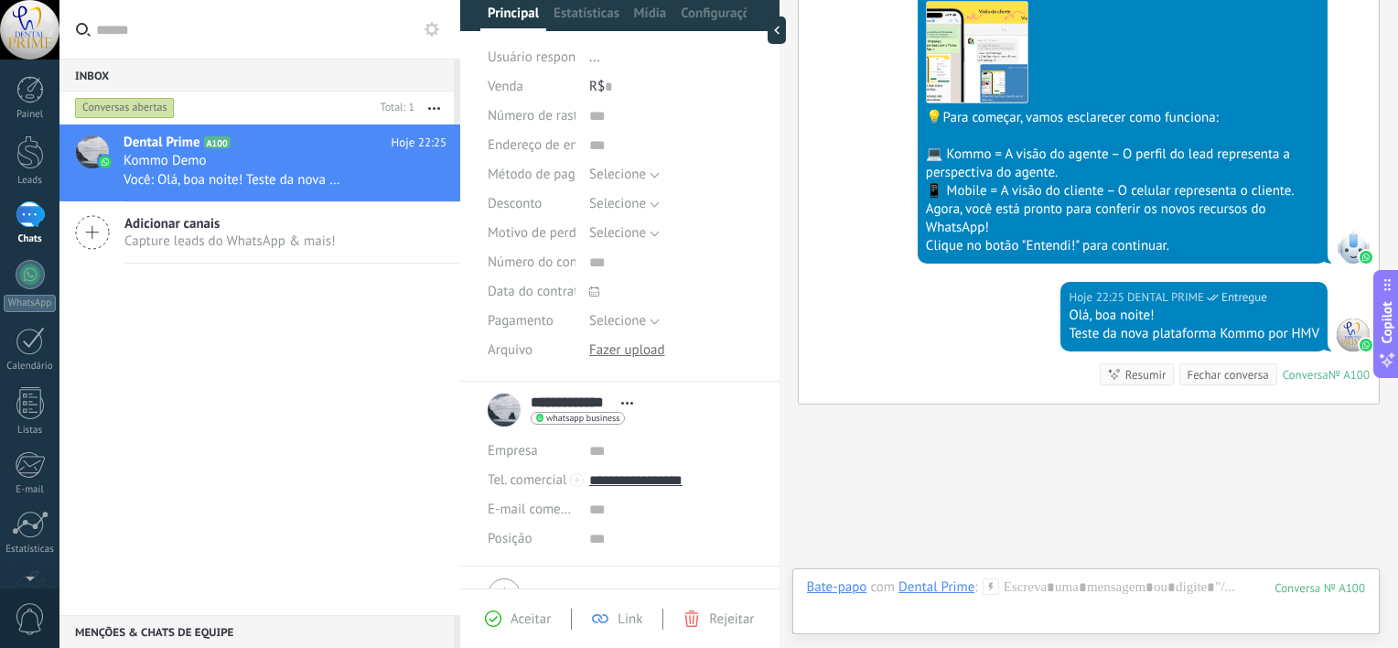
drag, startPoint x: 559, startPoint y: 230, endPoint x: 609, endPoint y: 231, distance: 49.4
click at [609, 231] on div "Motivo de perda Selecione Questões de preço Questões de qualidade Mudança de id…" at bounding box center [620, 233] width 265 height 29
drag, startPoint x: 609, startPoint y: 231, endPoint x: 743, endPoint y: 216, distance: 135.3
click at [743, 216] on div "Selecione 5% 10% 15% Selecione" at bounding box center [670, 203] width 163 height 29
drag, startPoint x: 492, startPoint y: 237, endPoint x: 629, endPoint y: 237, distance: 136.4
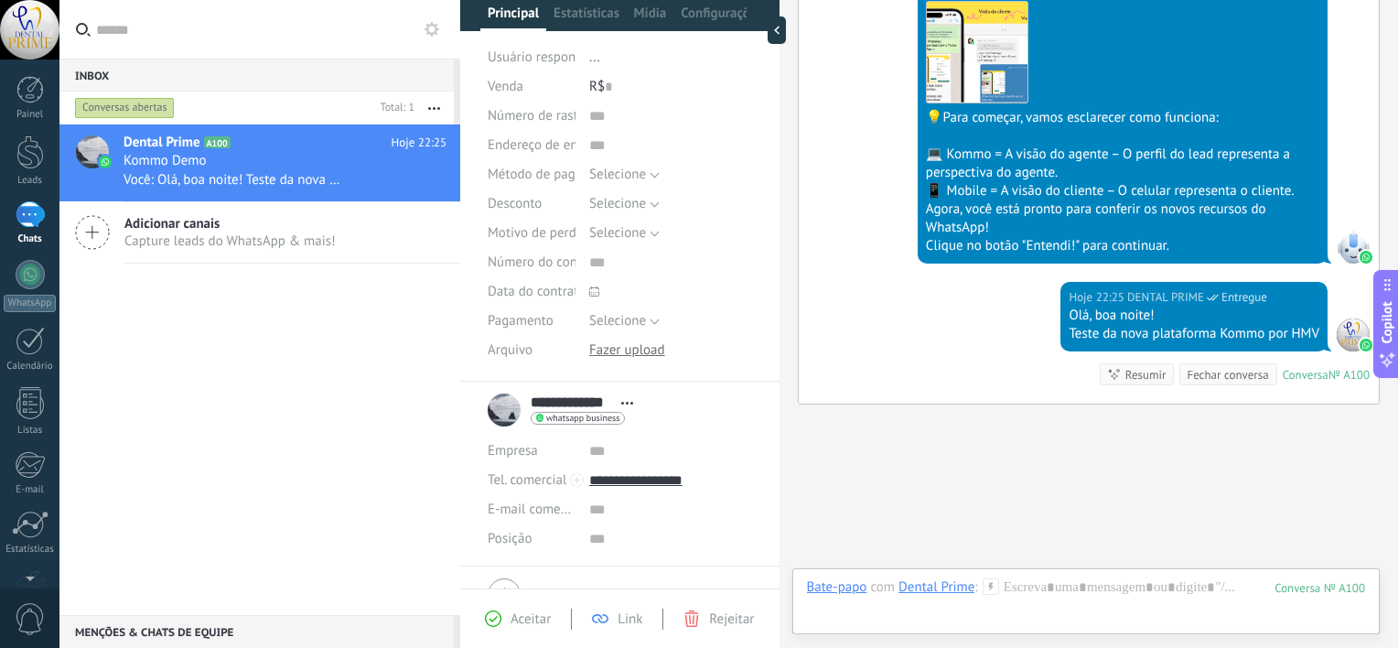
click at [629, 236] on div "Motivo de perda Selecione Questões de preço Questões de qualidade Mudança de id…" at bounding box center [620, 233] width 265 height 29
drag, startPoint x: 629, startPoint y: 237, endPoint x: 719, endPoint y: 238, distance: 90.6
click at [719, 238] on div "Selecione Questões de preço Questões de qualidade Mudança de ideia Sem resposta…" at bounding box center [670, 233] width 163 height 29
click at [653, 211] on button "Selecione" at bounding box center [624, 203] width 70 height 29
click at [653, 202] on span "Selecione" at bounding box center [652, 204] width 167 height 17
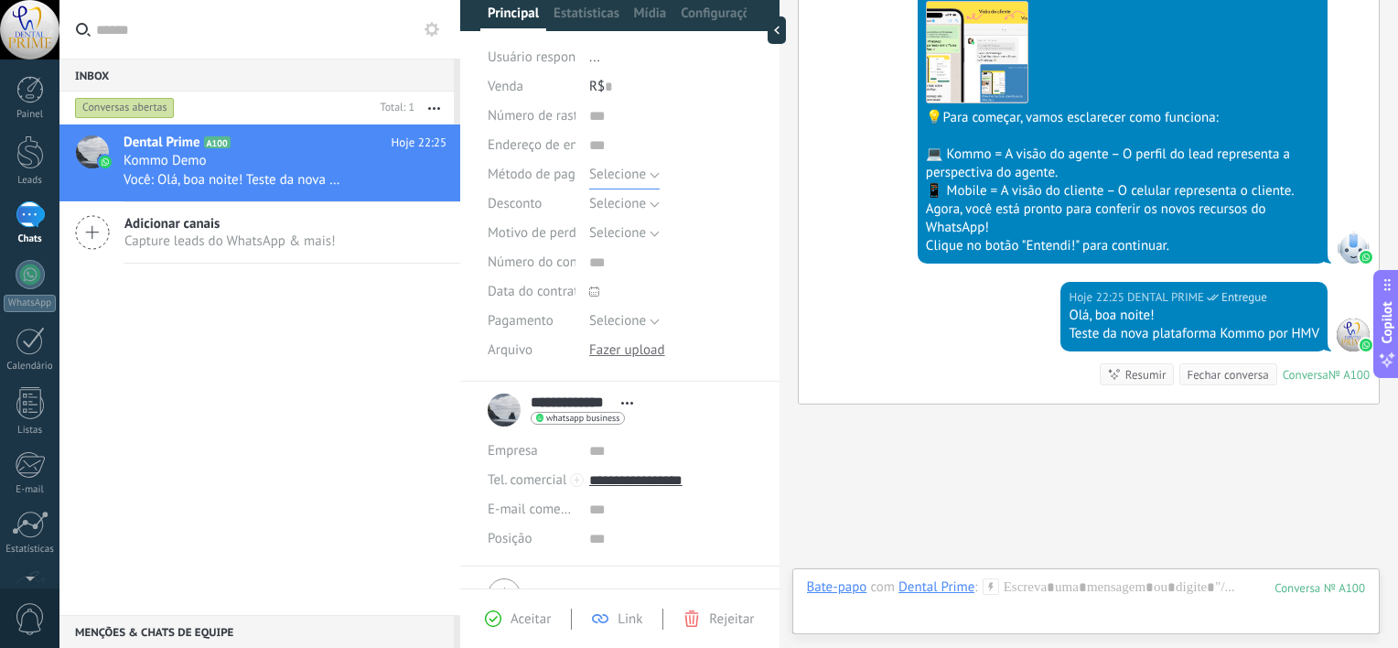
click at [652, 179] on button "Selecione" at bounding box center [624, 174] width 70 height 29
click at [665, 172] on span "Selecione" at bounding box center [652, 175] width 167 height 17
click at [648, 231] on button "Selecione" at bounding box center [624, 233] width 70 height 29
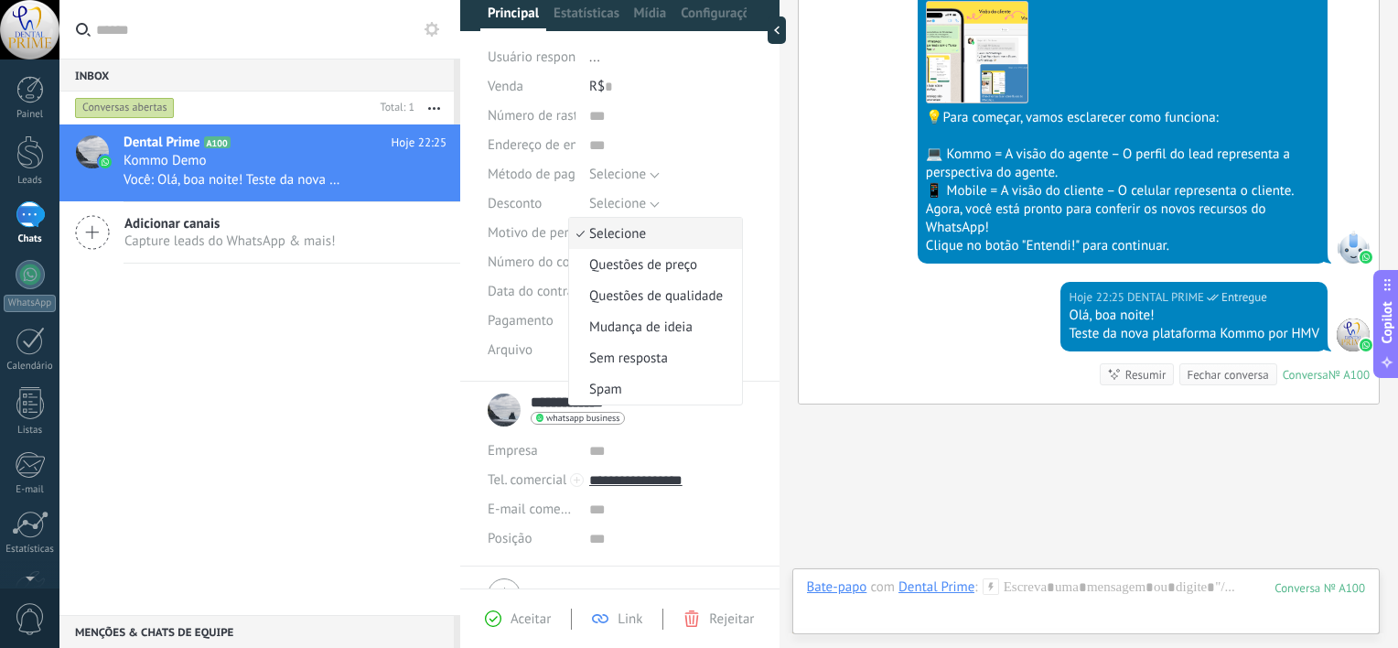
click at [670, 227] on span "Selecione" at bounding box center [652, 233] width 167 height 17
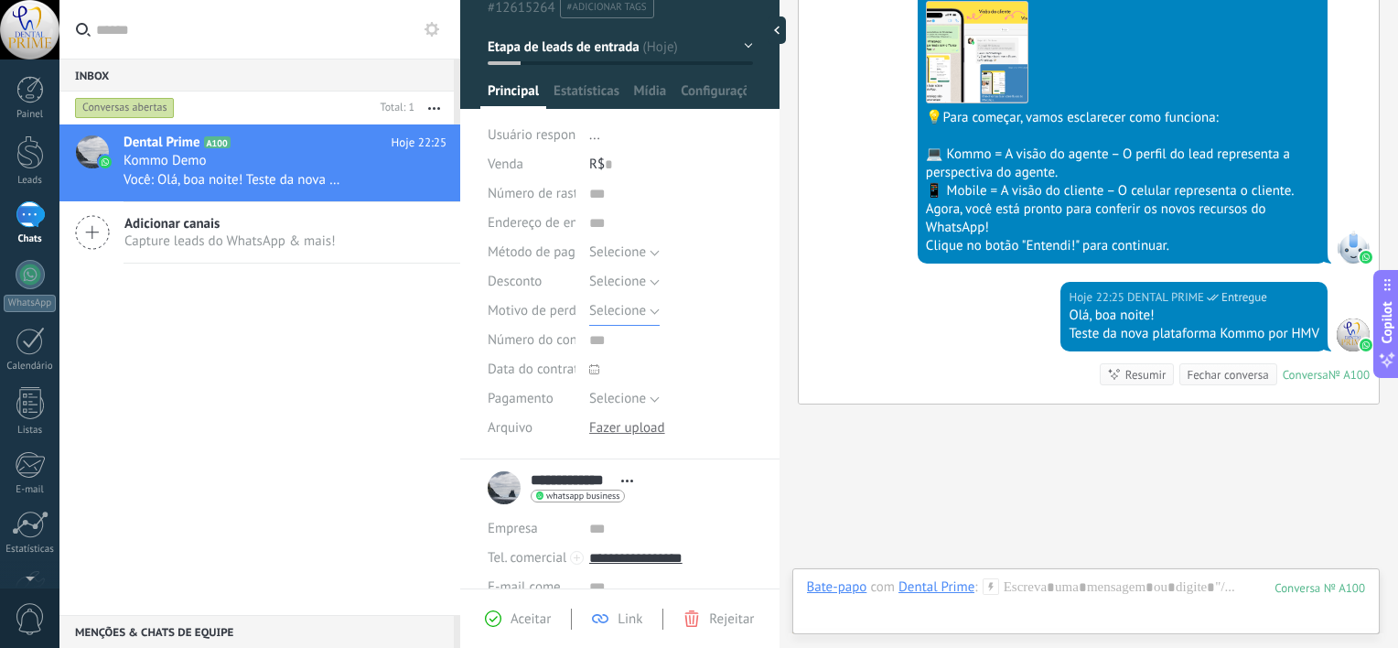
scroll to position [0, 0]
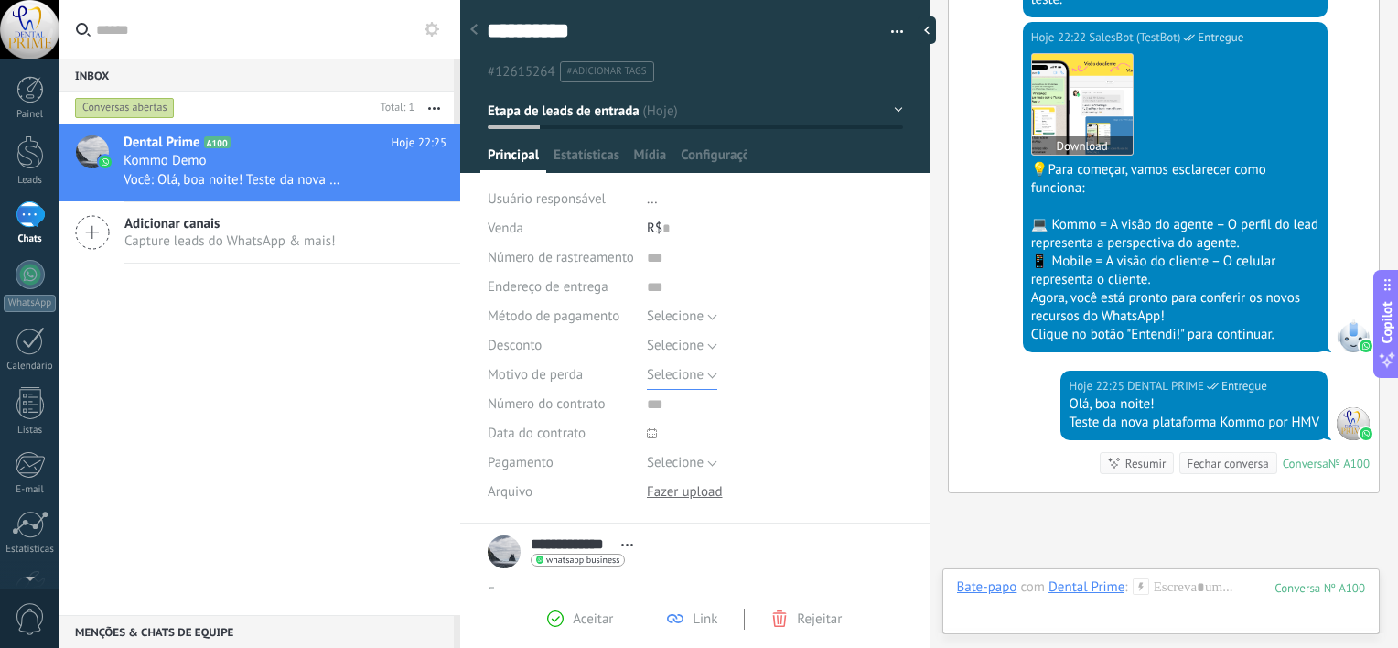
drag, startPoint x: 780, startPoint y: 81, endPoint x: 1029, endPoint y: 90, distance: 249.1
click at [1029, 90] on div "**********" at bounding box center [929, 324] width 938 height 648
drag, startPoint x: 927, startPoint y: 144, endPoint x: 975, endPoint y: 142, distance: 47.6
click at [975, 142] on div "**********" at bounding box center [929, 324] width 938 height 648
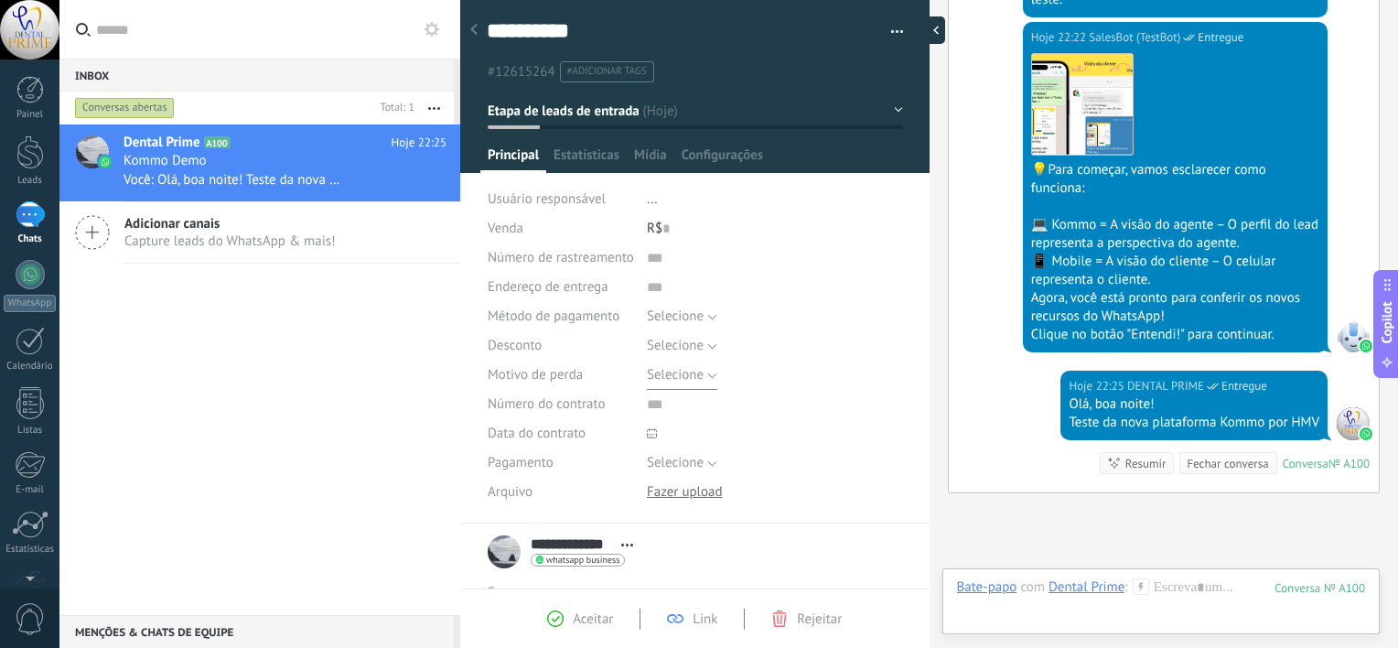
click at [931, 30] on div at bounding box center [931, 29] width 27 height 27
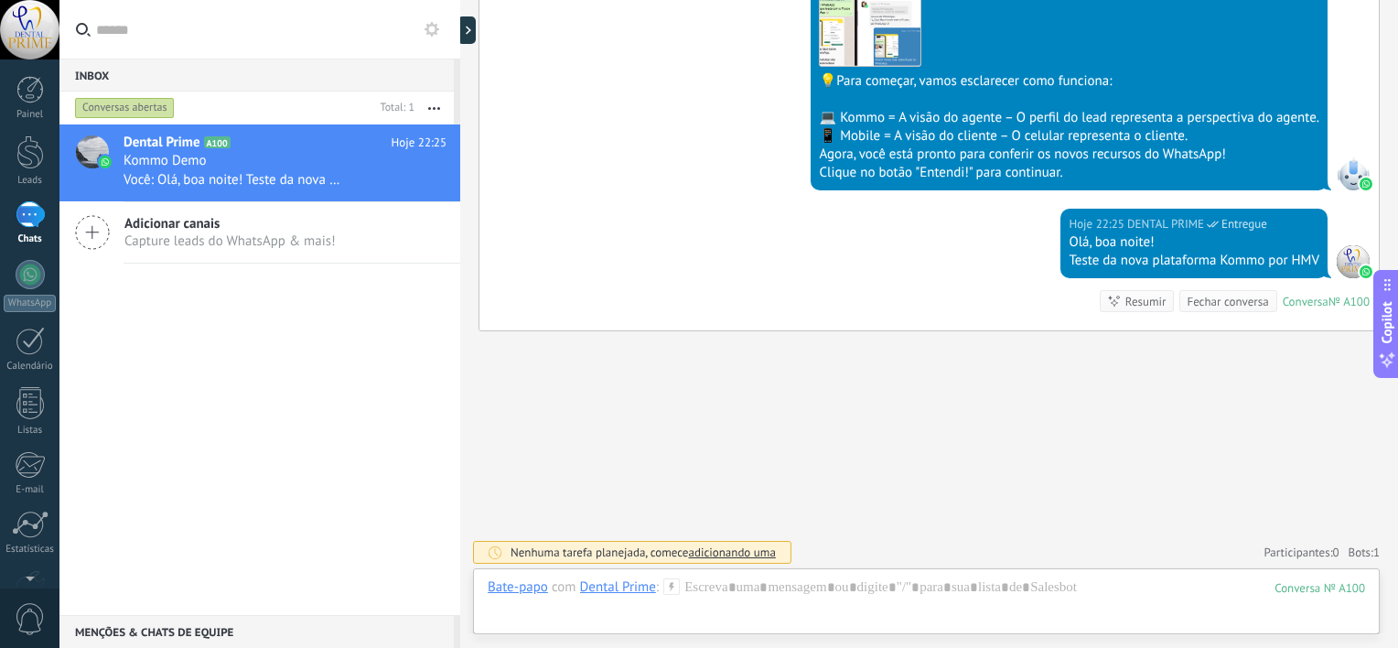
click at [460, 33] on div at bounding box center [460, 324] width 0 height 648
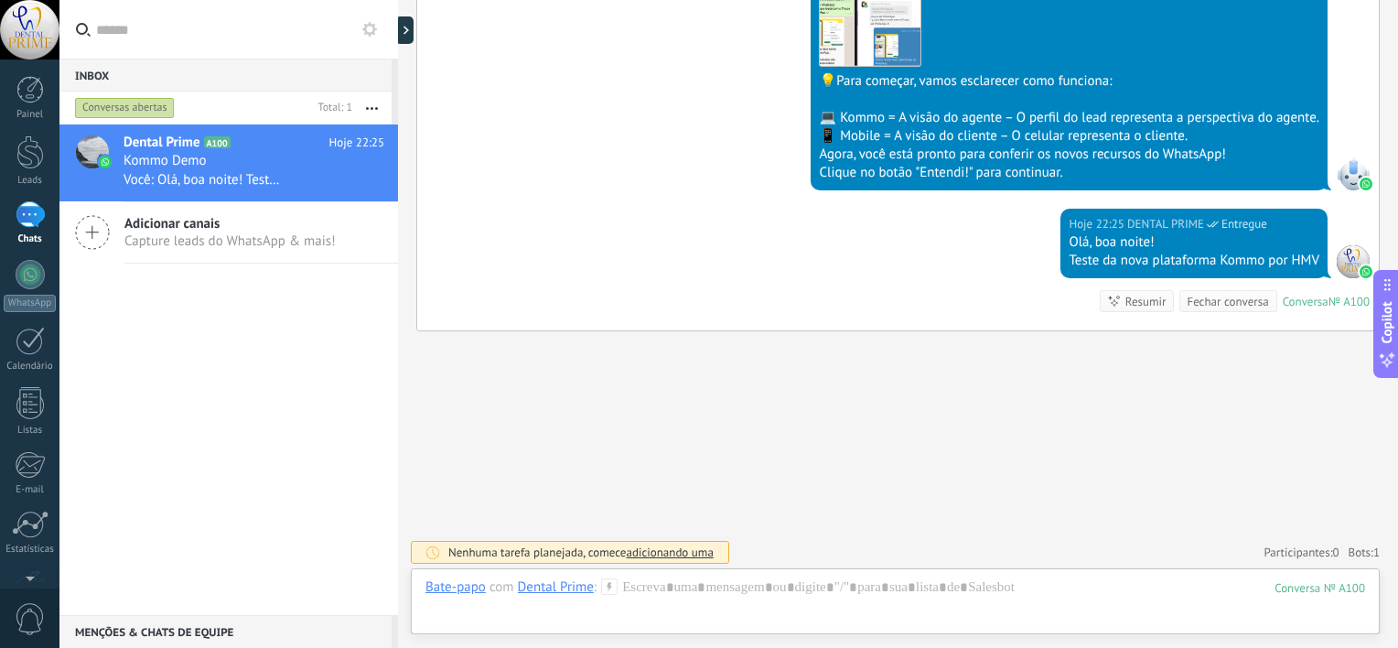
click at [308, 56] on div "Inbox 0 Conversas abertas Total: 1 Silenciar Ações múltiplas Ordenar Mais recen…" at bounding box center [728, 324] width 1339 height 648
click at [407, 23] on div at bounding box center [408, 29] width 27 height 27
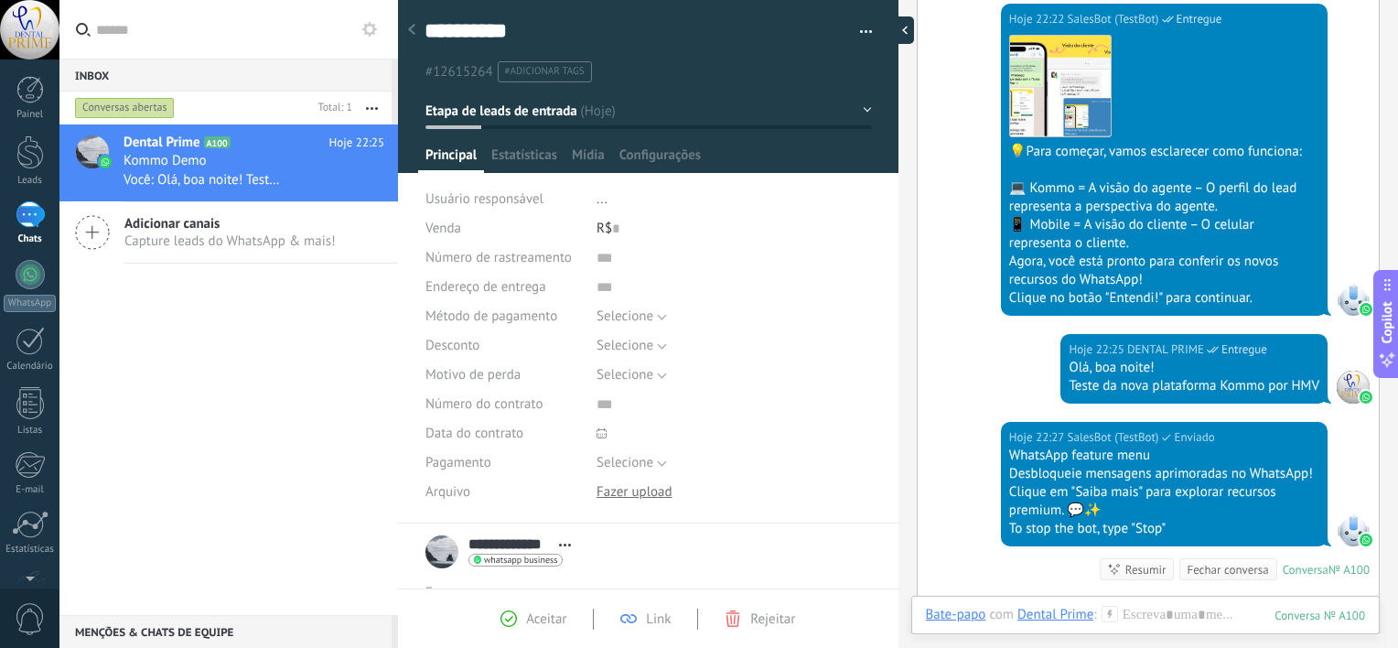
scroll to position [743, 0]
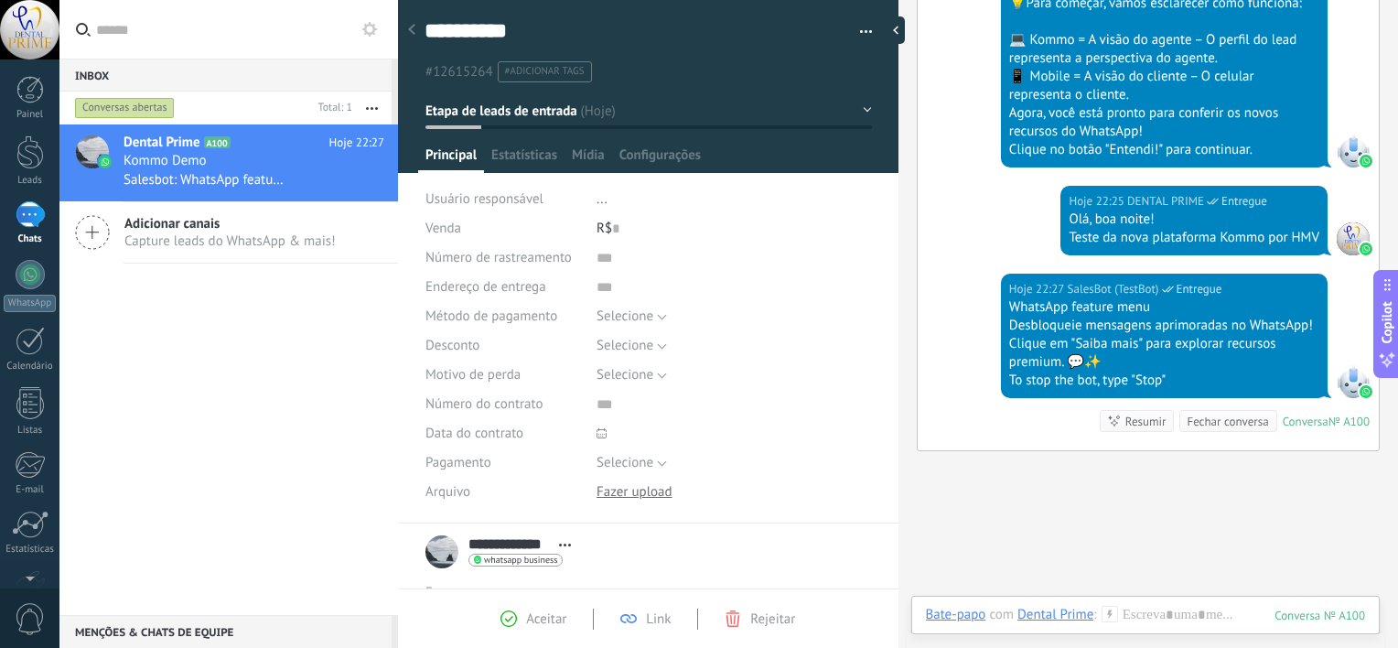
drag, startPoint x: 896, startPoint y: 61, endPoint x: 951, endPoint y: 62, distance: 54.9
click at [951, 62] on div "**********" at bounding box center [898, 324] width 1000 height 648
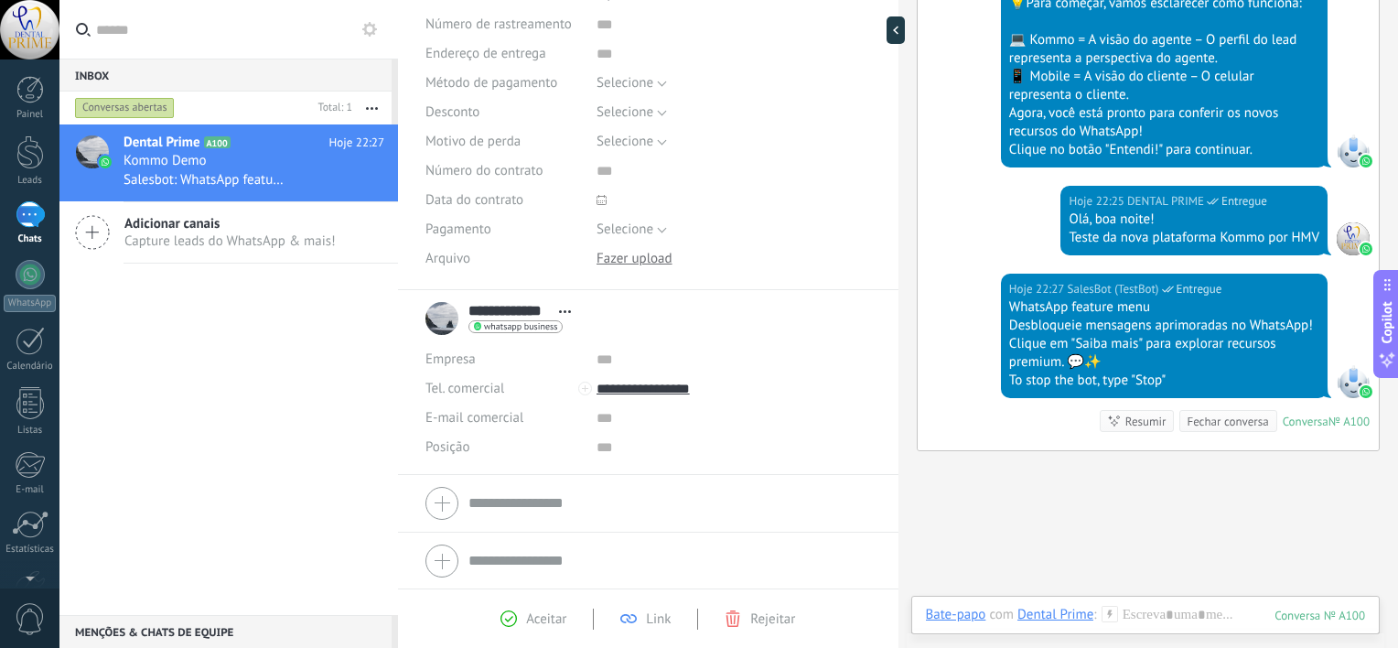
scroll to position [0, 0]
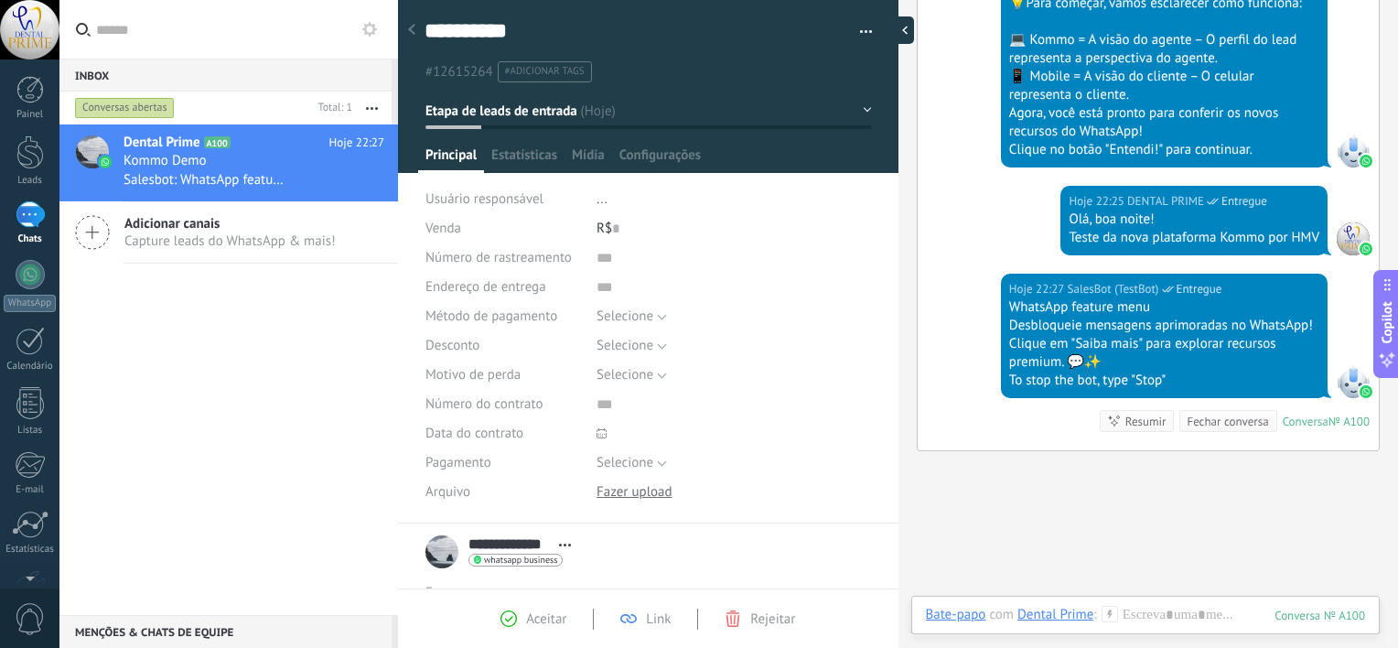
click at [903, 29] on div at bounding box center [900, 29] width 27 height 27
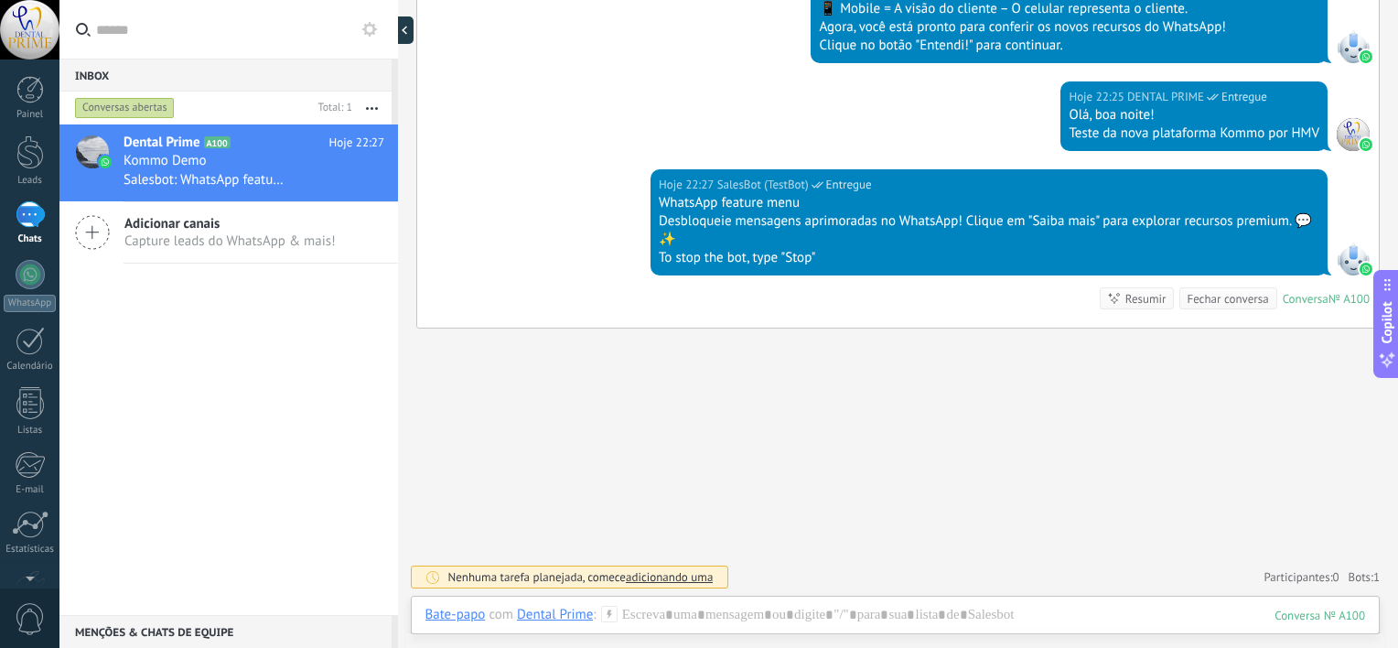
scroll to position [719, 0]
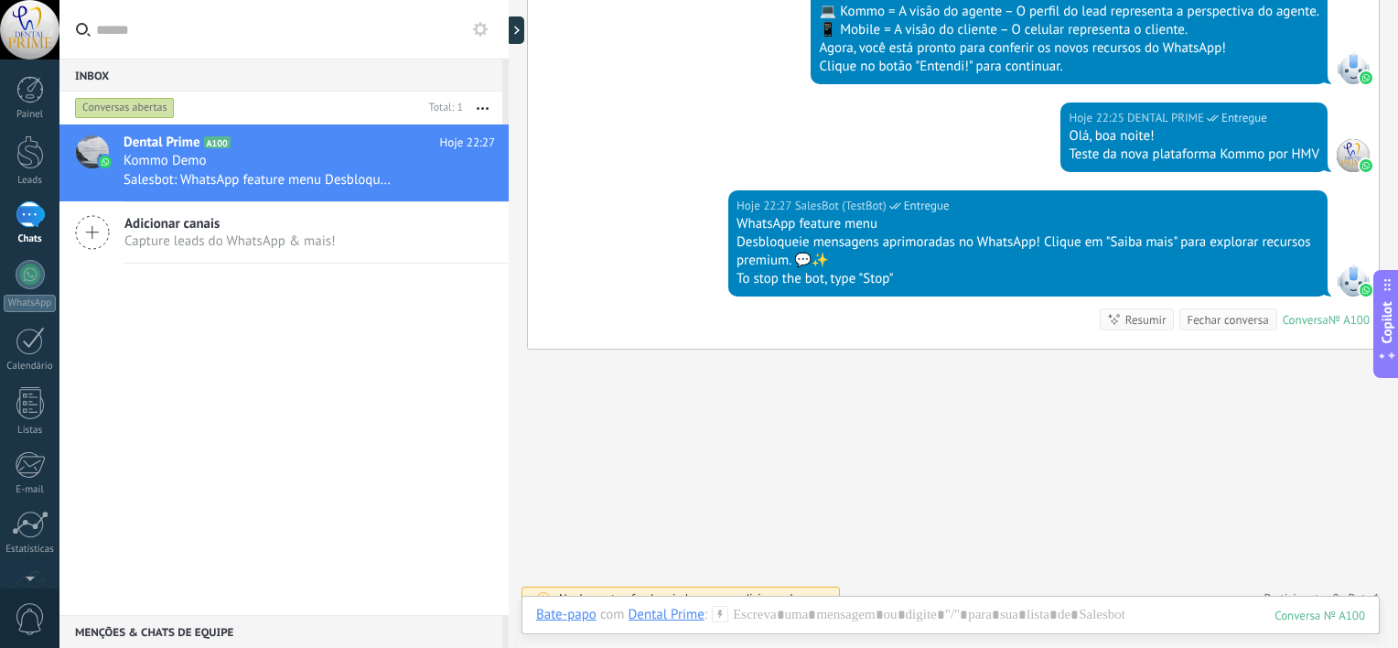
click at [509, 187] on div at bounding box center [509, 324] width 0 height 648
click at [525, 16] on div at bounding box center [519, 29] width 27 height 27
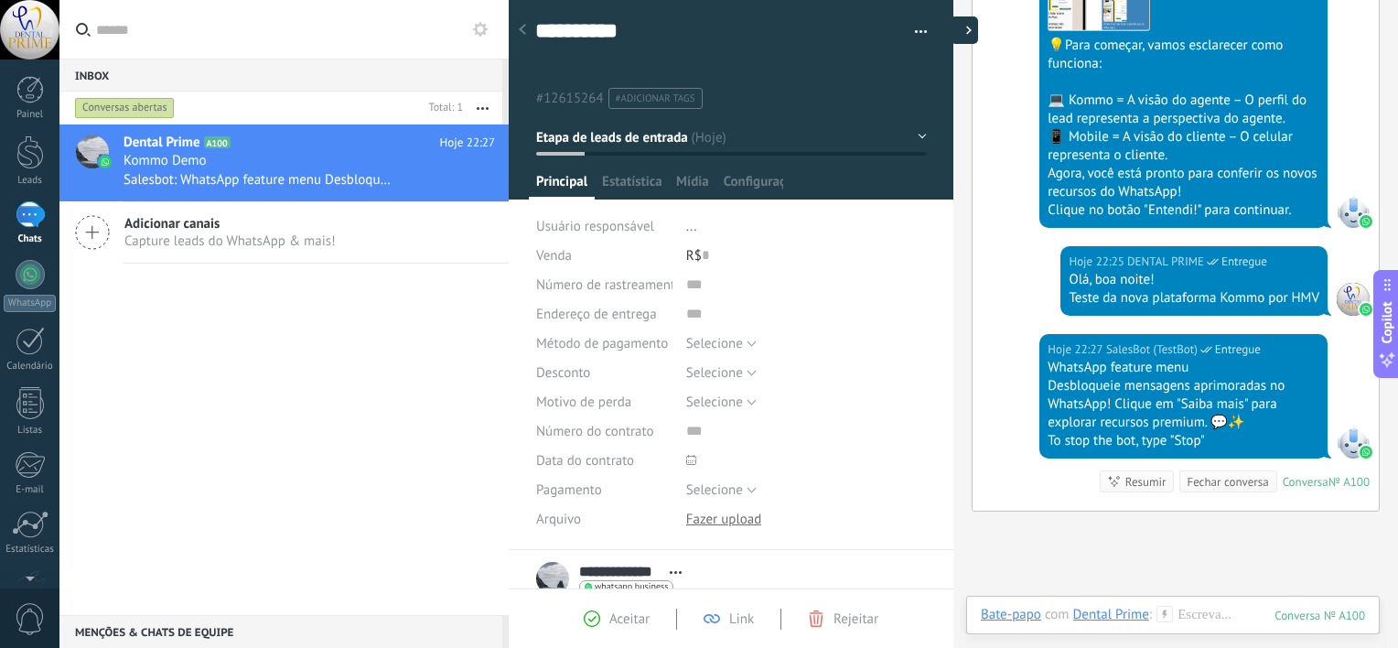
type textarea "**********"
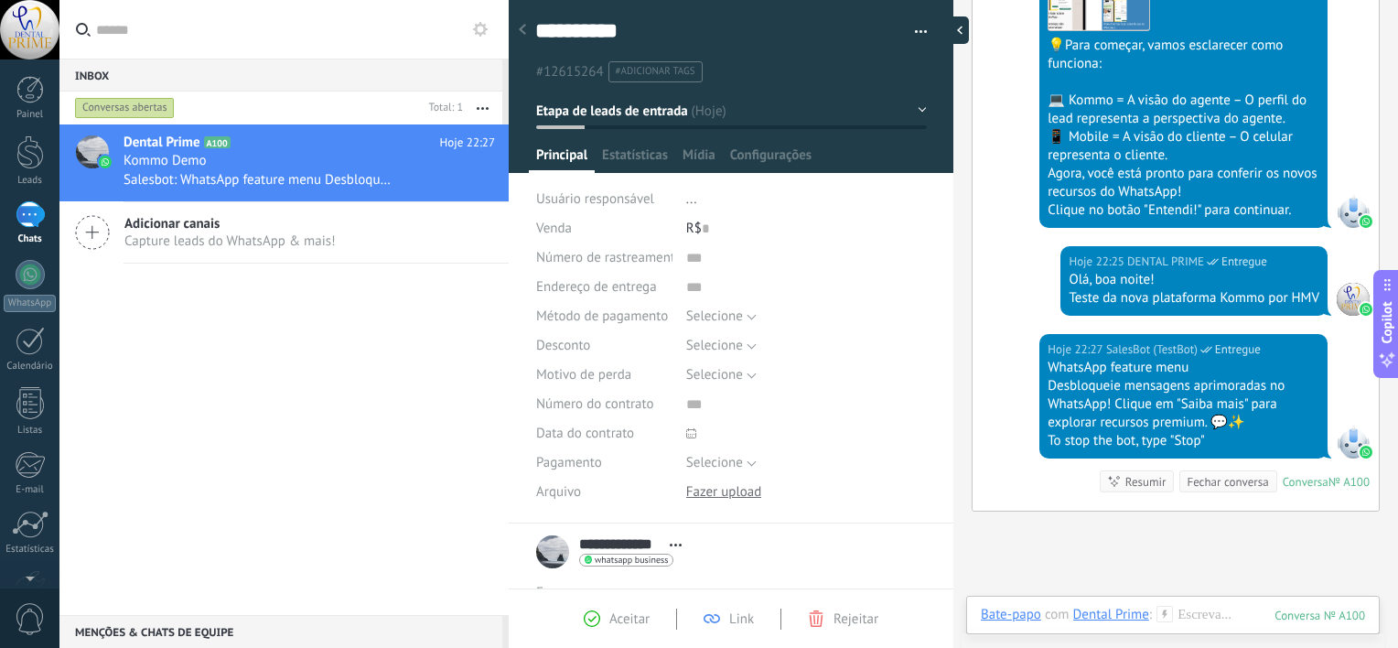
scroll to position [27, 0]
click at [661, 157] on span "Estatísticas" at bounding box center [635, 159] width 66 height 27
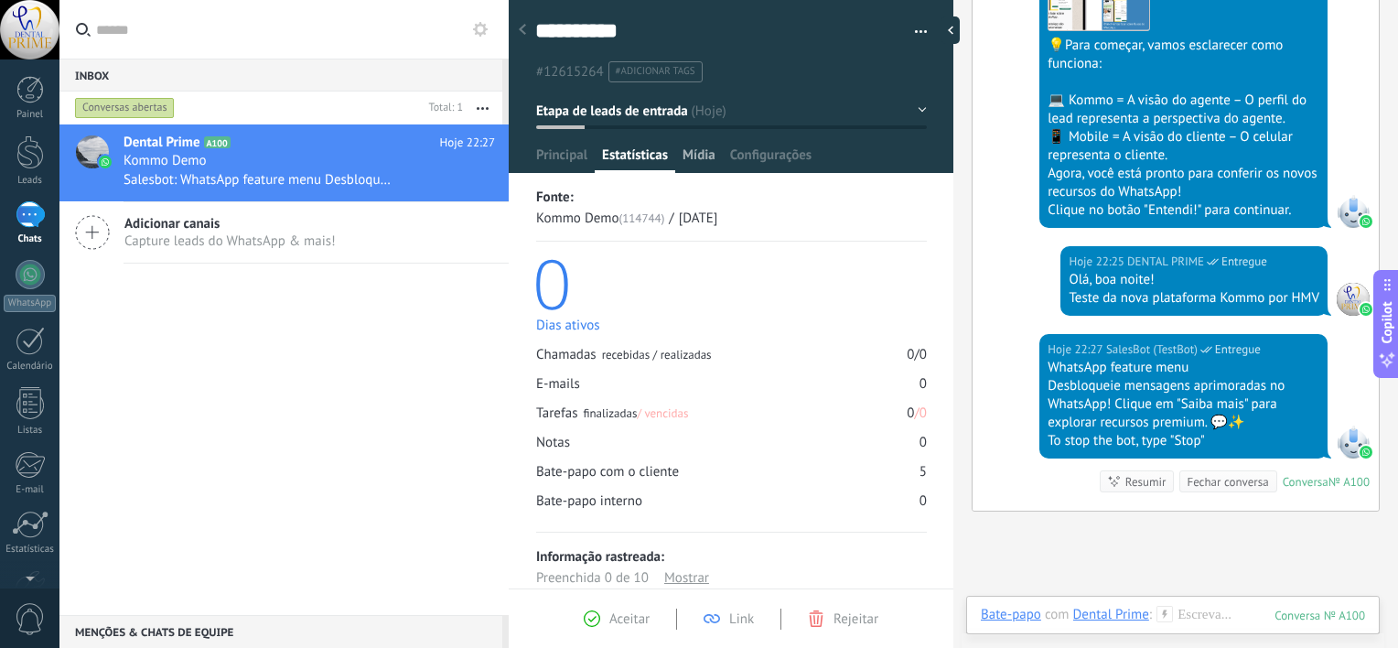
click at [693, 150] on span "Mídia" at bounding box center [699, 159] width 33 height 27
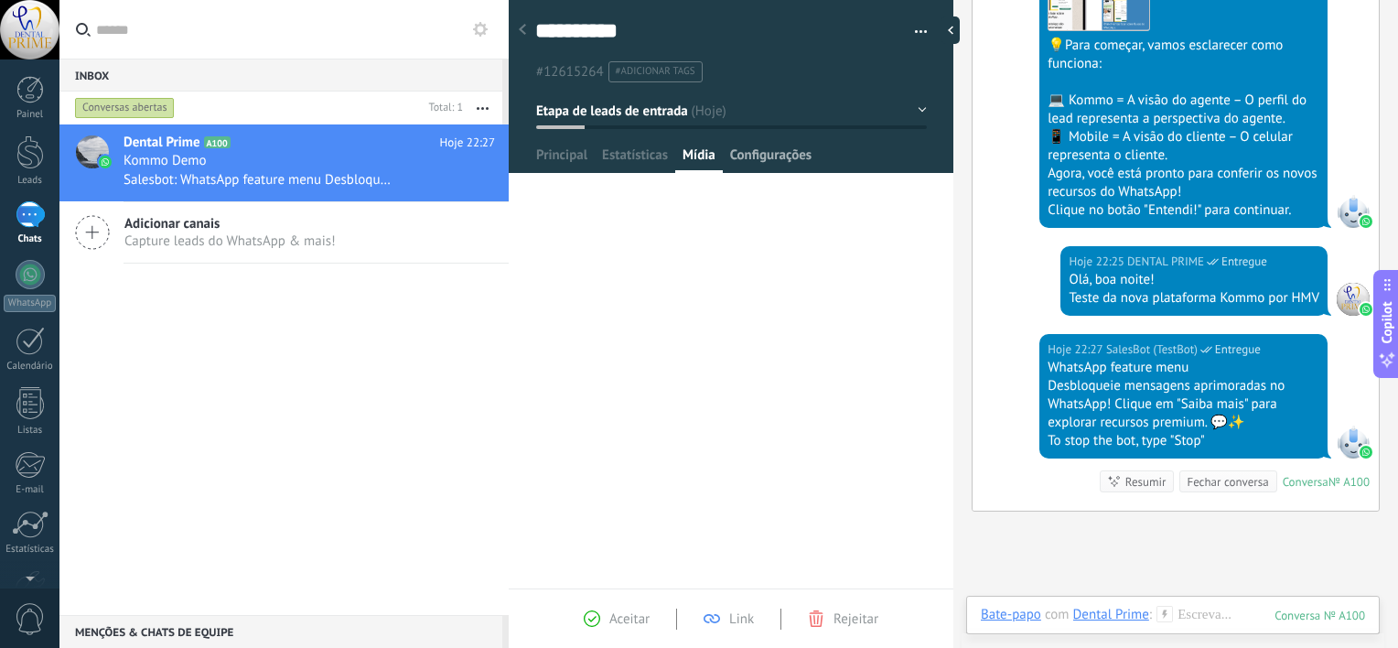
click at [769, 159] on span "Configurações" at bounding box center [770, 159] width 81 height 27
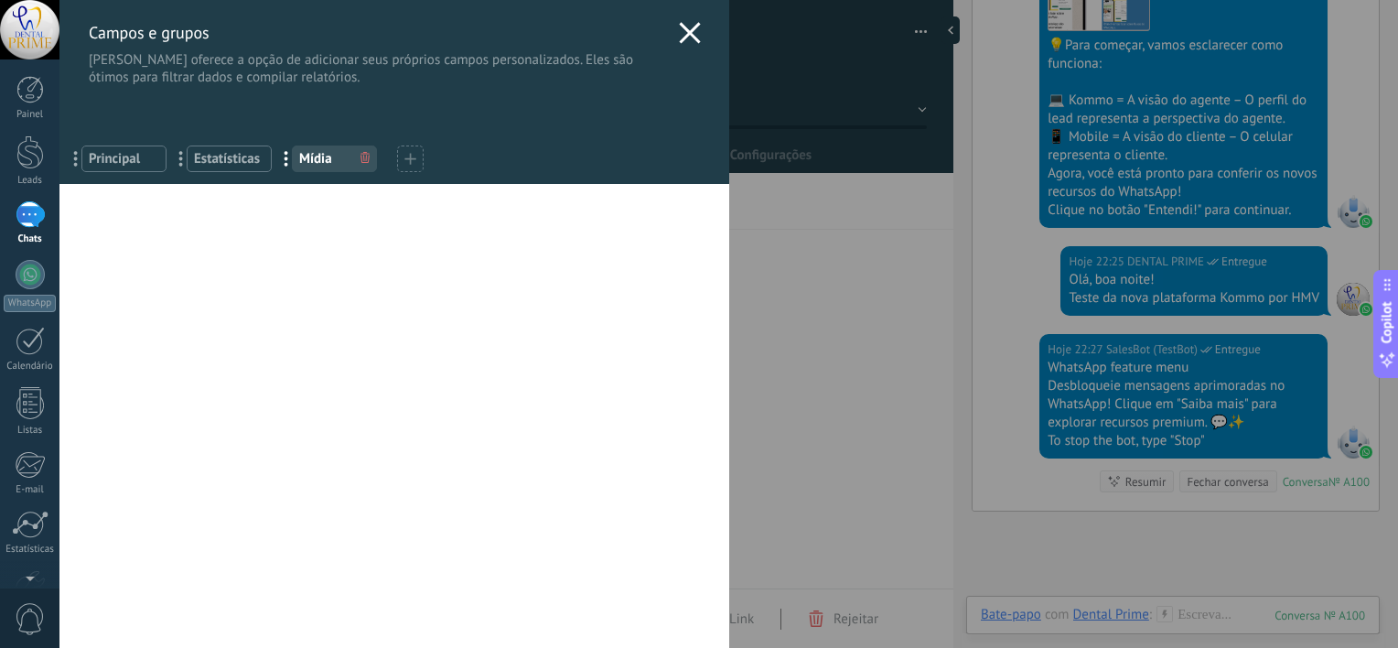
click at [682, 28] on icon at bounding box center [690, 33] width 22 height 22
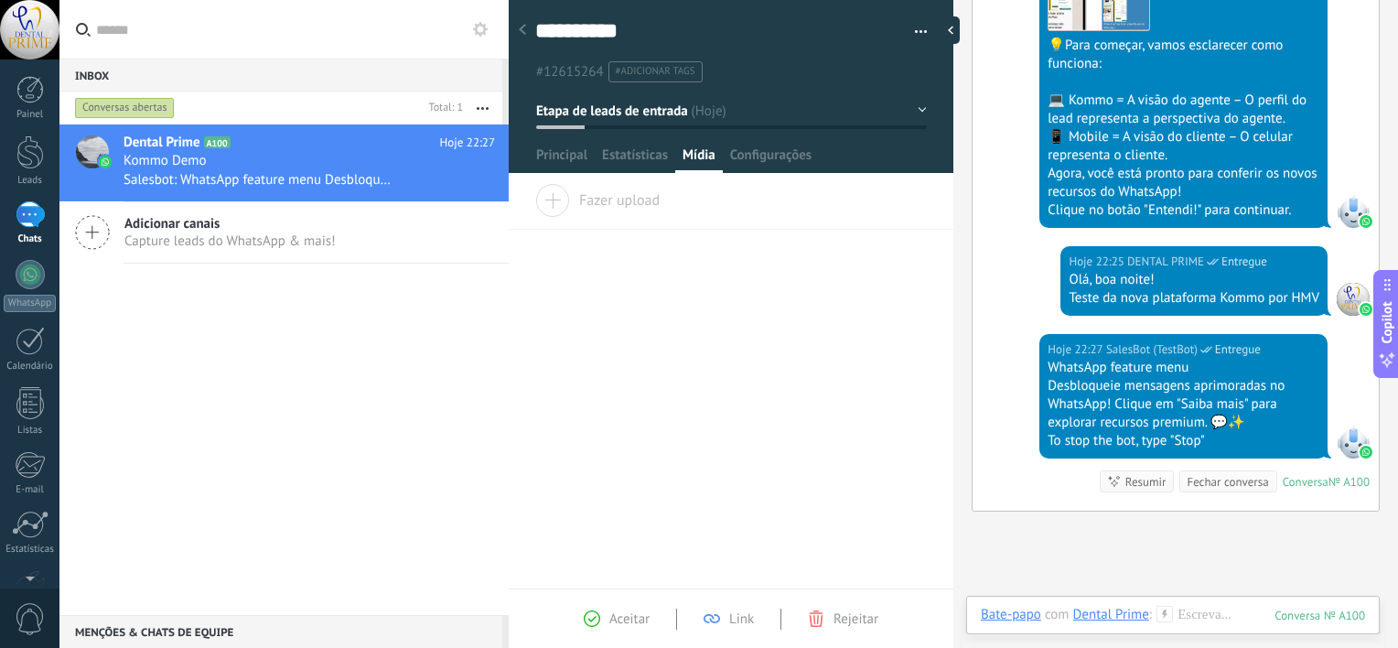
click at [914, 113] on button "Etapa de leads de entrada" at bounding box center [731, 110] width 391 height 33
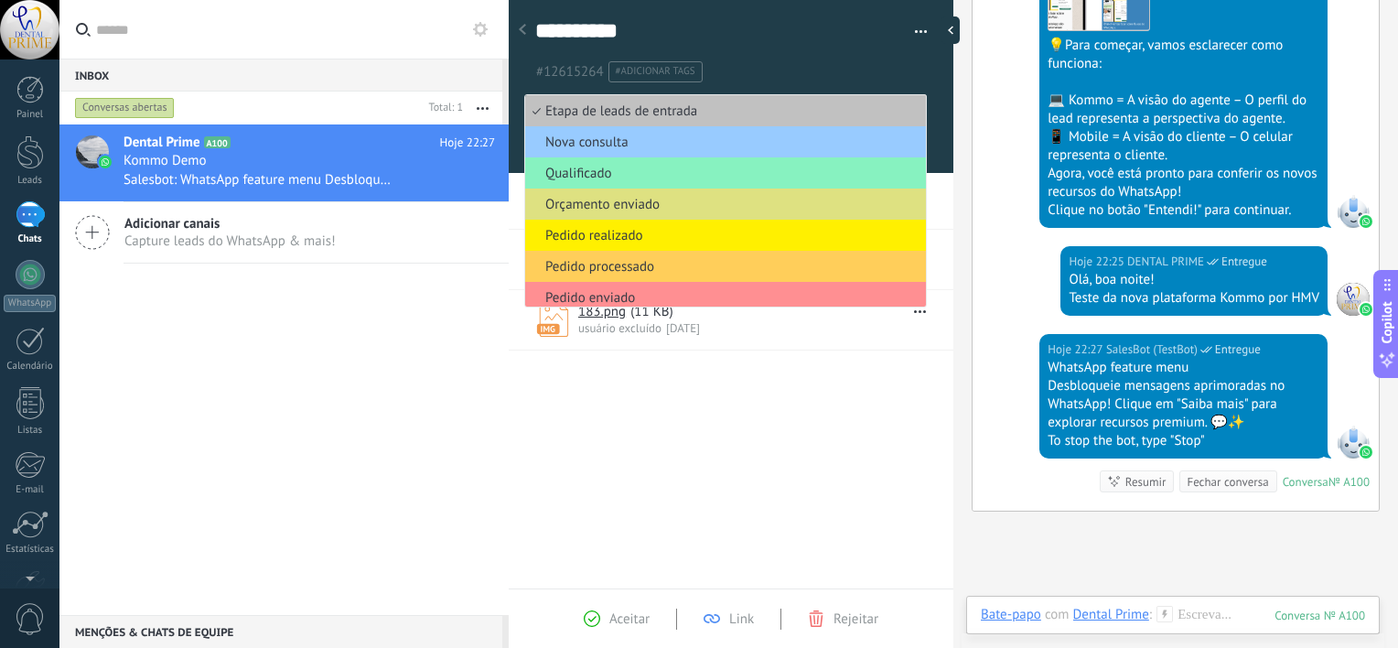
click at [937, 95] on div at bounding box center [732, 80] width 446 height 185
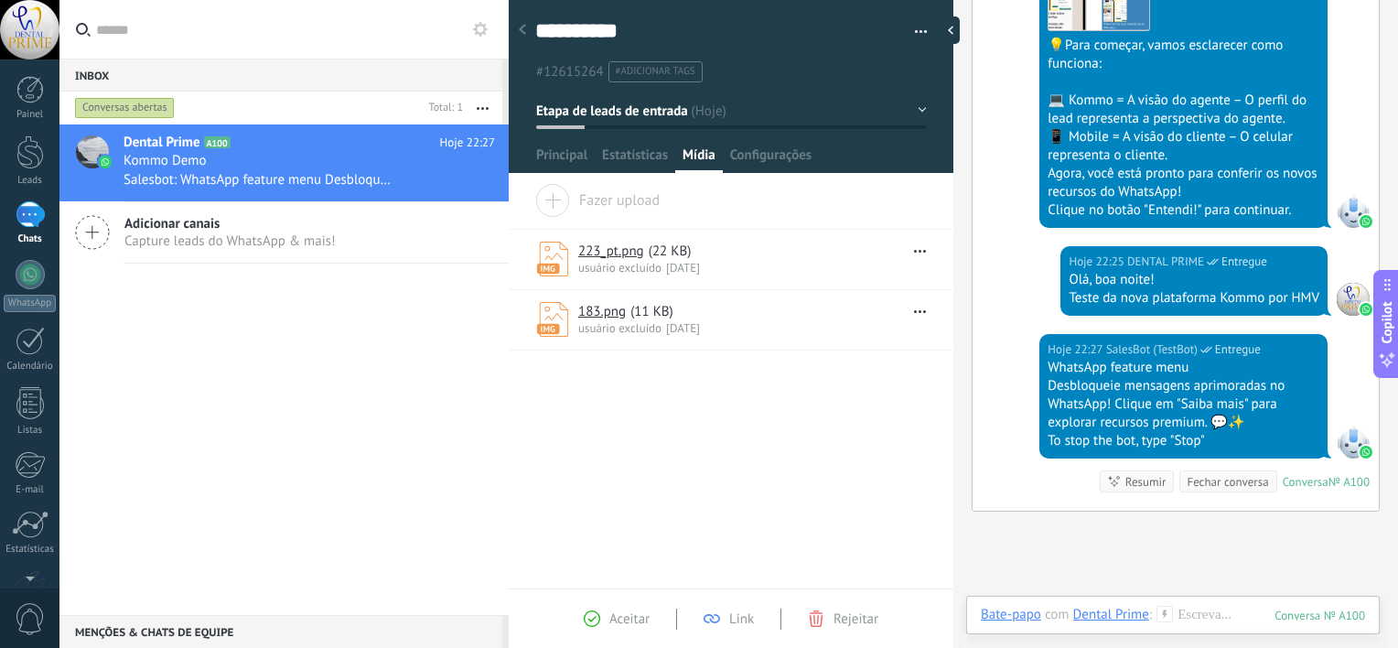
click at [613, 255] on link "223_pt.png" at bounding box center [611, 251] width 66 height 17
click at [564, 156] on span "Principal" at bounding box center [561, 159] width 51 height 27
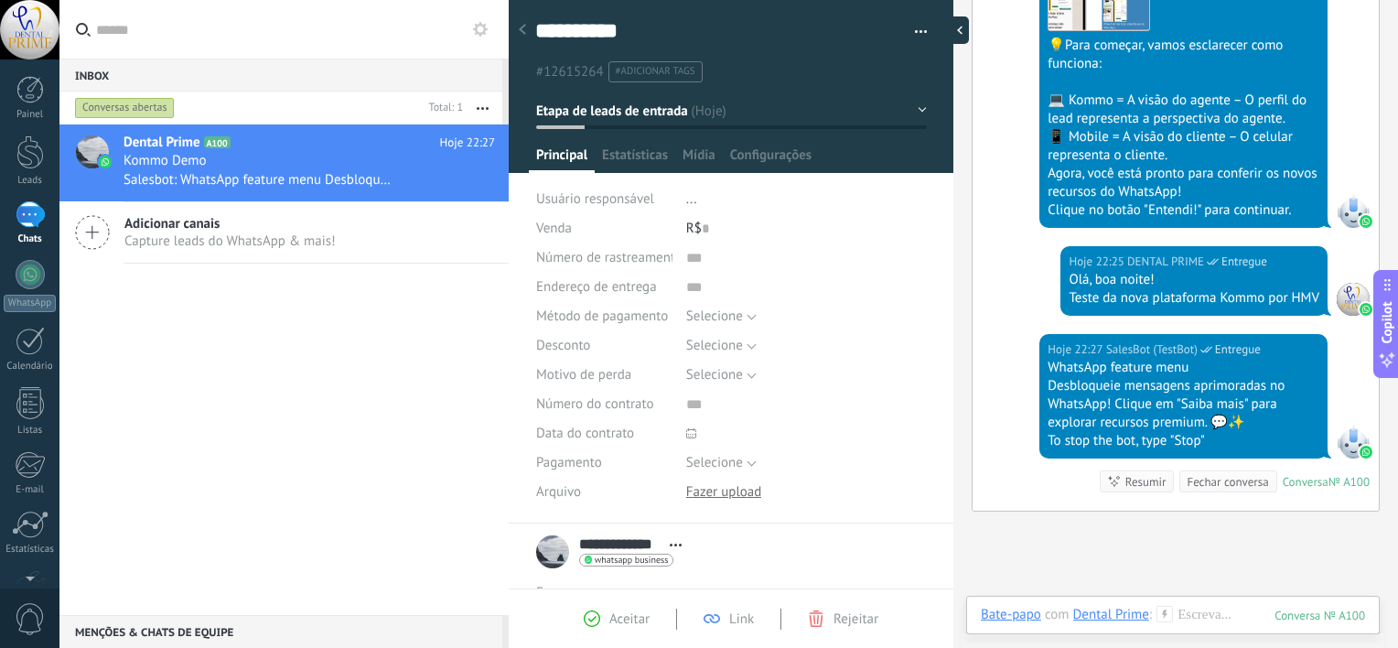
click at [969, 29] on div at bounding box center [955, 29] width 27 height 27
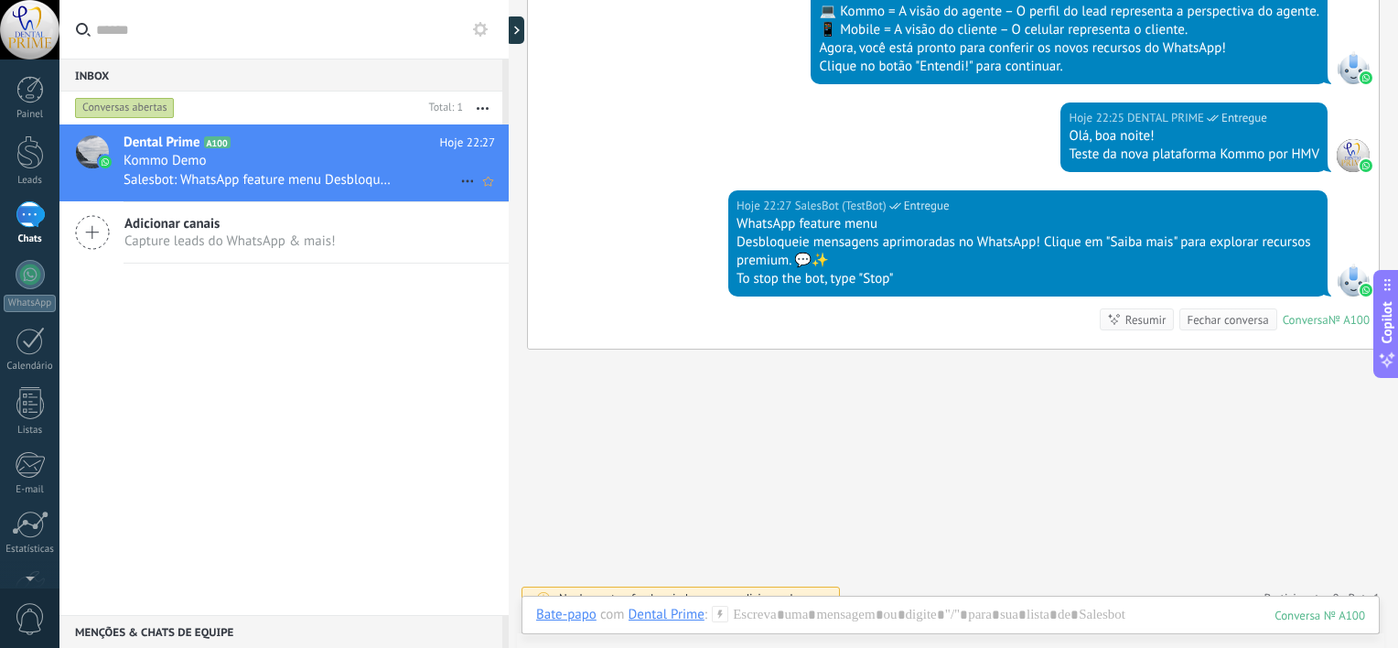
click at [271, 156] on div "Kommo Demo" at bounding box center [310, 161] width 372 height 18
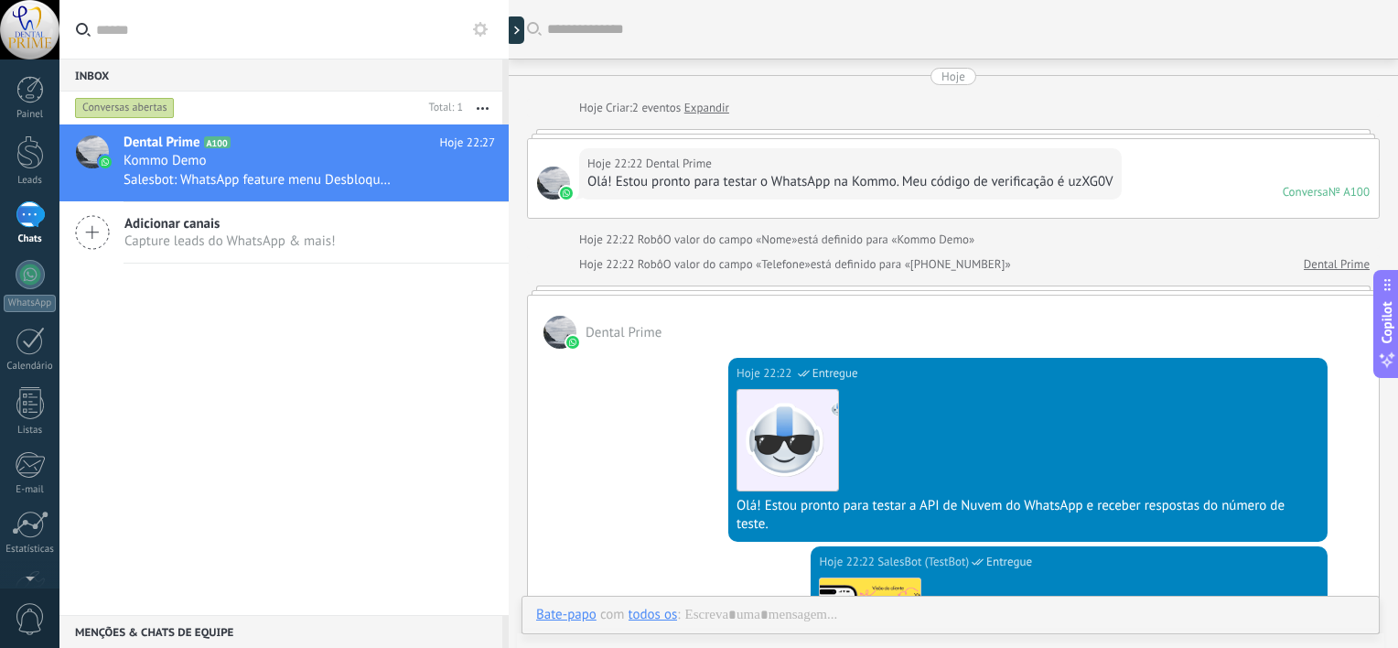
scroll to position [663, 0]
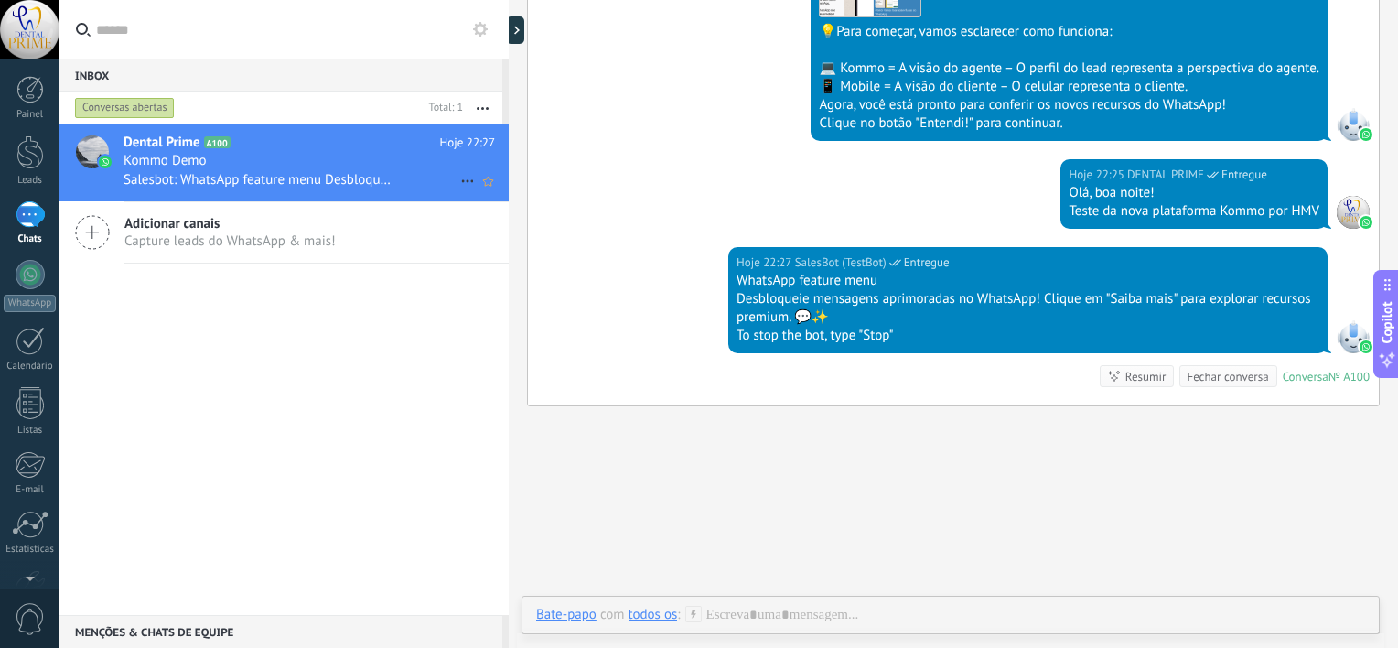
click at [462, 179] on icon at bounding box center [468, 181] width 22 height 22
click at [425, 168] on div at bounding box center [699, 324] width 1398 height 648
click at [459, 179] on icon "Conversa fechada" at bounding box center [468, 181] width 22 height 22
click at [534, 197] on span "Conversa fechada" at bounding box center [538, 192] width 103 height 37
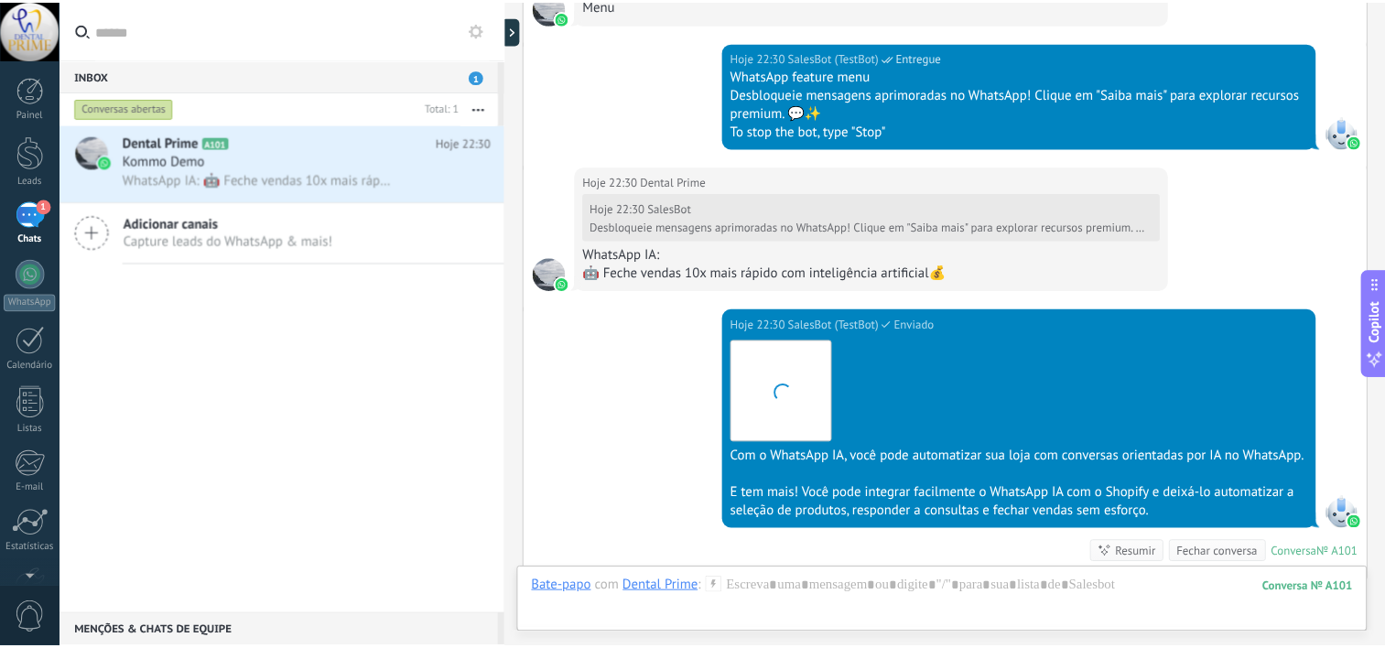
scroll to position [2683, 0]
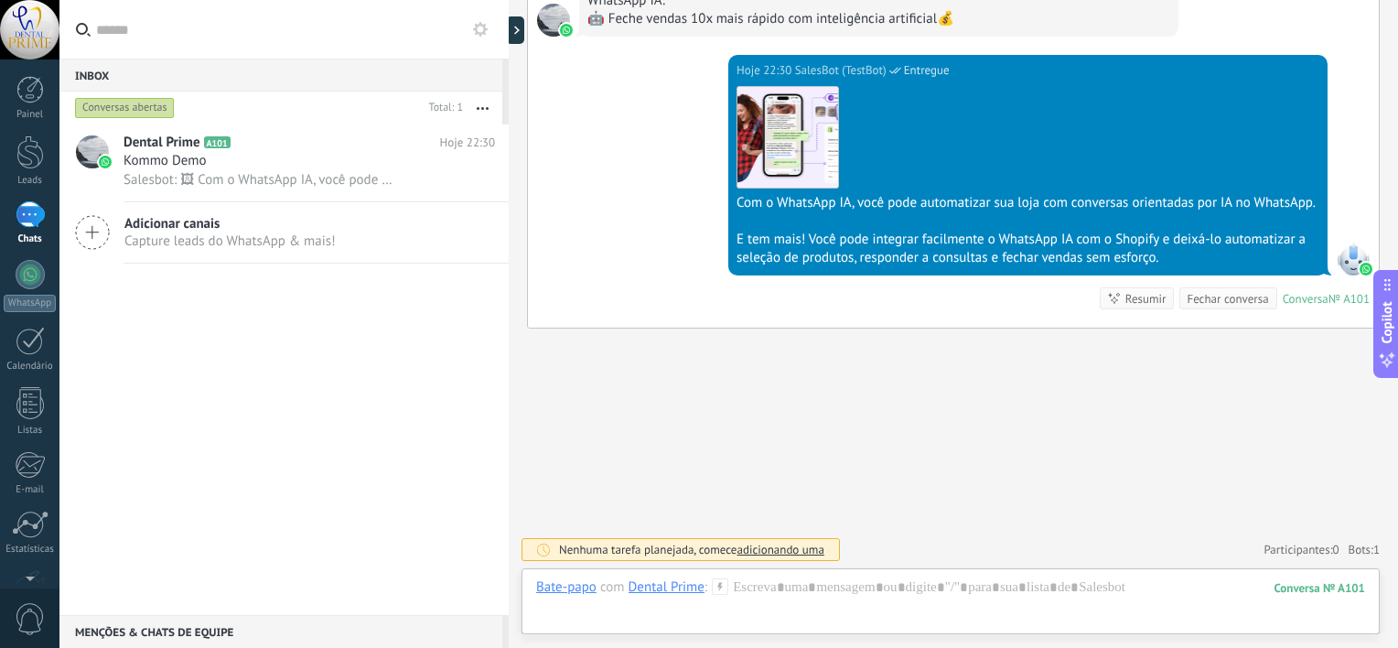
click at [35, 222] on div "1" at bounding box center [30, 214] width 29 height 27
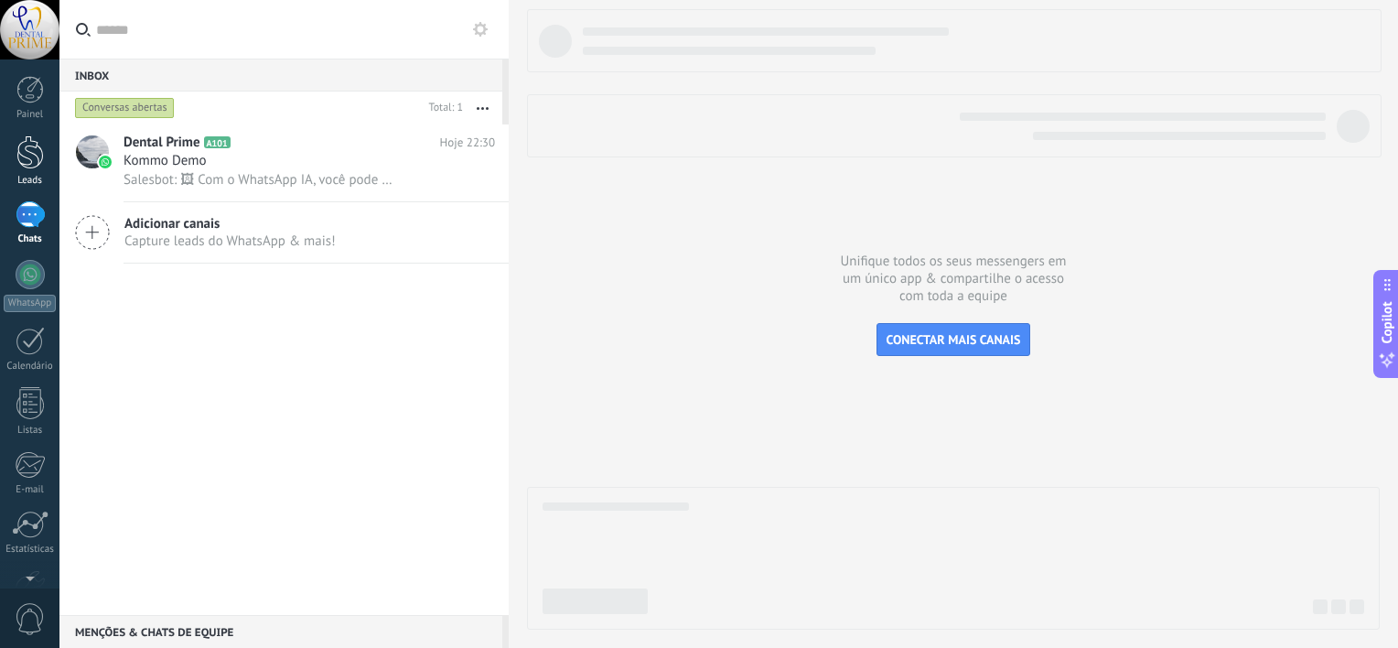
click at [25, 156] on div at bounding box center [29, 152] width 27 height 34
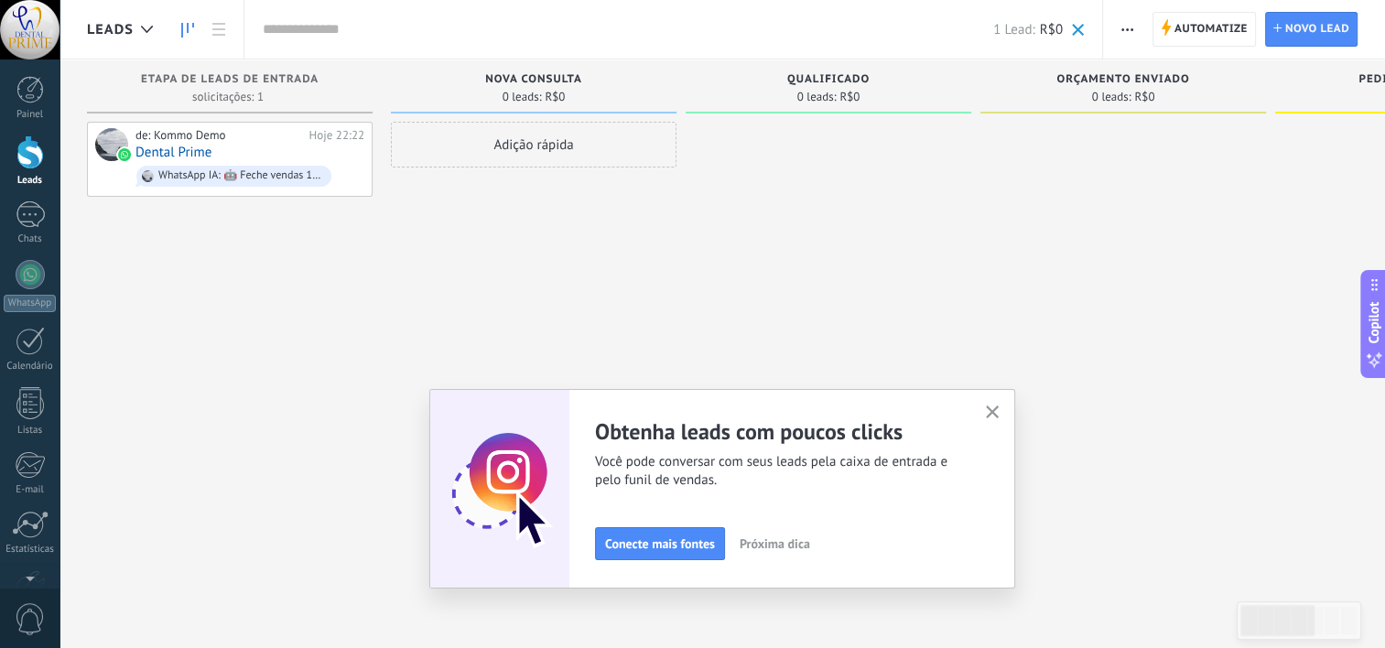
click at [1064, 314] on div at bounding box center [1123, 326] width 286 height 409
